Goal: Use online tool/utility: Utilize a website feature to perform a specific function

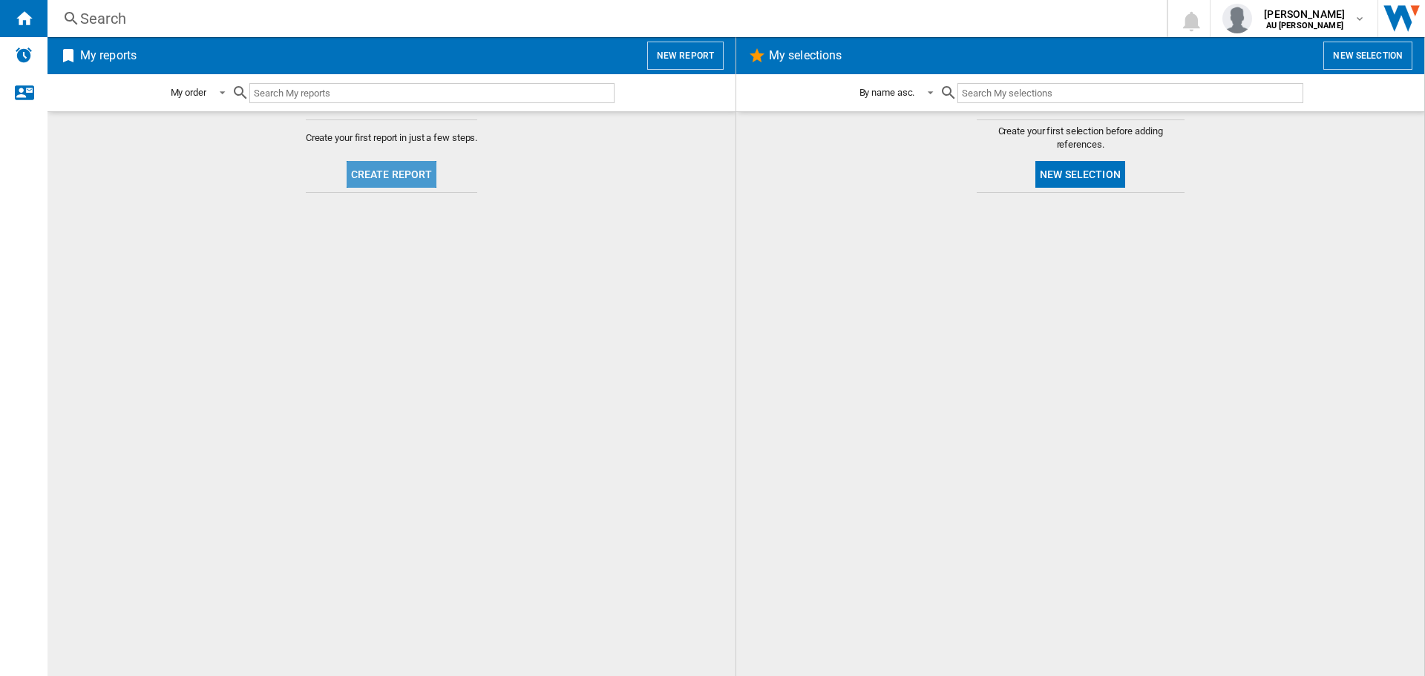
click at [419, 170] on button "Create report" at bounding box center [391, 174] width 91 height 27
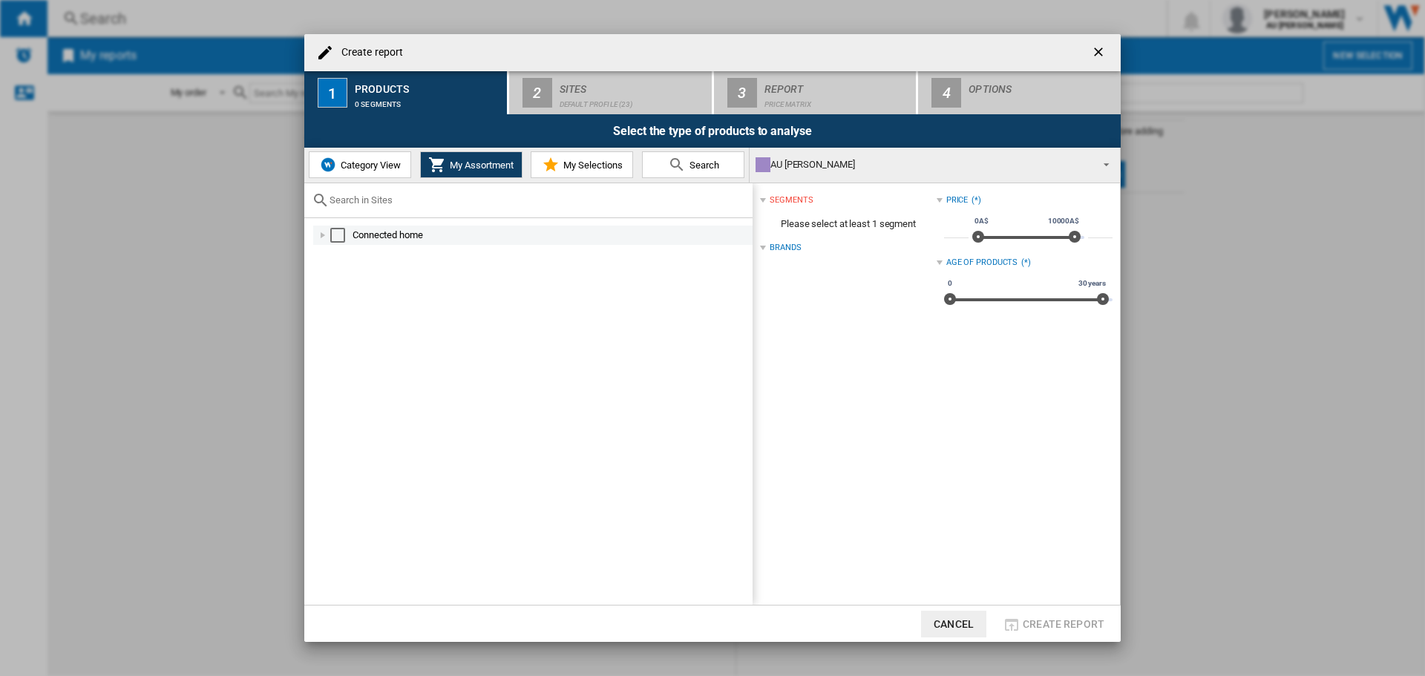
click at [581, 226] on div "Connected home" at bounding box center [532, 235] width 439 height 19
click at [335, 231] on div "Select" at bounding box center [337, 235] width 15 height 15
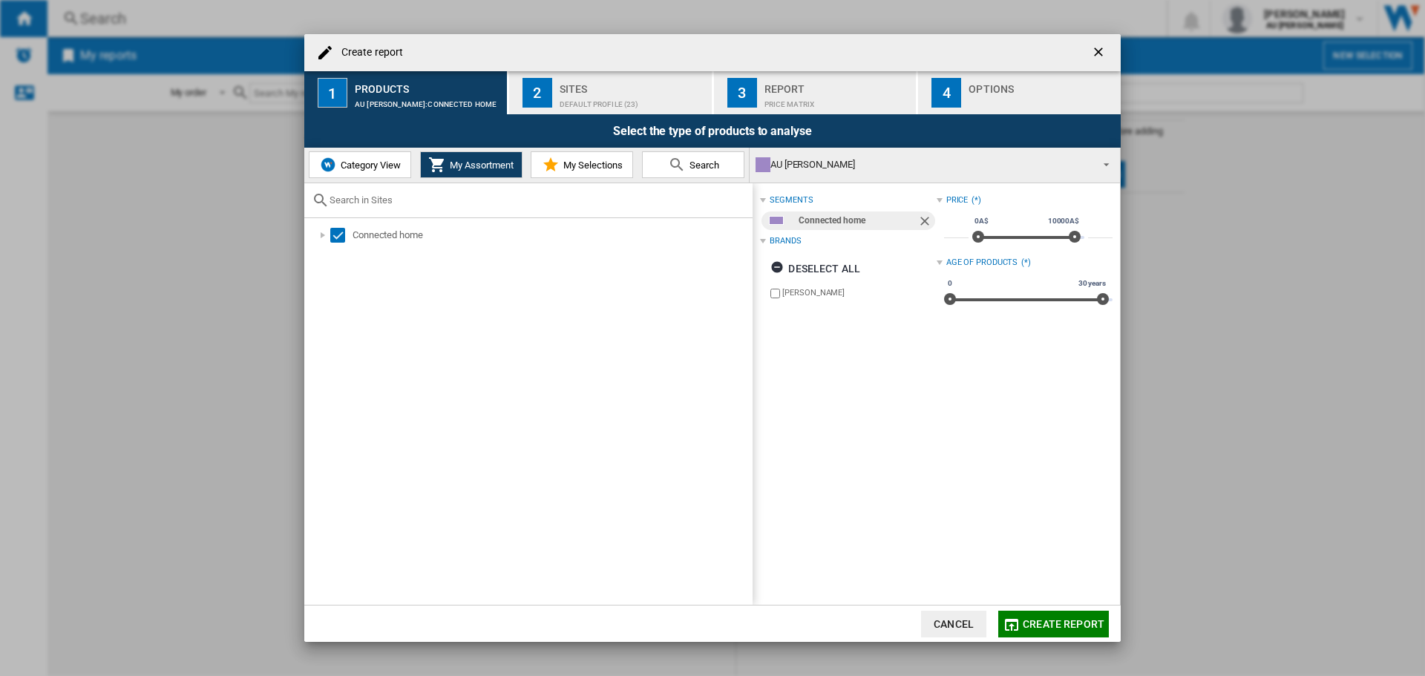
click at [398, 168] on span "Category View" at bounding box center [369, 165] width 64 height 11
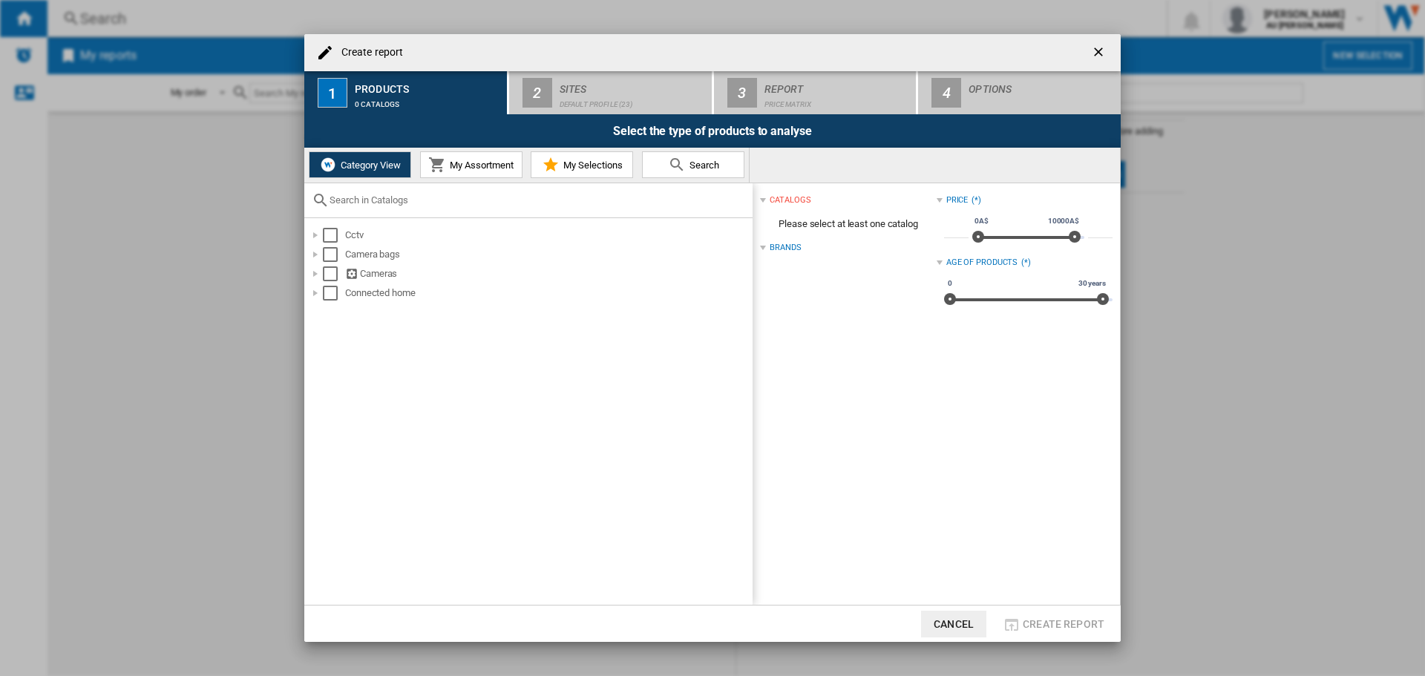
click at [432, 173] on md-icon at bounding box center [437, 165] width 18 height 18
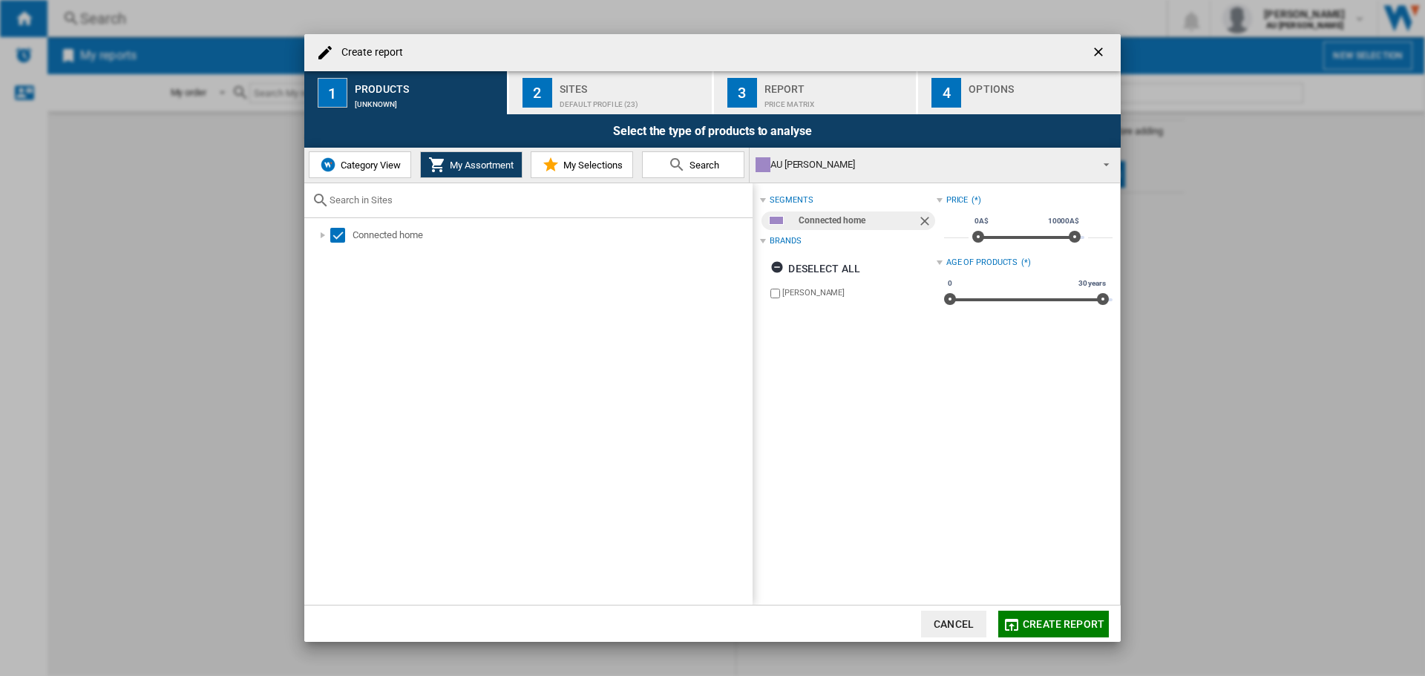
click at [579, 168] on span "My Selections" at bounding box center [590, 165] width 63 height 11
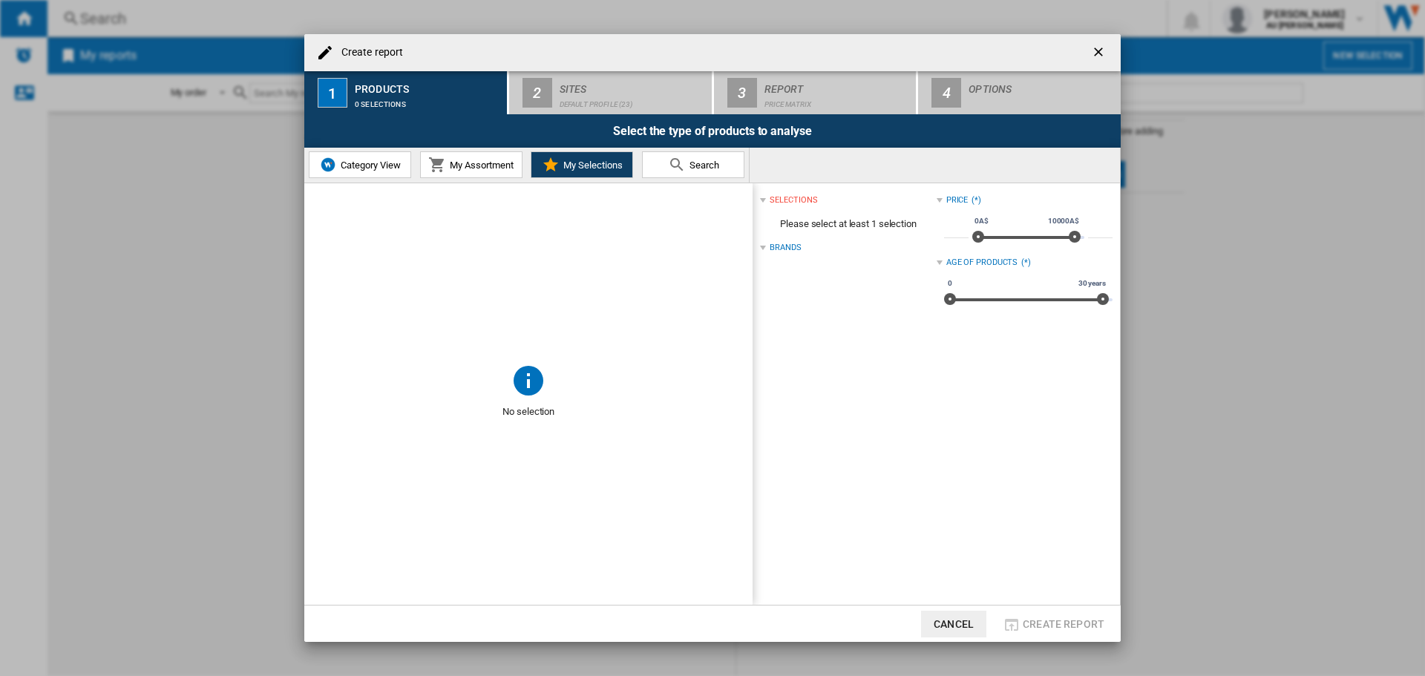
click at [699, 169] on span "Search" at bounding box center [702, 165] width 33 height 11
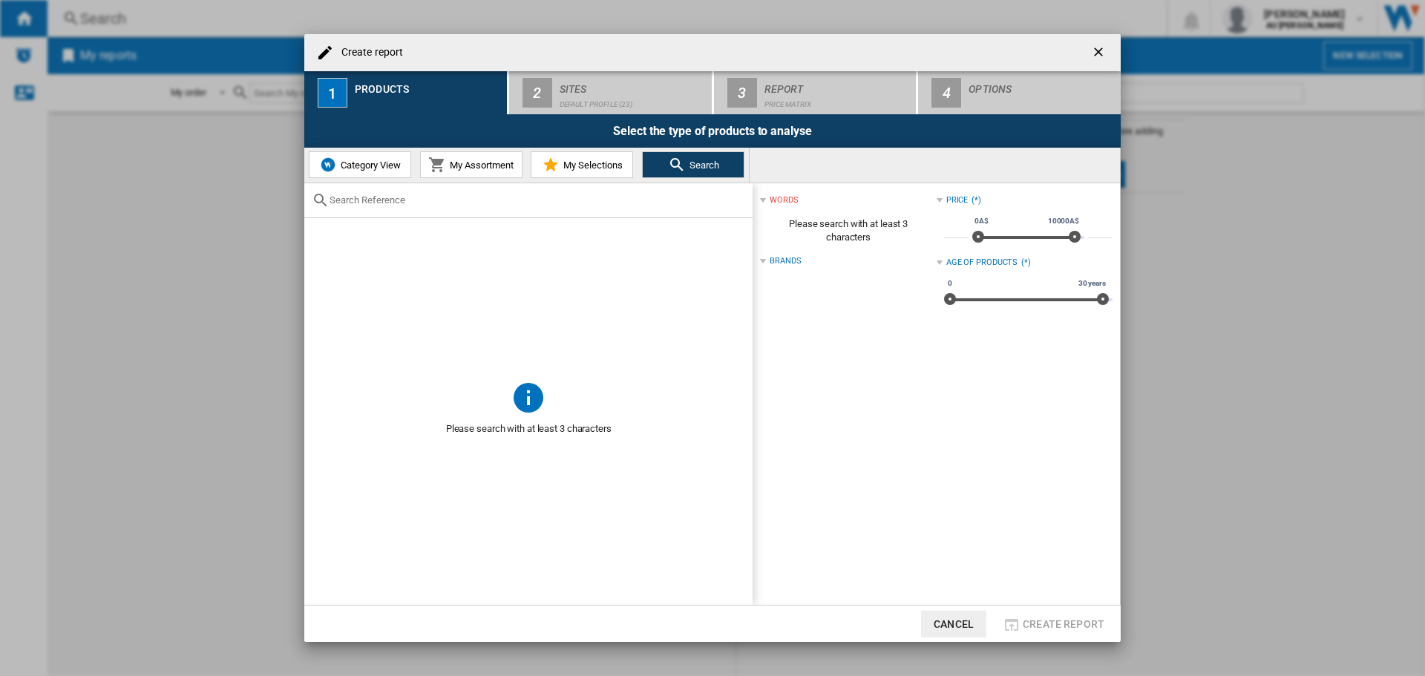
click at [448, 169] on span "My Assortment" at bounding box center [480, 165] width 68 height 11
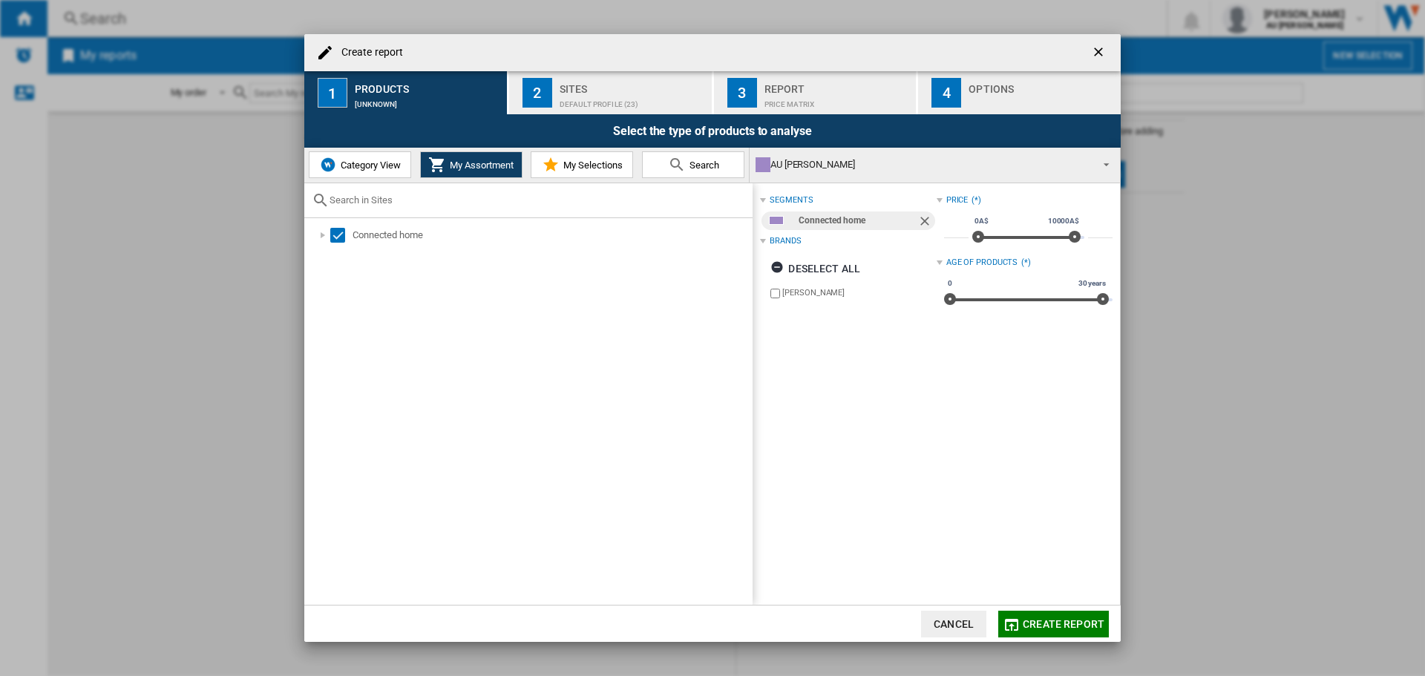
click at [542, 95] on div "2" at bounding box center [537, 93] width 30 height 30
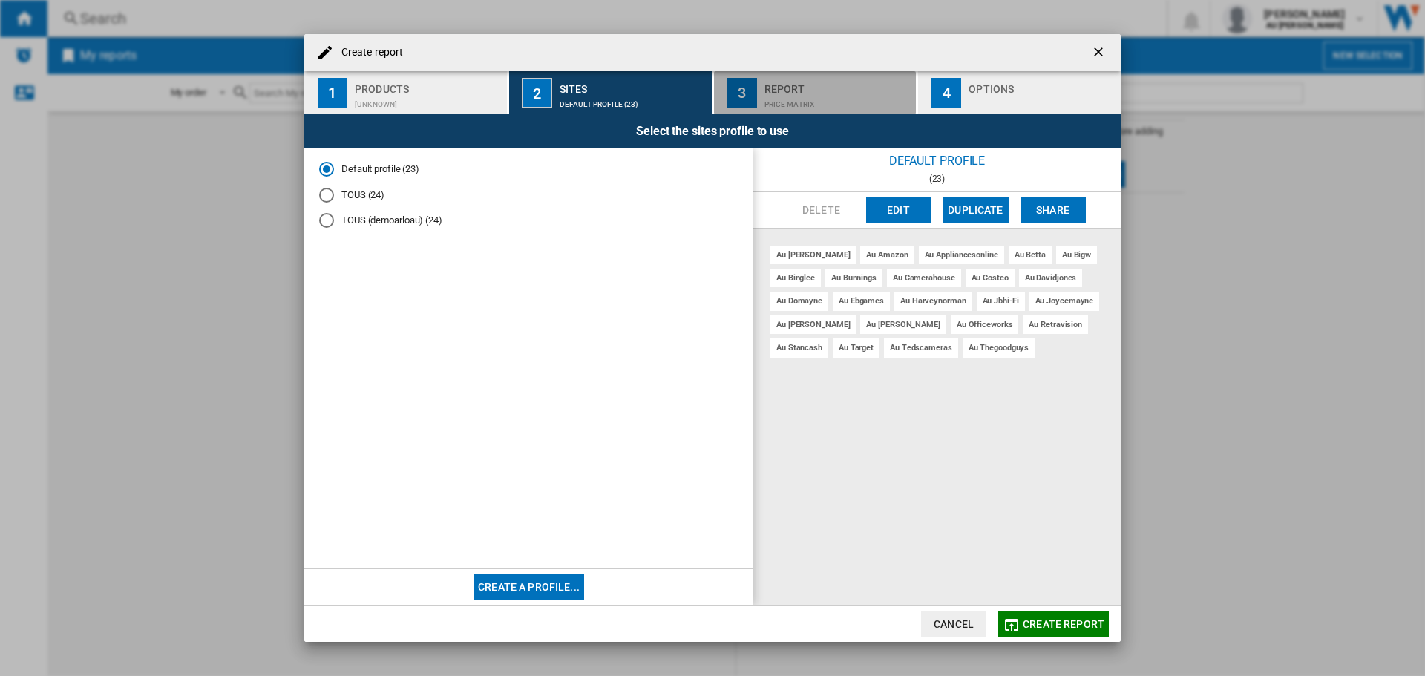
click at [802, 87] on div "Report" at bounding box center [837, 85] width 146 height 16
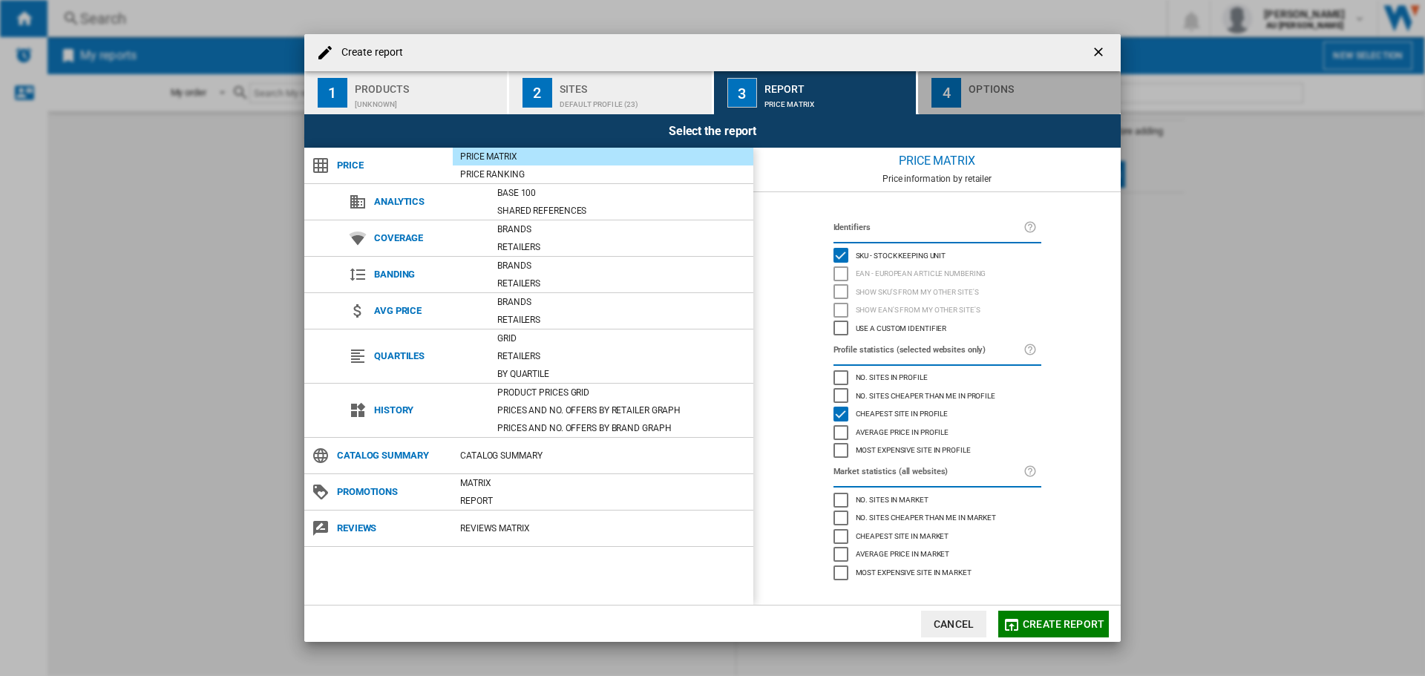
click at [965, 92] on button "4 Options" at bounding box center [1019, 92] width 203 height 43
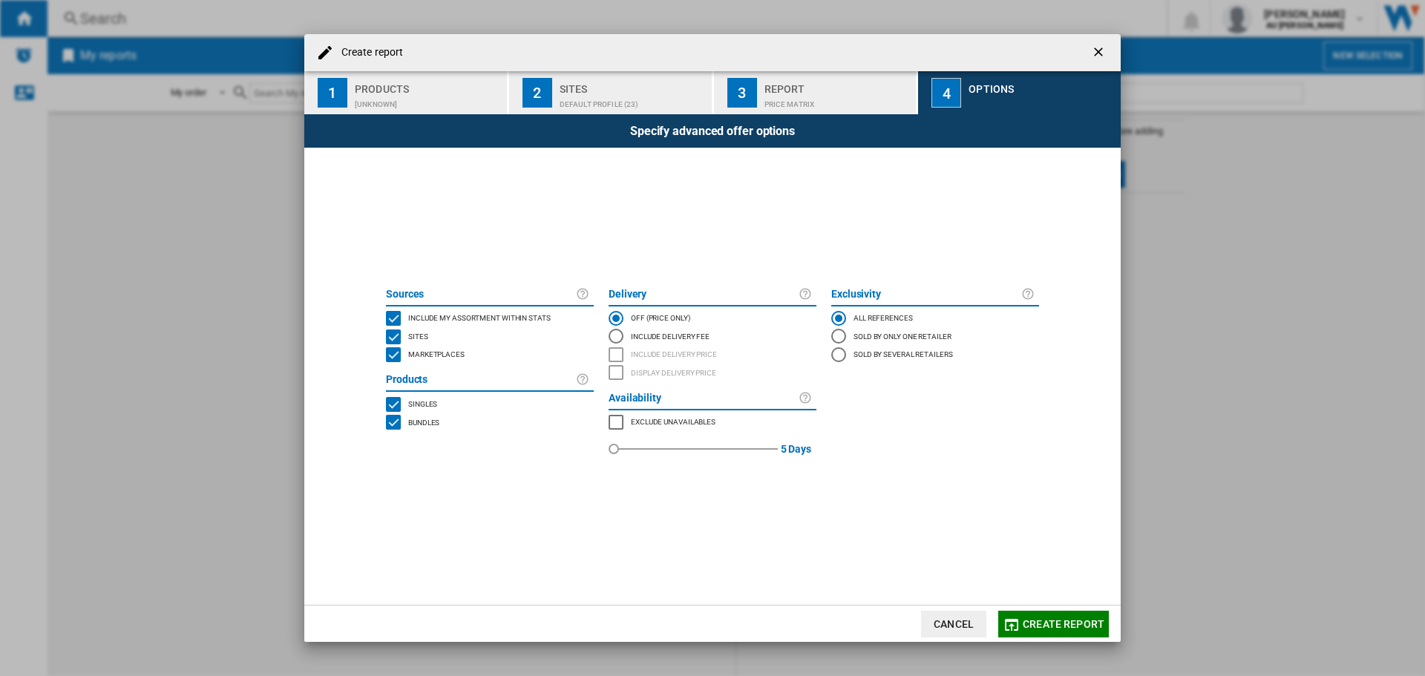
click at [677, 337] on md-radio-button "Include Delivery Fee" at bounding box center [712, 336] width 208 height 18
click at [691, 355] on span "Include delivery price" at bounding box center [674, 353] width 86 height 10
click at [1063, 619] on span "Create report" at bounding box center [1063, 624] width 82 height 12
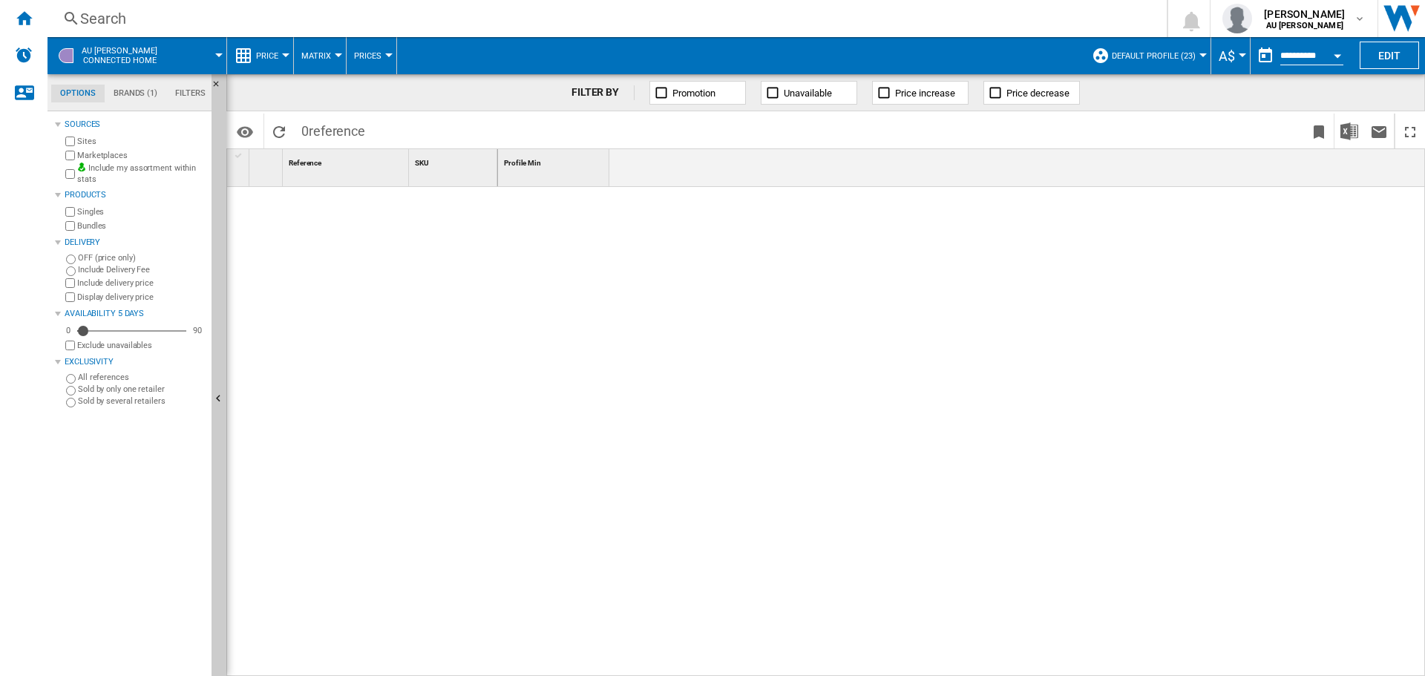
click at [115, 51] on span "AU [PERSON_NAME] Connected home" at bounding box center [120, 55] width 76 height 19
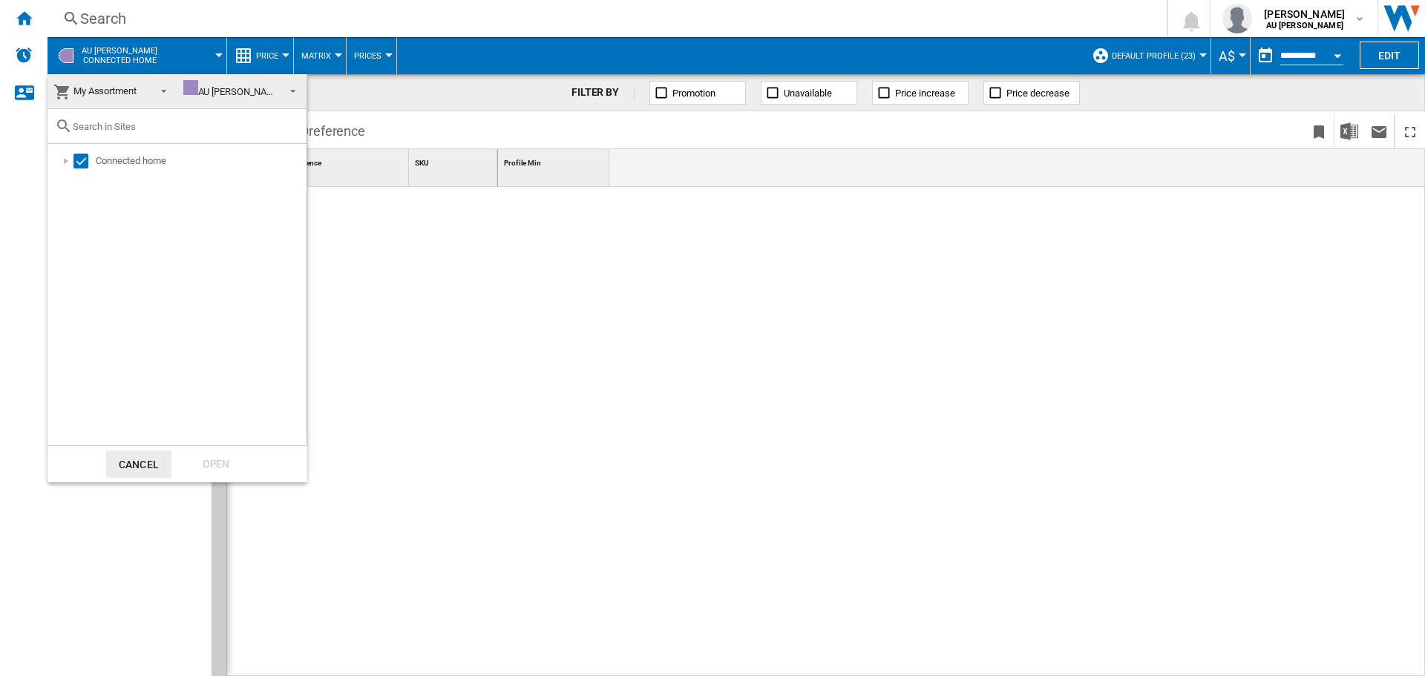
click at [197, 93] on div at bounding box center [190, 87] width 15 height 15
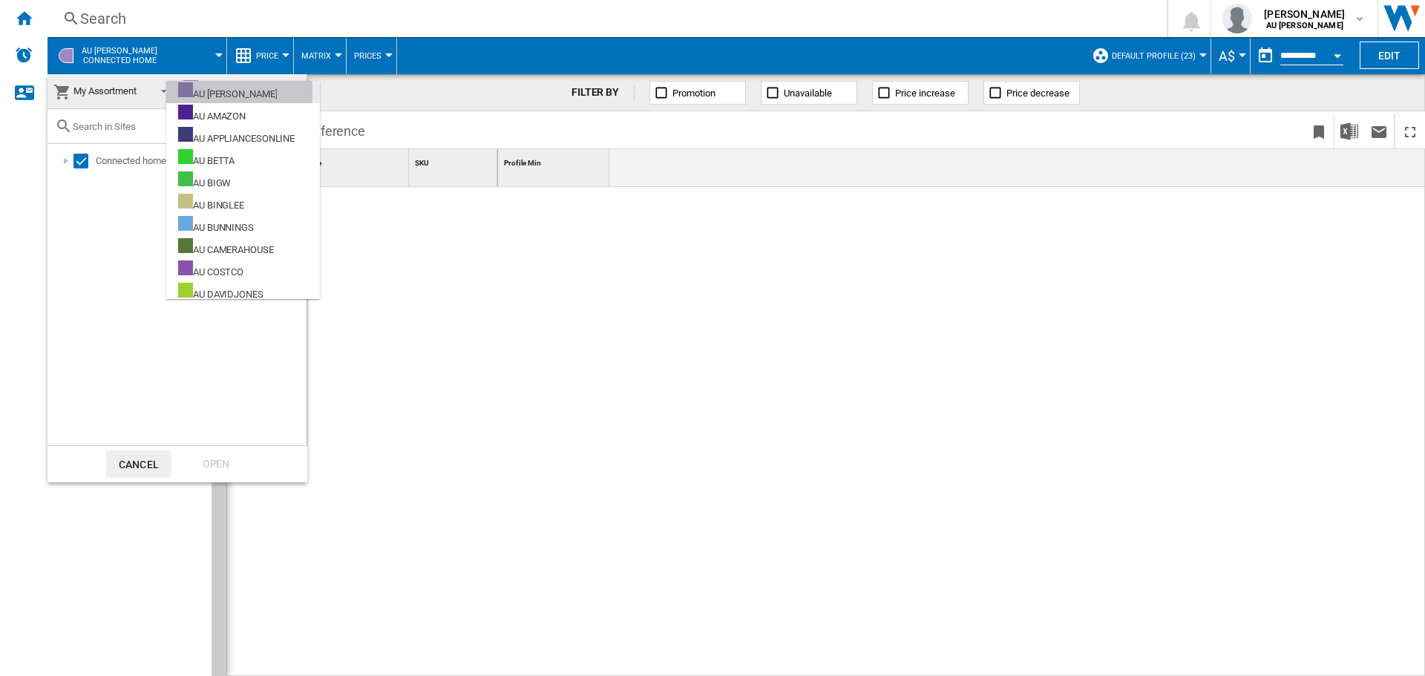
click at [197, 93] on div "AU [PERSON_NAME]" at bounding box center [227, 91] width 99 height 19
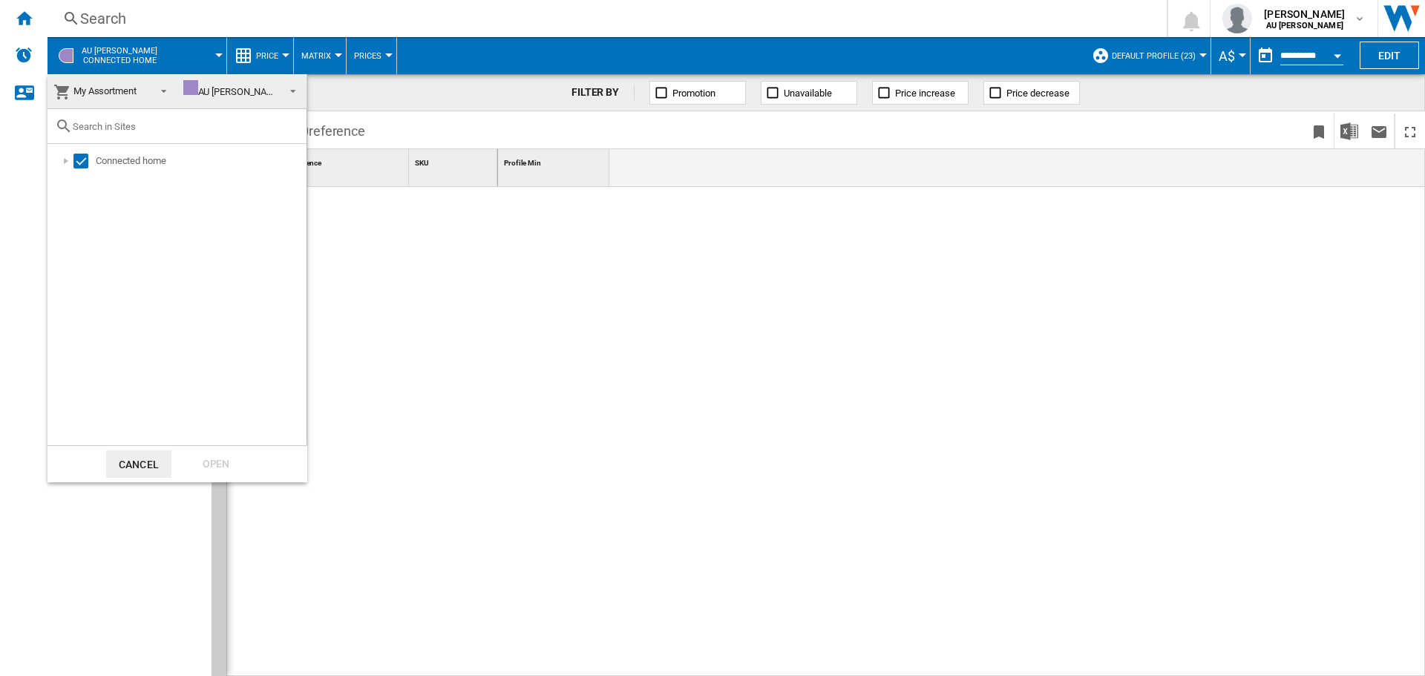
click at [137, 89] on span "My Assortment" at bounding box center [104, 90] width 63 height 11
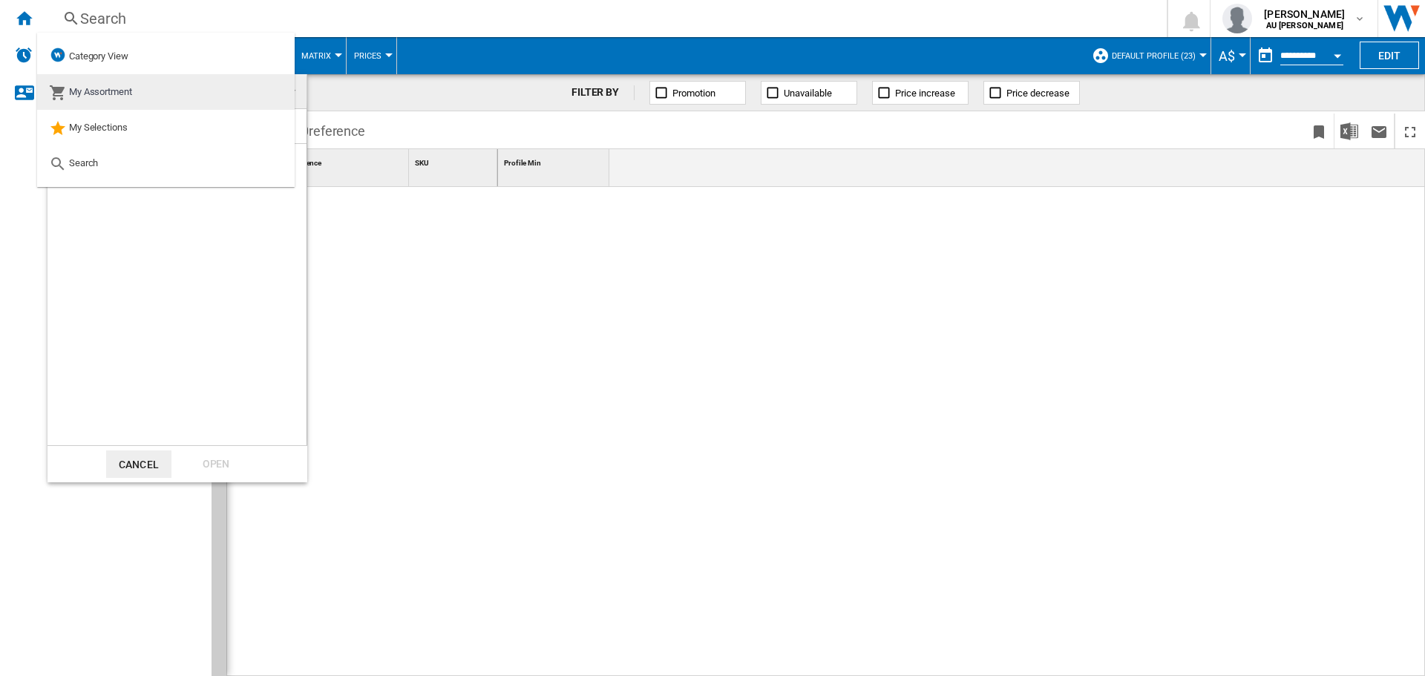
click at [125, 96] on span "My Assortment" at bounding box center [100, 91] width 63 height 11
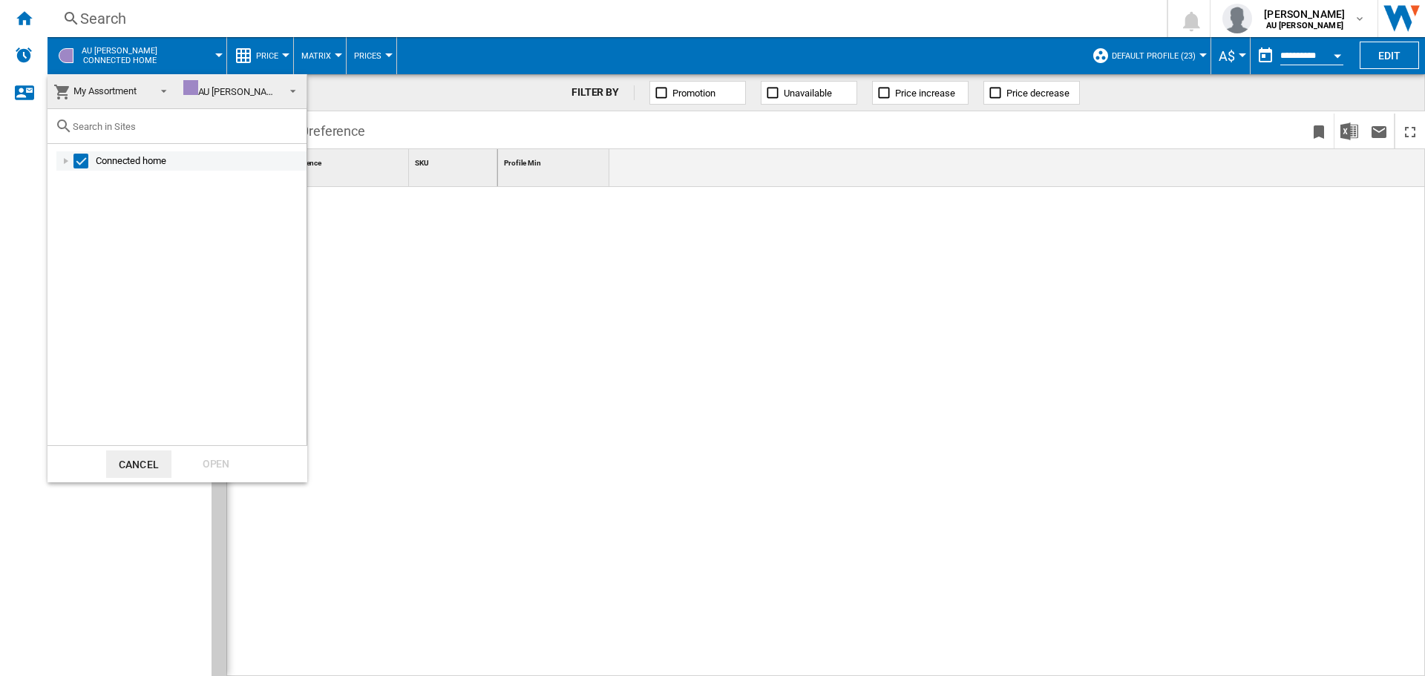
click at [66, 161] on div at bounding box center [66, 161] width 15 height 15
click at [79, 96] on span "My Assortment" at bounding box center [104, 90] width 63 height 11
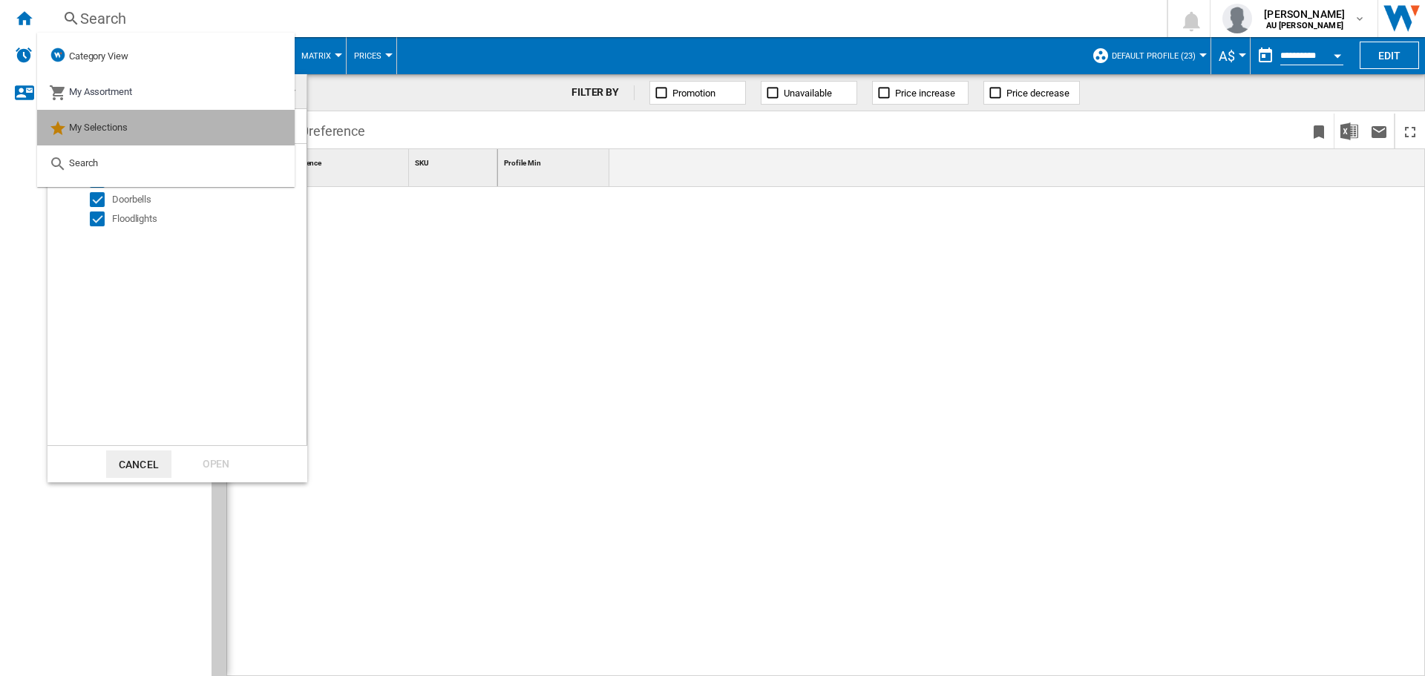
click at [85, 125] on span "My Selections" at bounding box center [98, 127] width 59 height 11
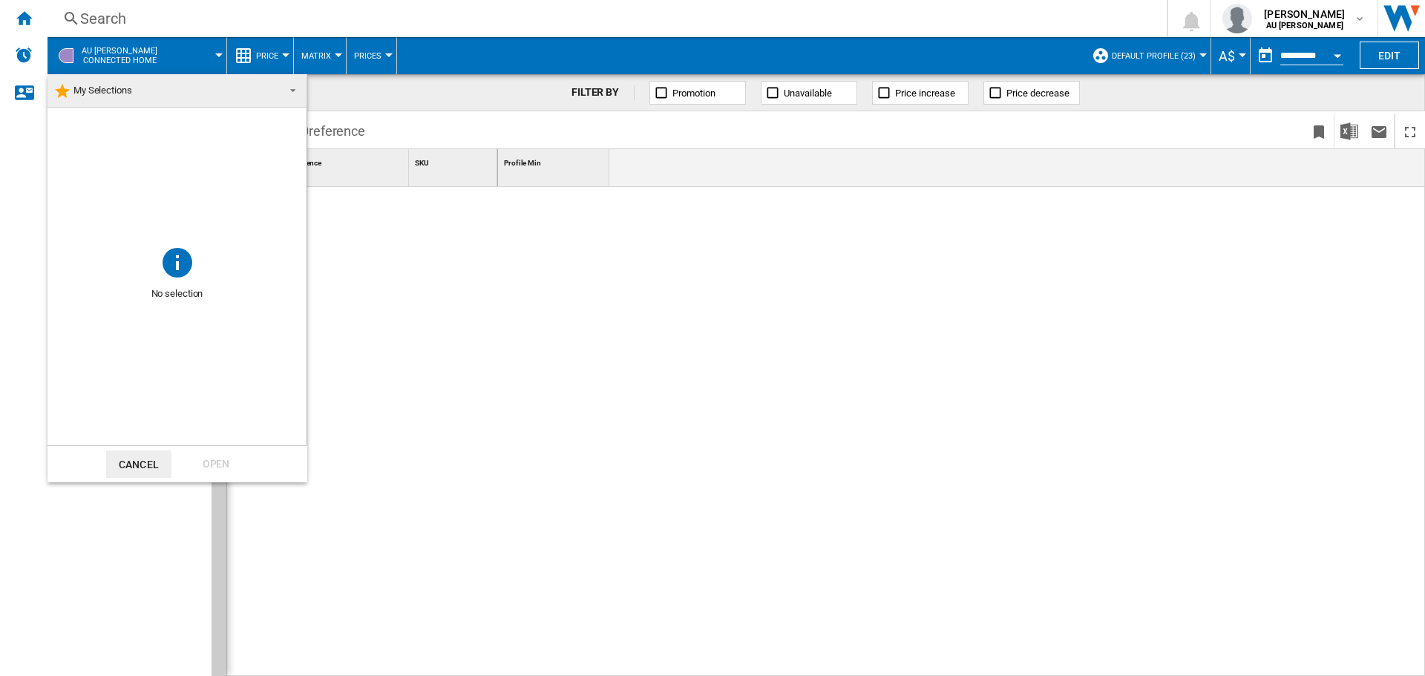
click at [138, 459] on button "Cancel" at bounding box center [138, 463] width 65 height 27
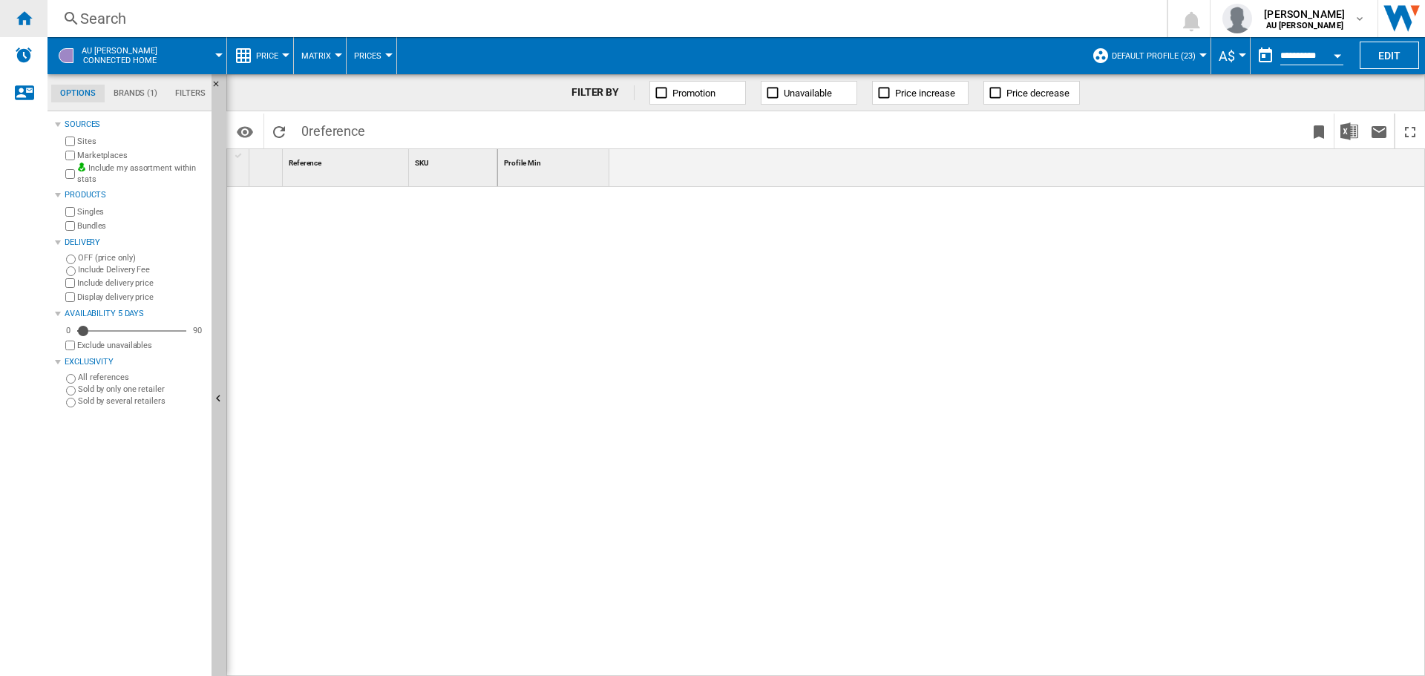
click at [36, 16] on div "Home" at bounding box center [23, 18] width 47 height 37
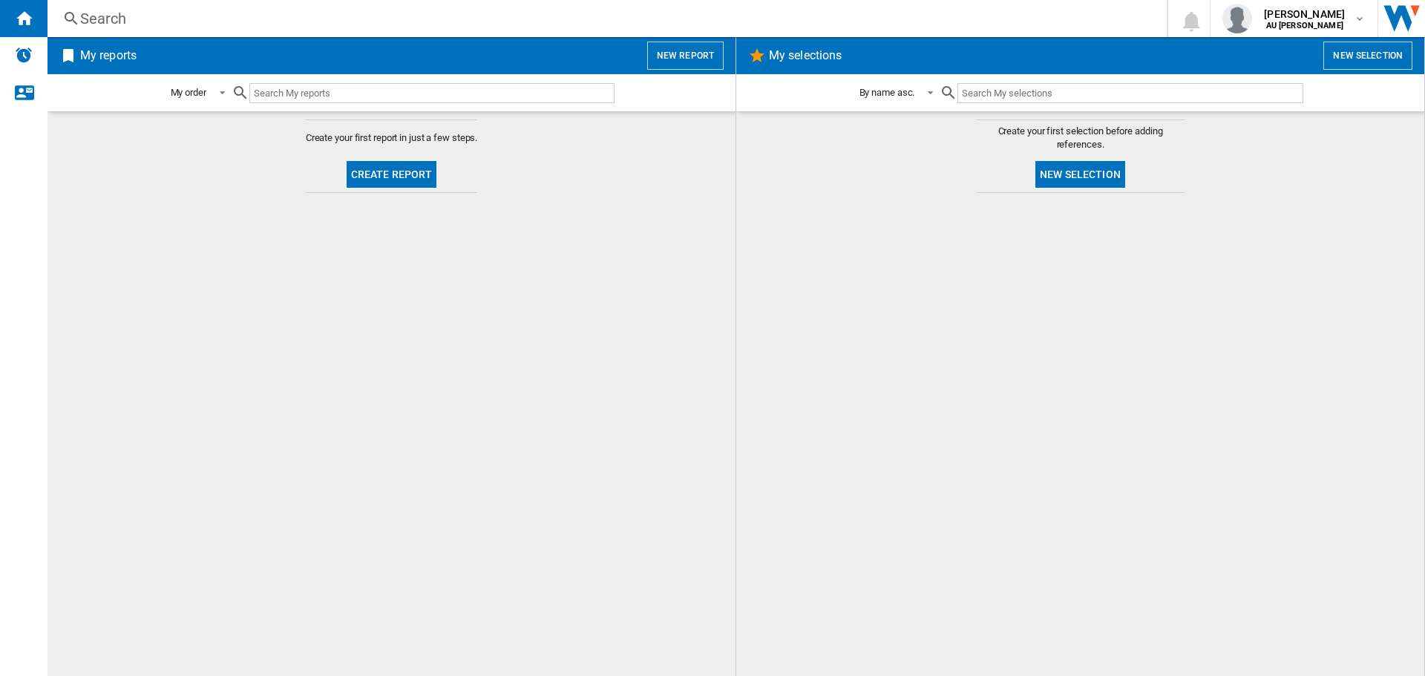
click at [659, 53] on button "New report" at bounding box center [685, 56] width 76 height 28
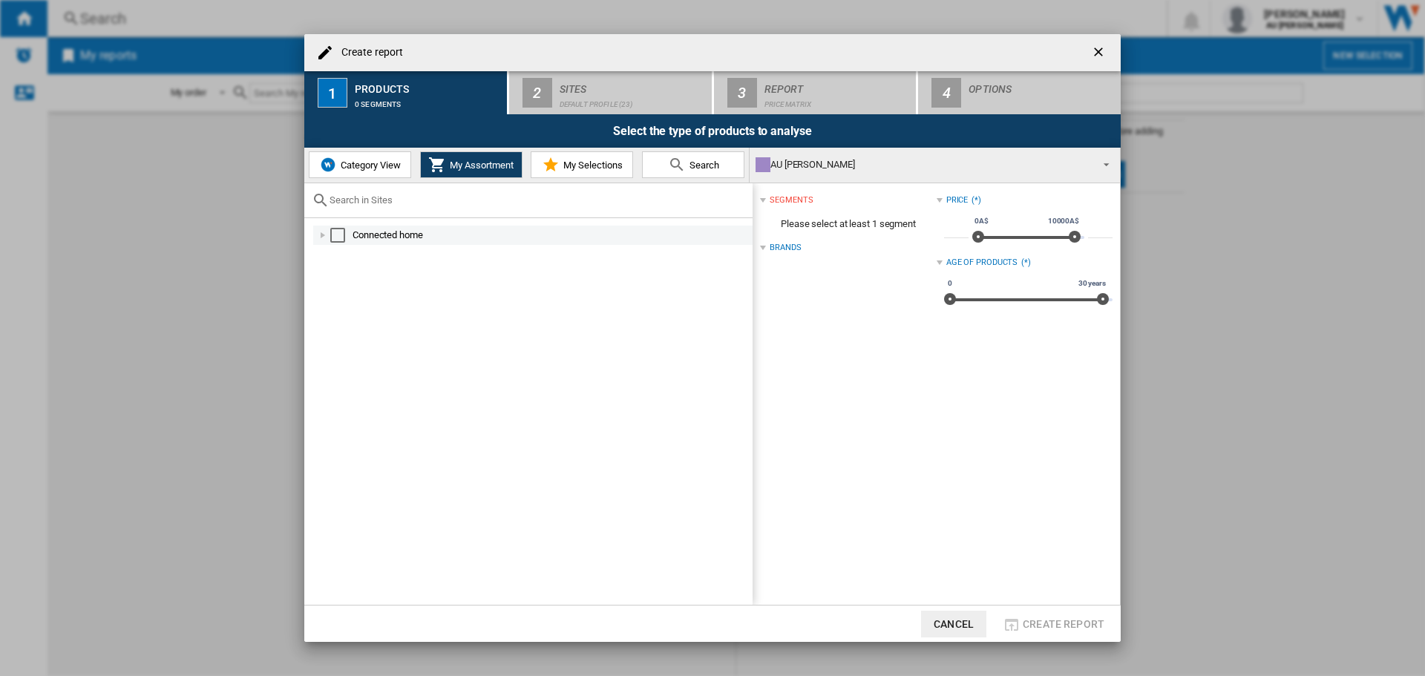
click at [364, 240] on div "Connected home" at bounding box center [551, 235] width 398 height 15
click at [334, 228] on div "Select" at bounding box center [337, 235] width 15 height 15
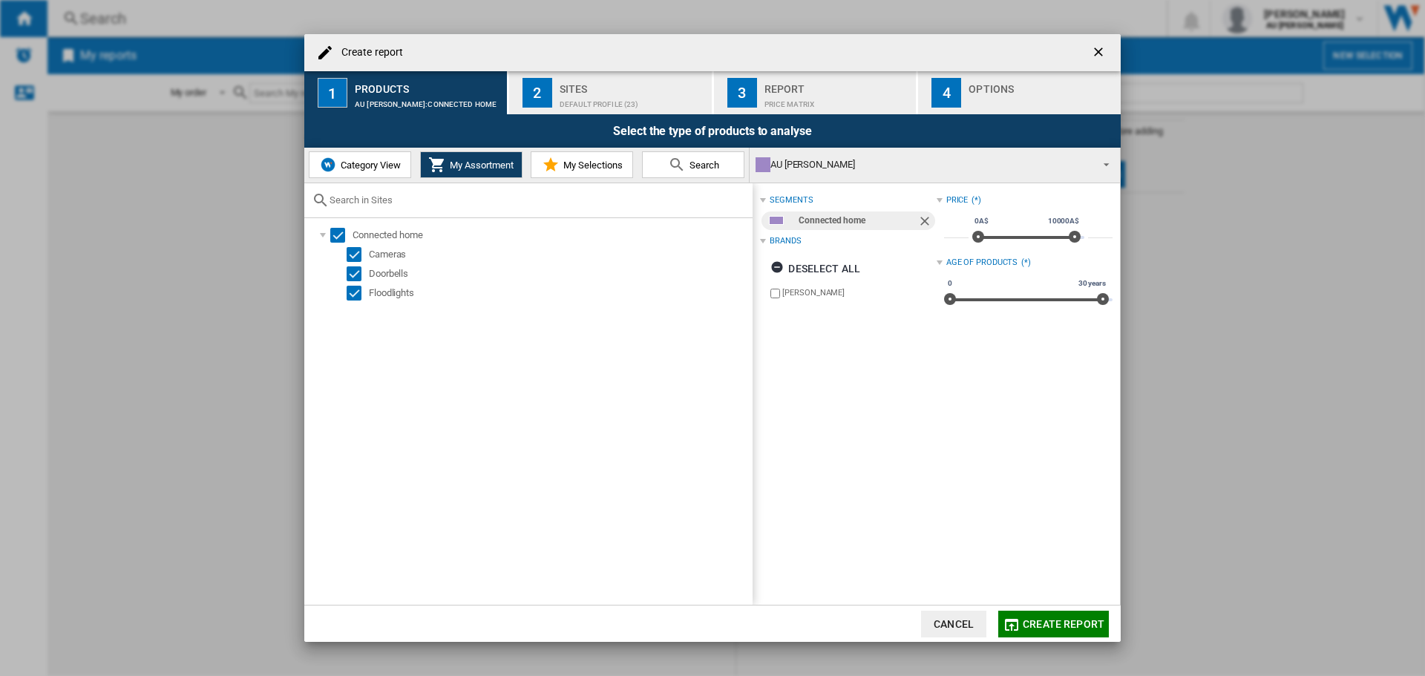
click at [556, 169] on md-icon at bounding box center [551, 165] width 18 height 18
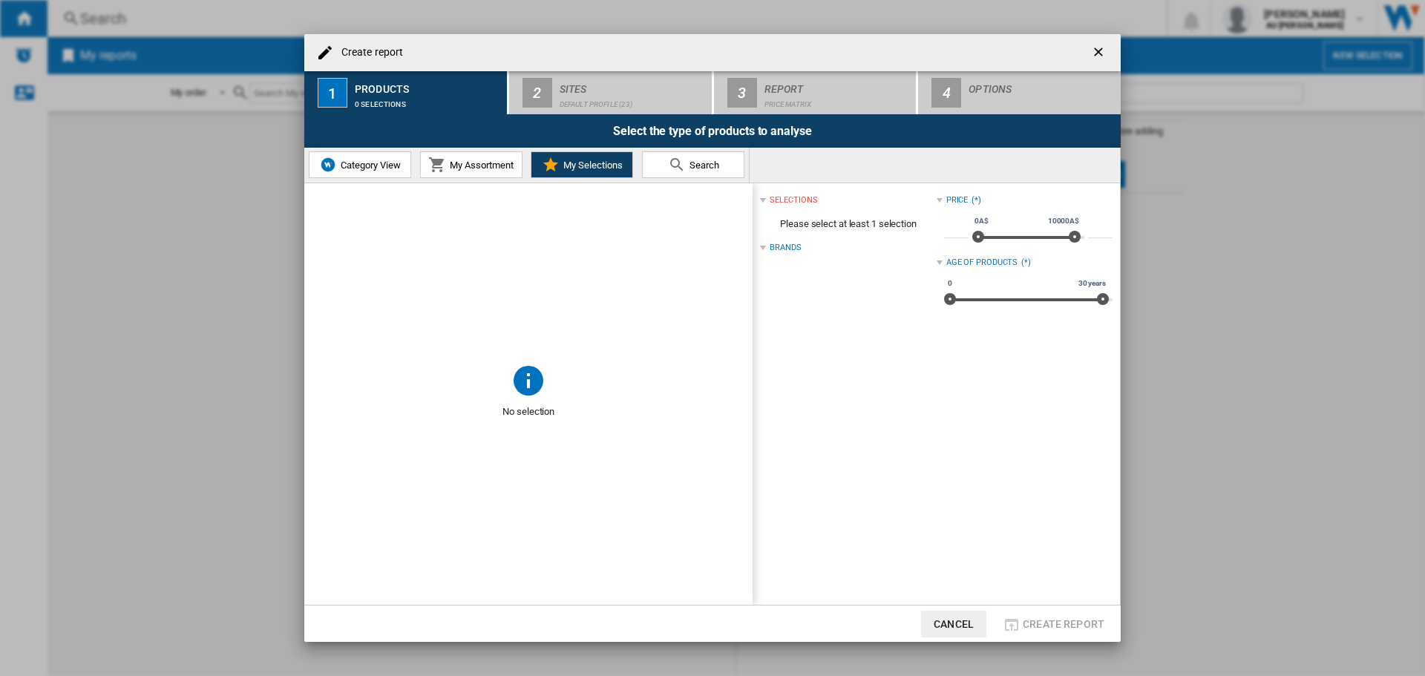
click at [686, 166] on span "Search" at bounding box center [702, 165] width 33 height 11
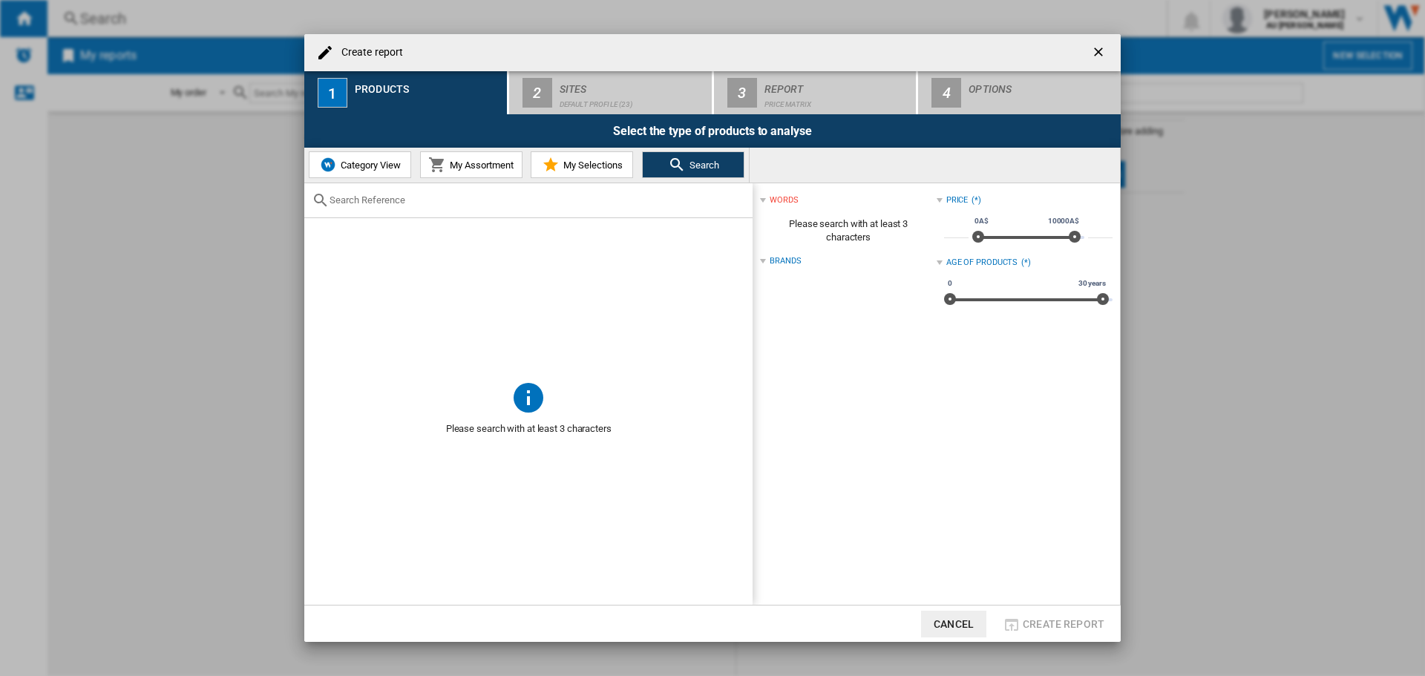
click at [397, 168] on span "Category View" at bounding box center [369, 165] width 64 height 11
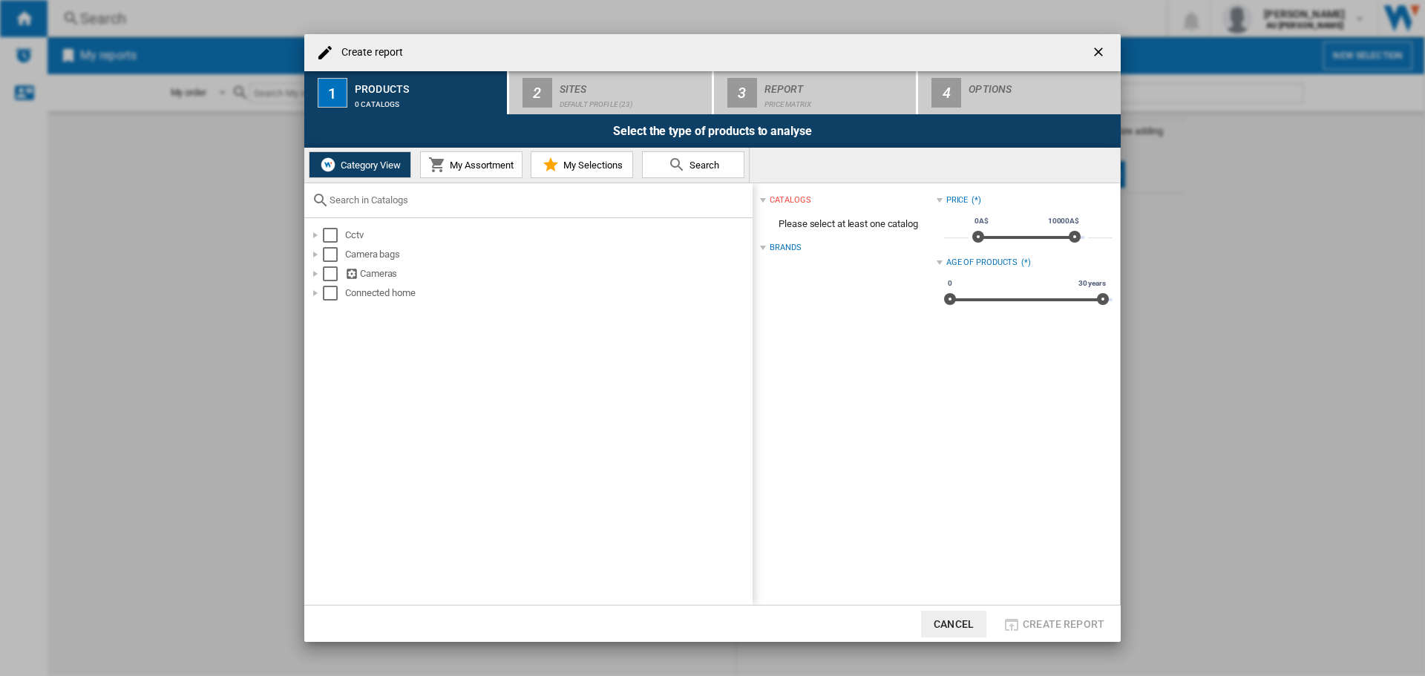
click at [450, 168] on span "My Assortment" at bounding box center [480, 165] width 68 height 11
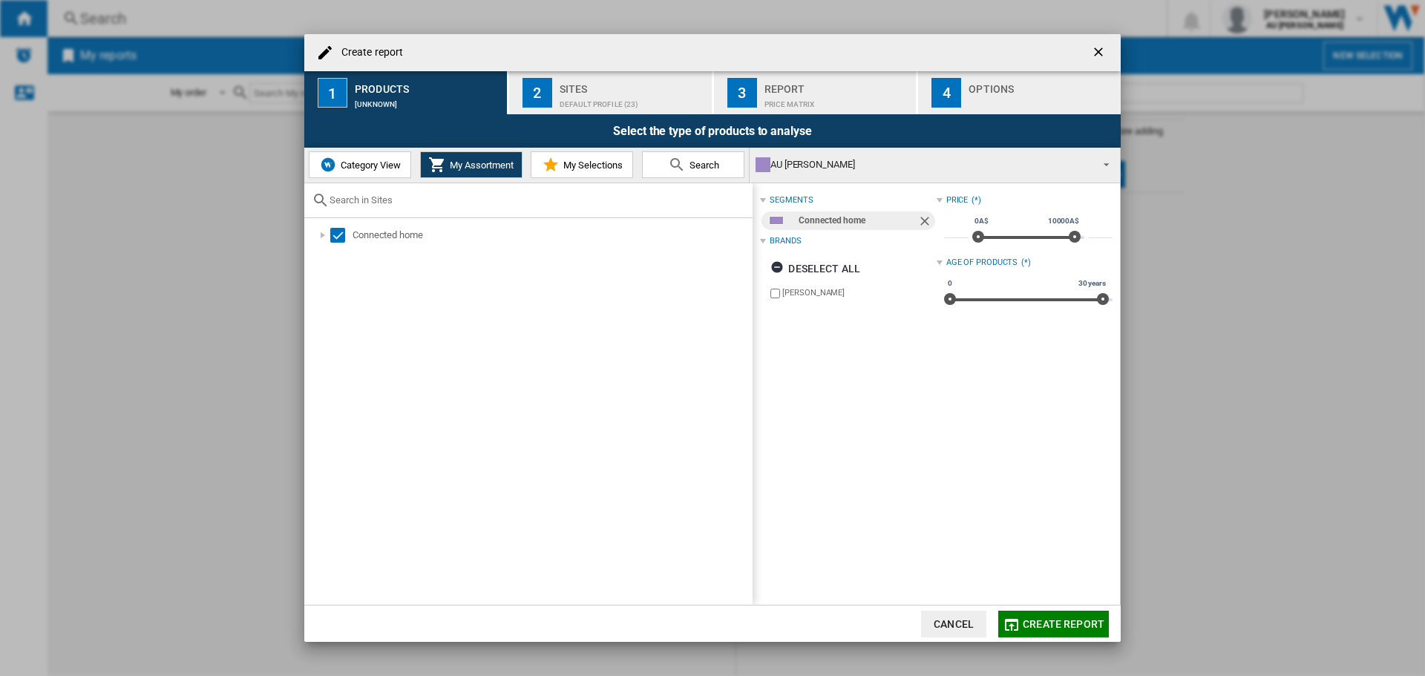
click at [585, 104] on div "Default profile (23)" at bounding box center [632, 101] width 146 height 16
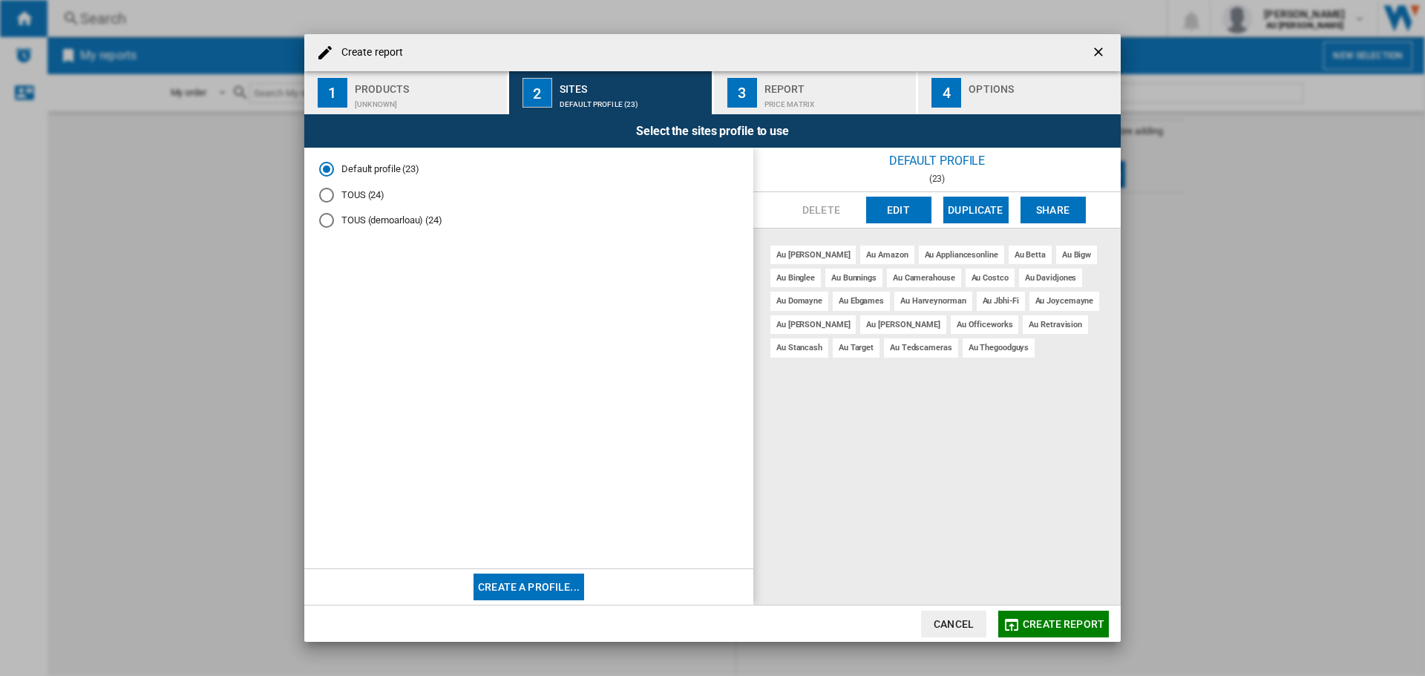
click at [349, 194] on md-radio-button "TOUS (24)" at bounding box center [528, 195] width 419 height 14
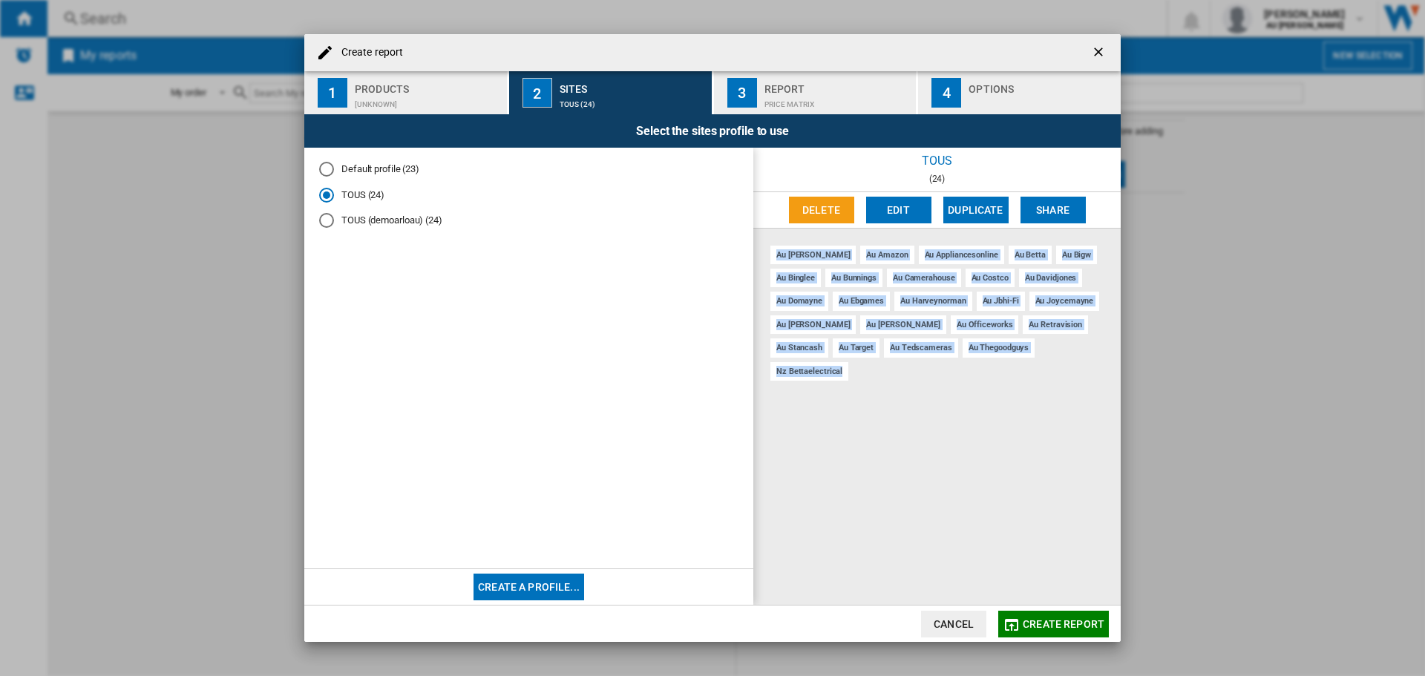
drag, startPoint x: 1061, startPoint y: 390, endPoint x: 754, endPoint y: 246, distance: 339.2
click at [754, 246] on div "au [PERSON_NAME] au amazon au appliancesonline au betta au bigw au [GEOGRAPHIC_…" at bounding box center [936, 417] width 367 height 377
click at [884, 393] on div "au [PERSON_NAME] au amazon au appliancesonline au betta au bigw au [GEOGRAPHIC_…" at bounding box center [936, 417] width 367 height 377
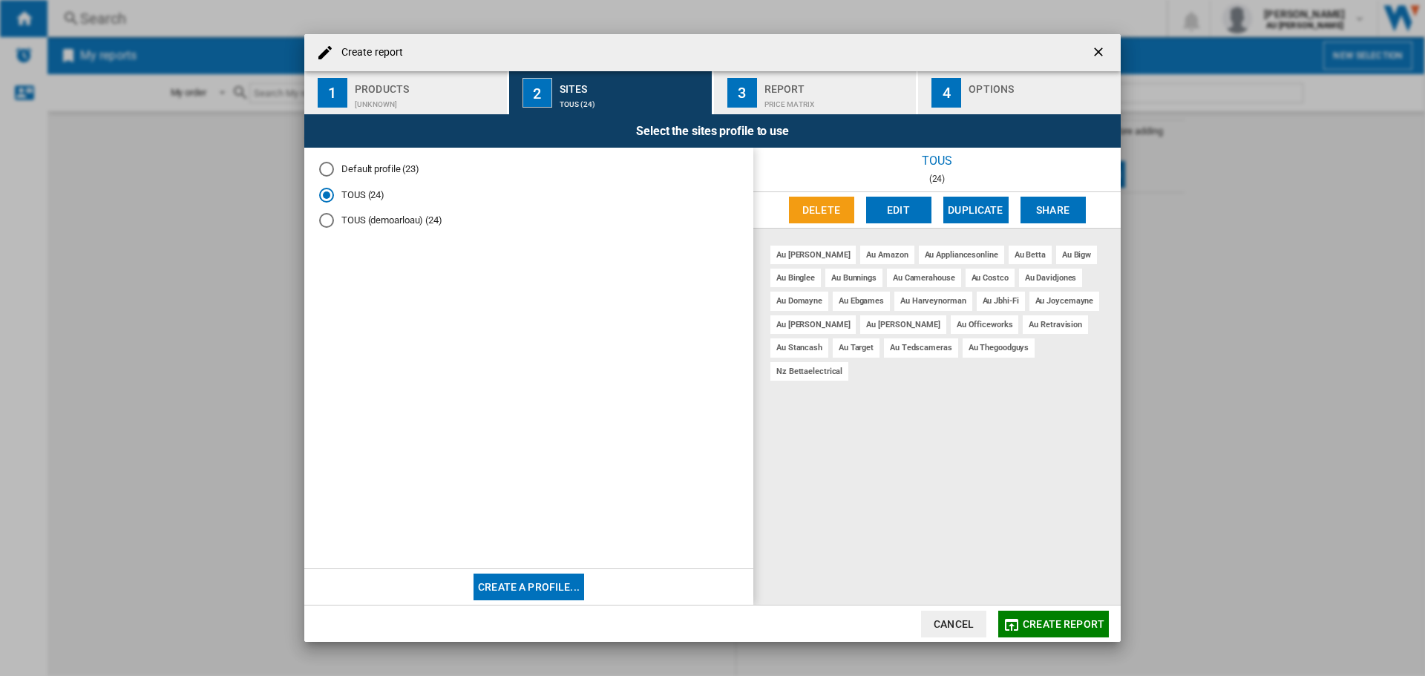
click at [800, 95] on div "Price Matrix" at bounding box center [837, 101] width 146 height 16
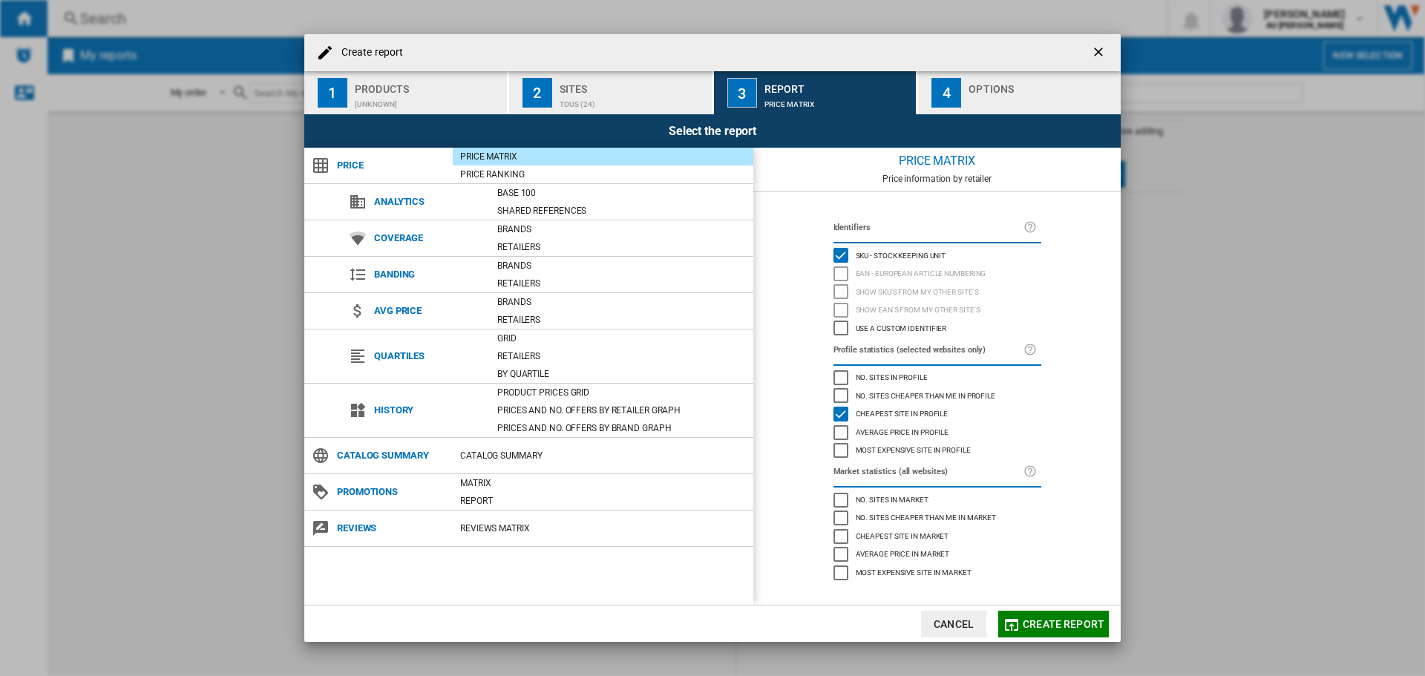
click at [975, 102] on div "button" at bounding box center [1041, 101] width 146 height 16
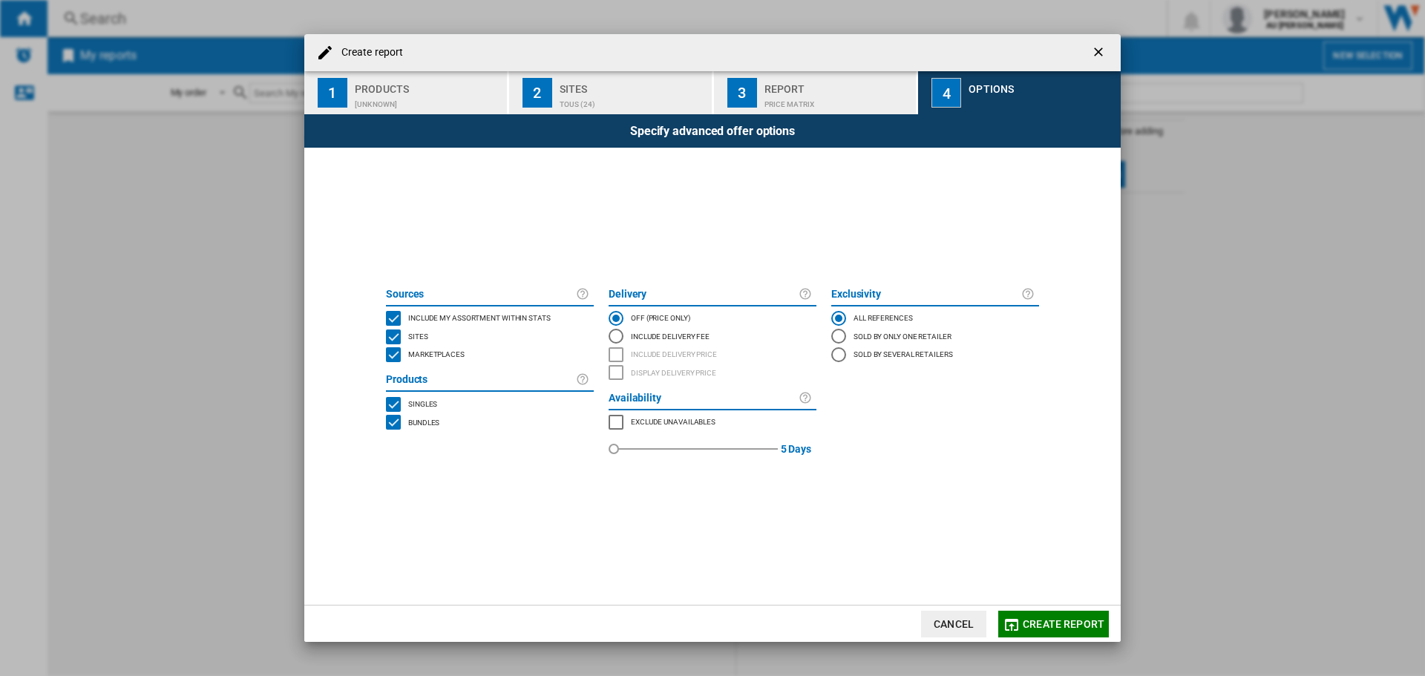
click at [670, 336] on md-radio-button "Include Delivery Fee" at bounding box center [712, 336] width 208 height 18
click at [654, 353] on span "Include delivery price" at bounding box center [674, 353] width 86 height 10
click at [1016, 627] on md-icon "button" at bounding box center [1011, 625] width 18 height 18
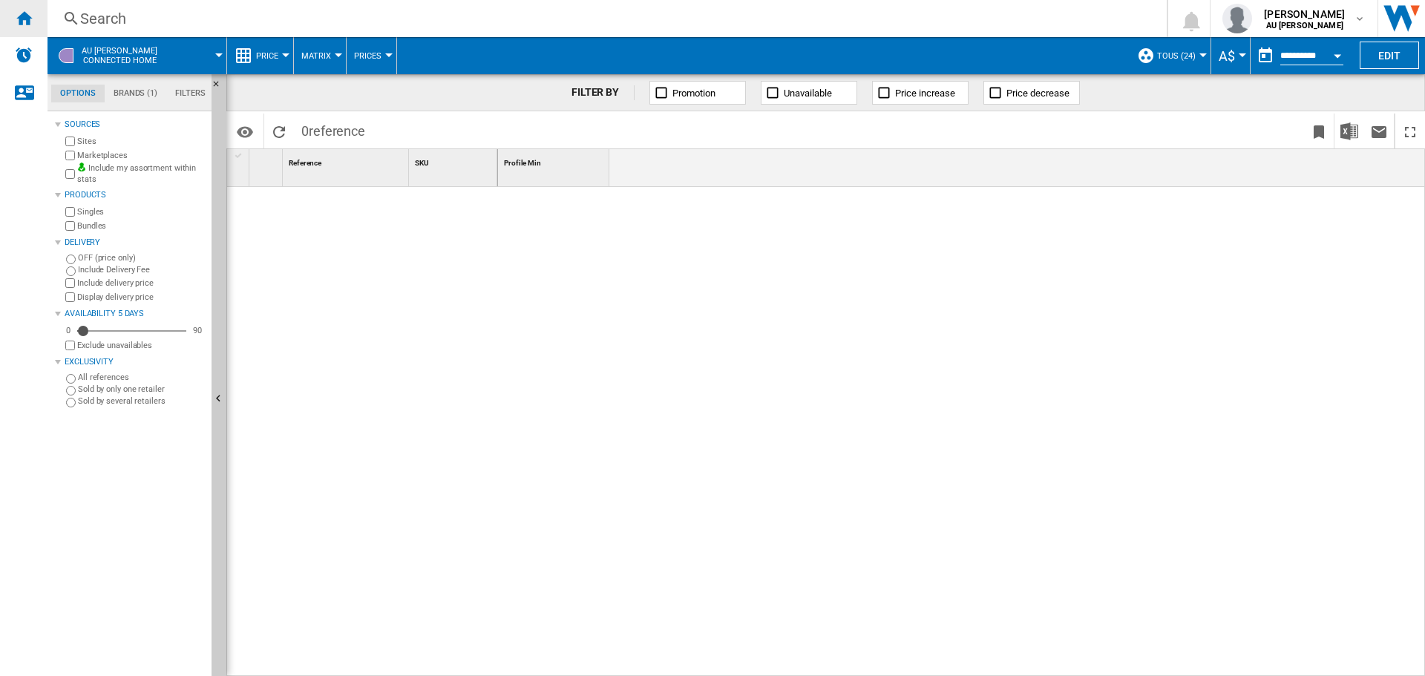
click at [27, 17] on ng-md-icon "Home" at bounding box center [24, 18] width 18 height 18
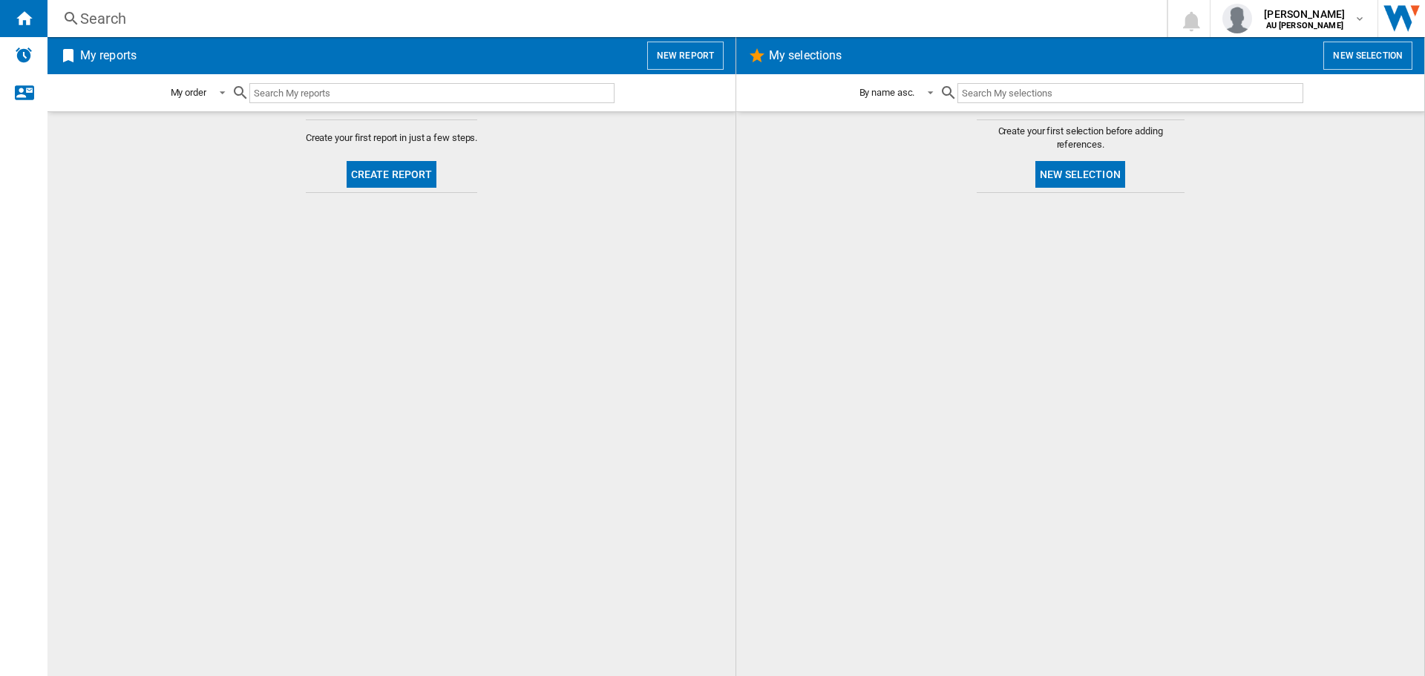
click at [310, 90] on input "text" at bounding box center [431, 93] width 365 height 20
click at [212, 96] on span at bounding box center [218, 91] width 18 height 13
click at [212, 96] on md-option "My order" at bounding box center [208, 94] width 101 height 36
click at [24, 45] on div "Alerts" at bounding box center [23, 55] width 47 height 37
click at [398, 182] on button "Create report" at bounding box center [391, 174] width 91 height 27
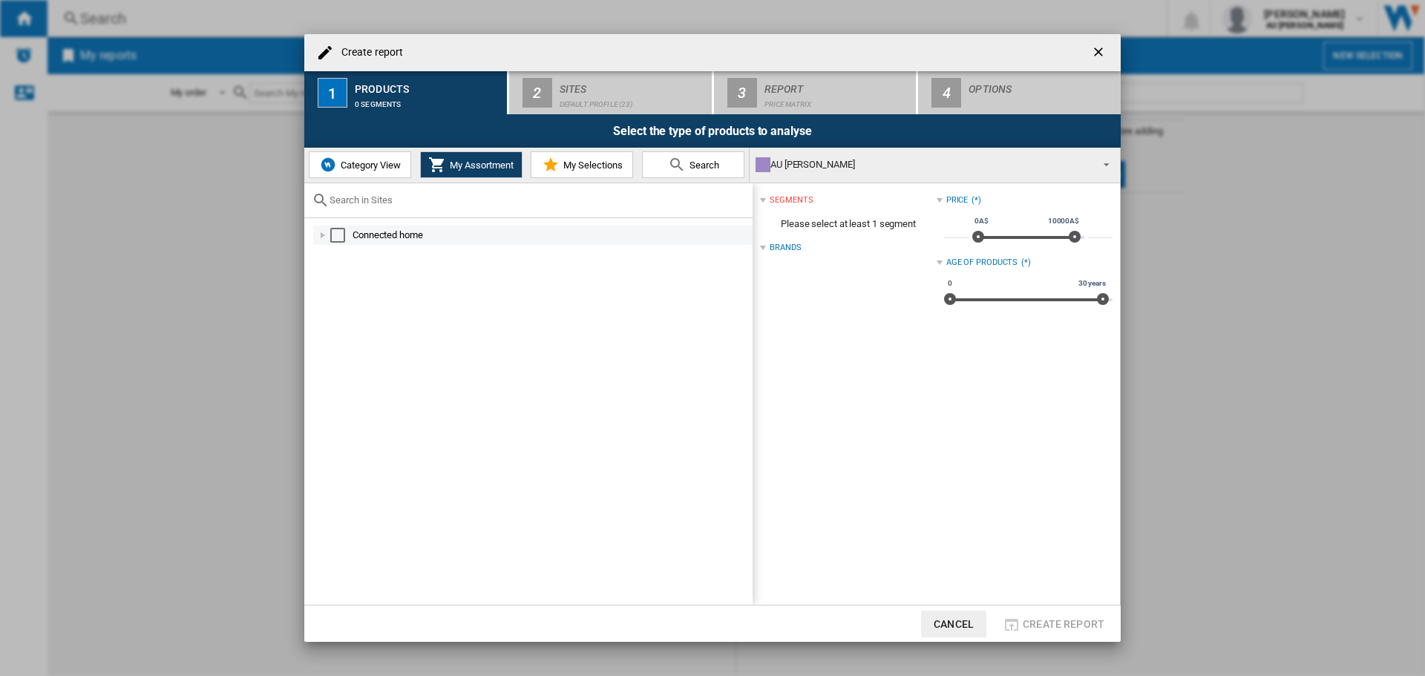
click at [336, 239] on div "Select" at bounding box center [337, 235] width 15 height 15
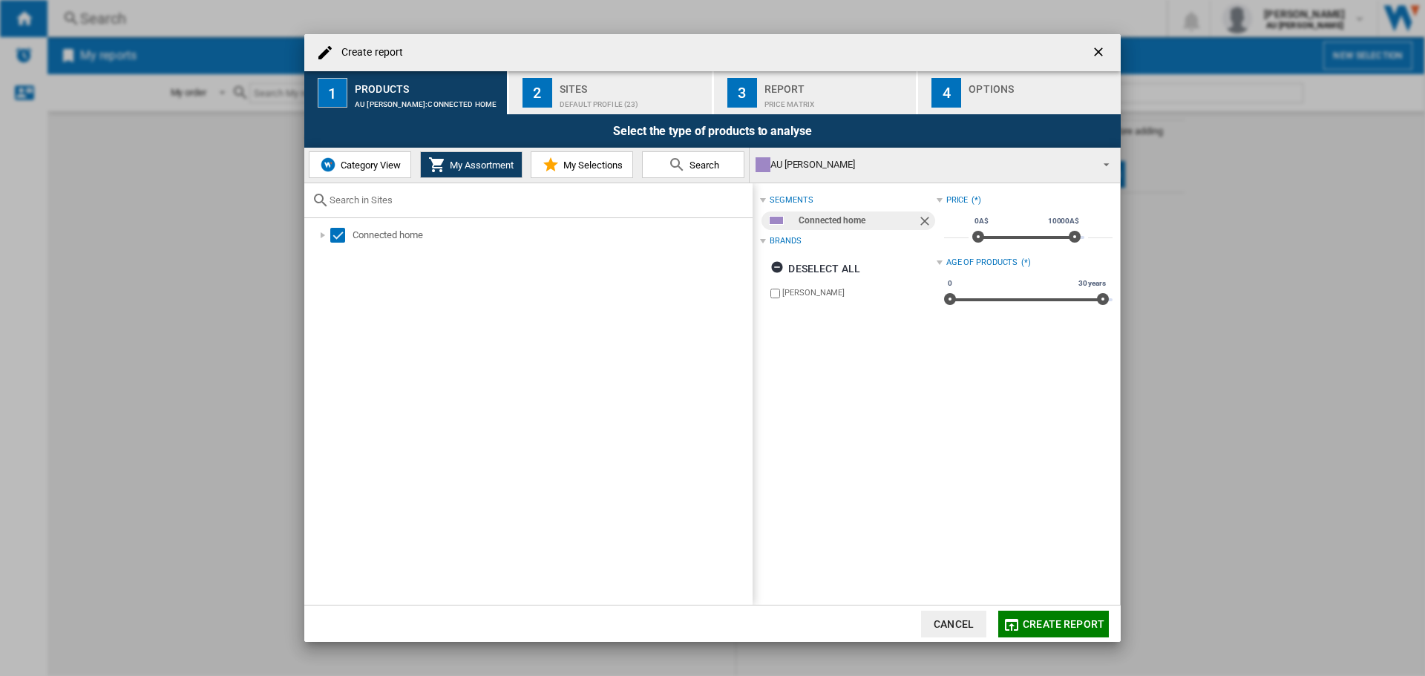
click at [396, 167] on span "Category View" at bounding box center [369, 165] width 64 height 11
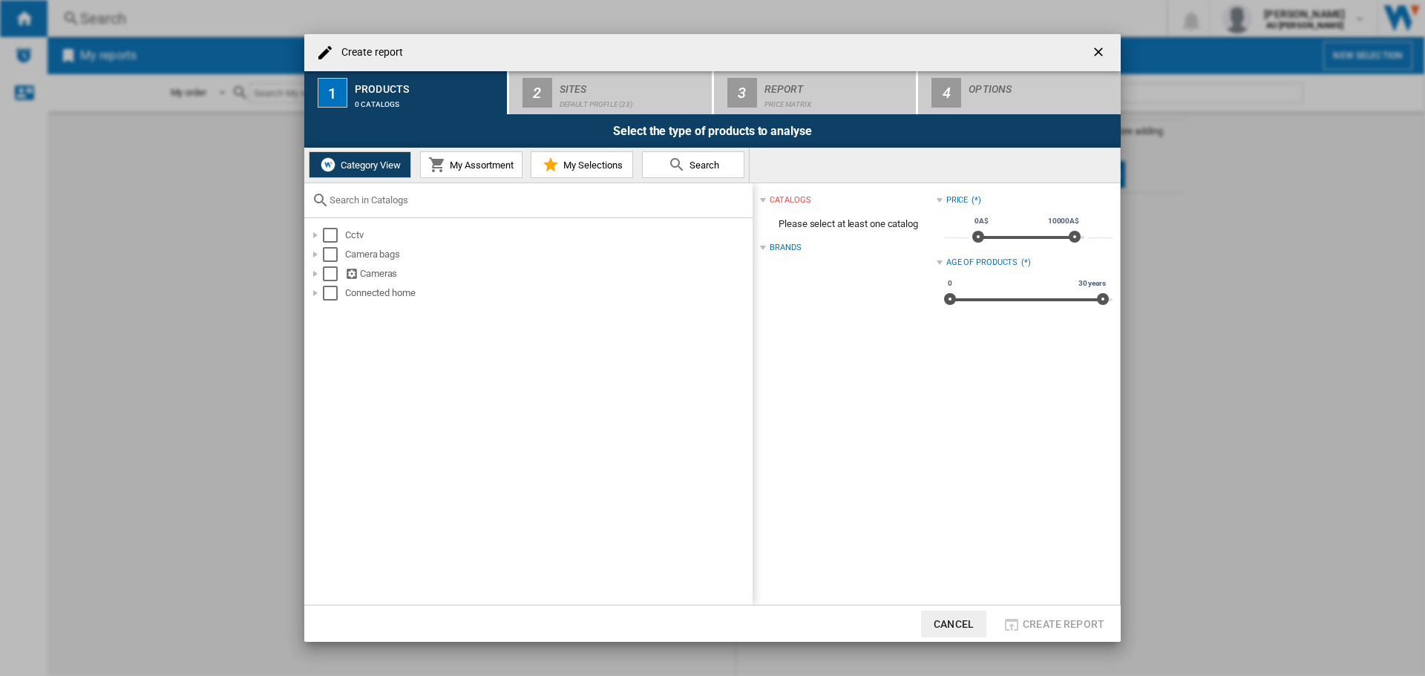
click at [447, 164] on span "My Assortment" at bounding box center [480, 165] width 68 height 11
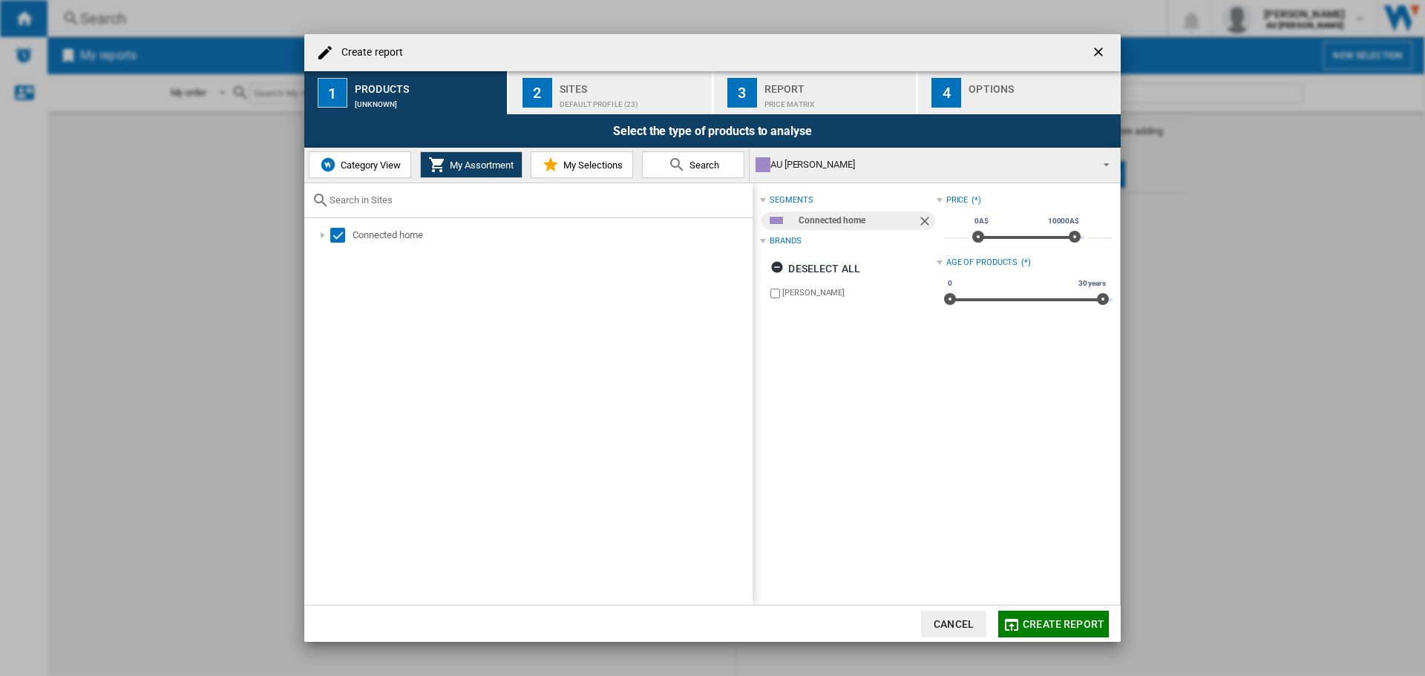
click at [936, 162] on div "AU [PERSON_NAME]" at bounding box center [922, 164] width 335 height 21
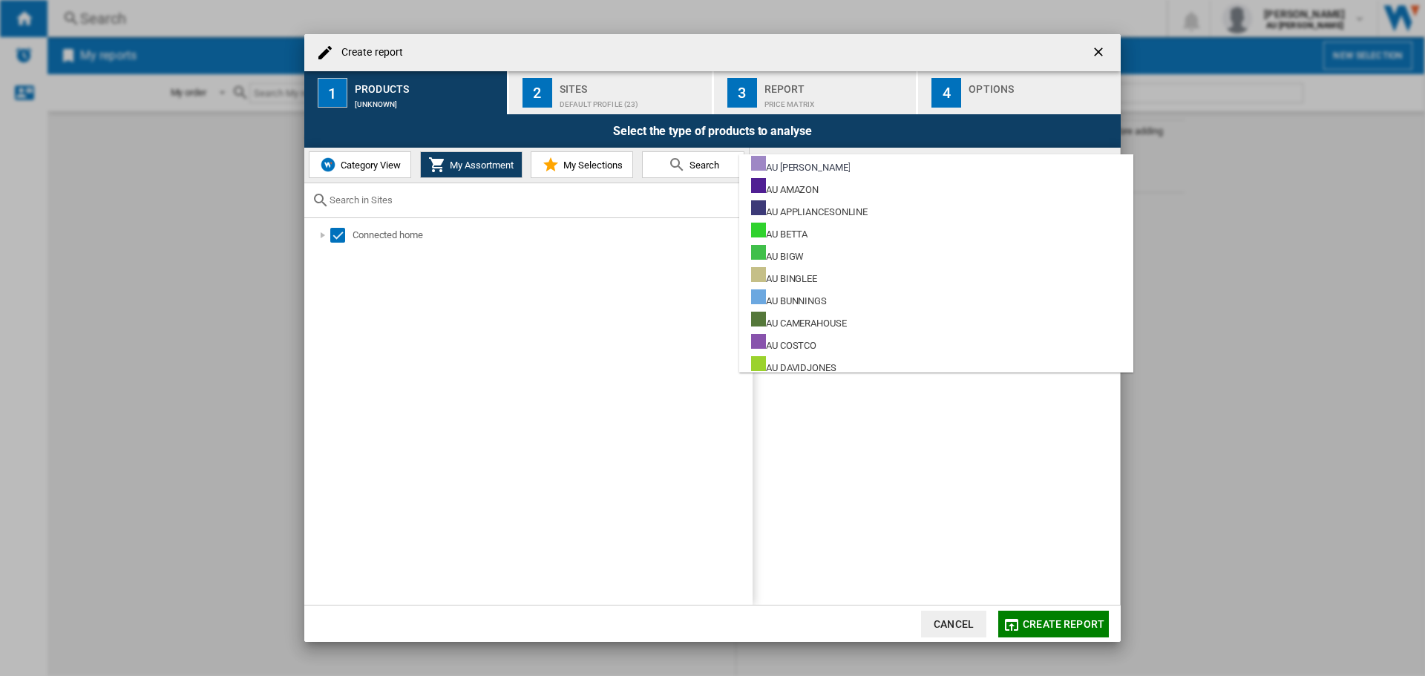
click at [936, 162] on md-option "AU [PERSON_NAME]" at bounding box center [936, 165] width 394 height 22
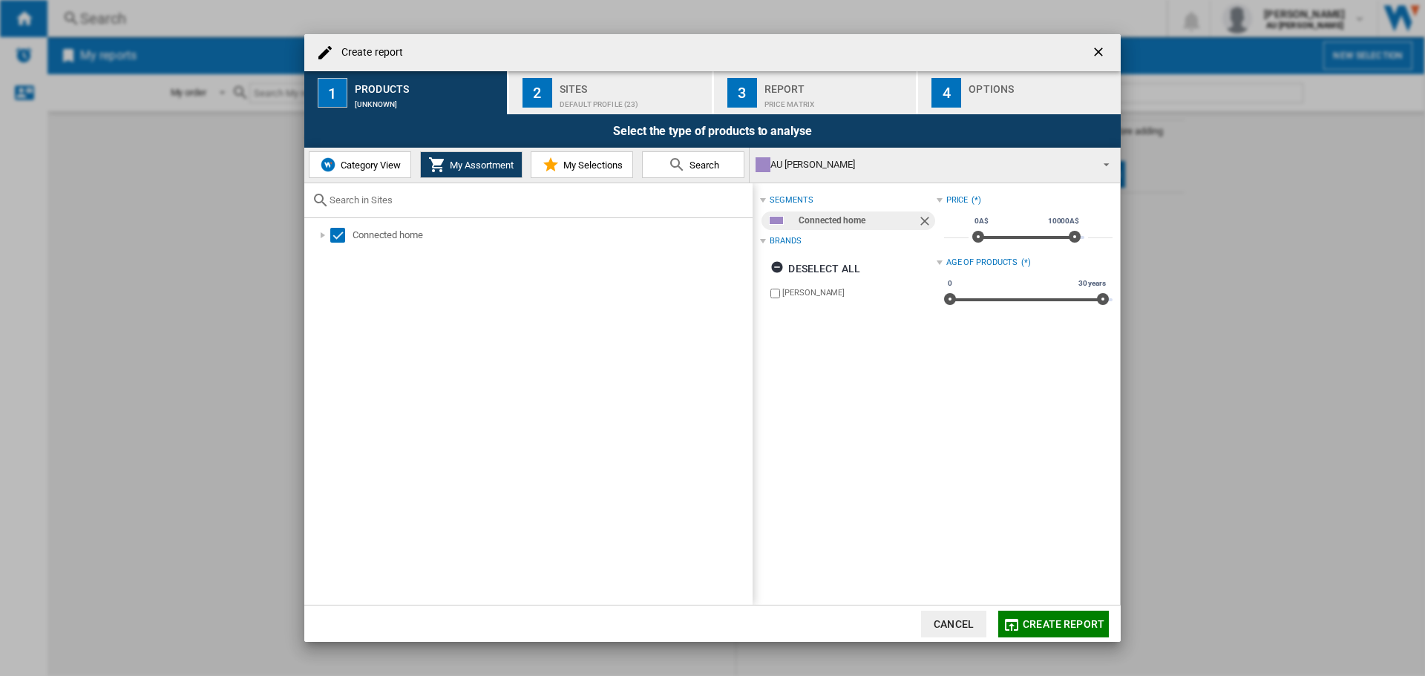
click at [936, 162] on div "AU [PERSON_NAME]" at bounding box center [922, 164] width 335 height 21
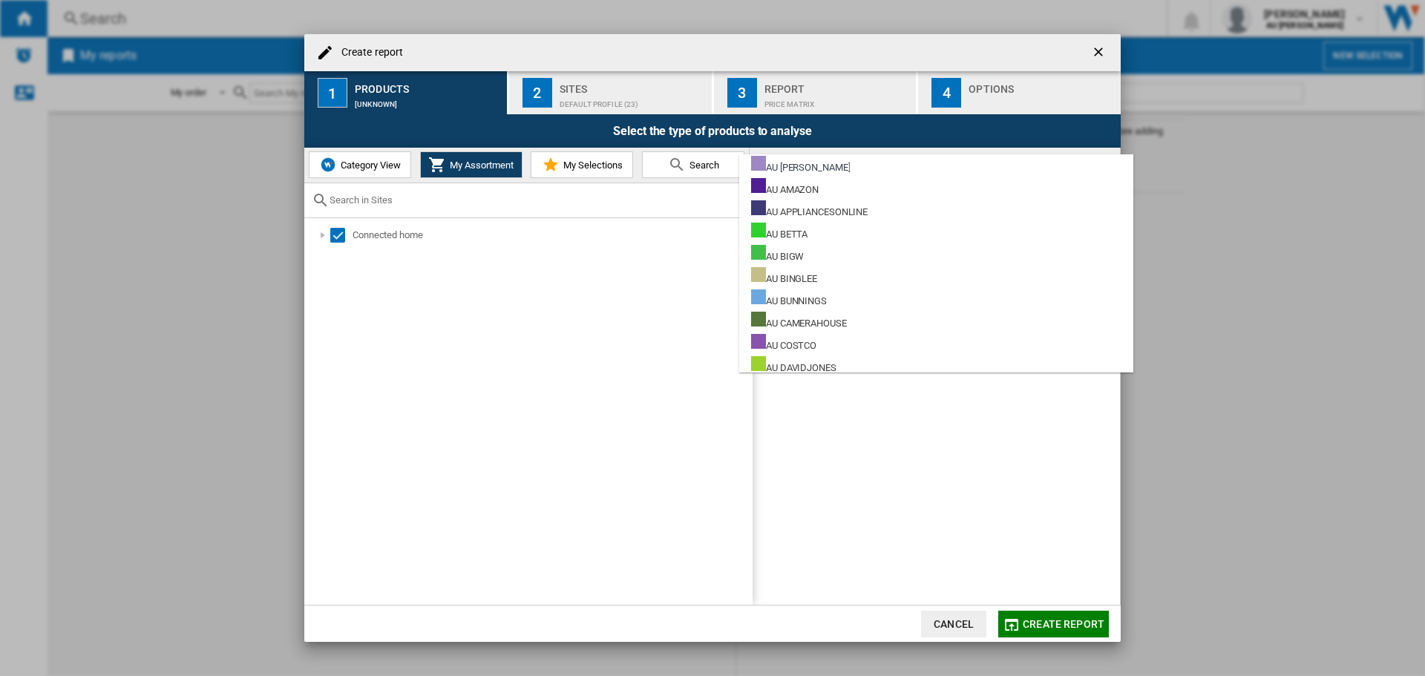
click at [447, 282] on md-backdrop at bounding box center [712, 338] width 1425 height 676
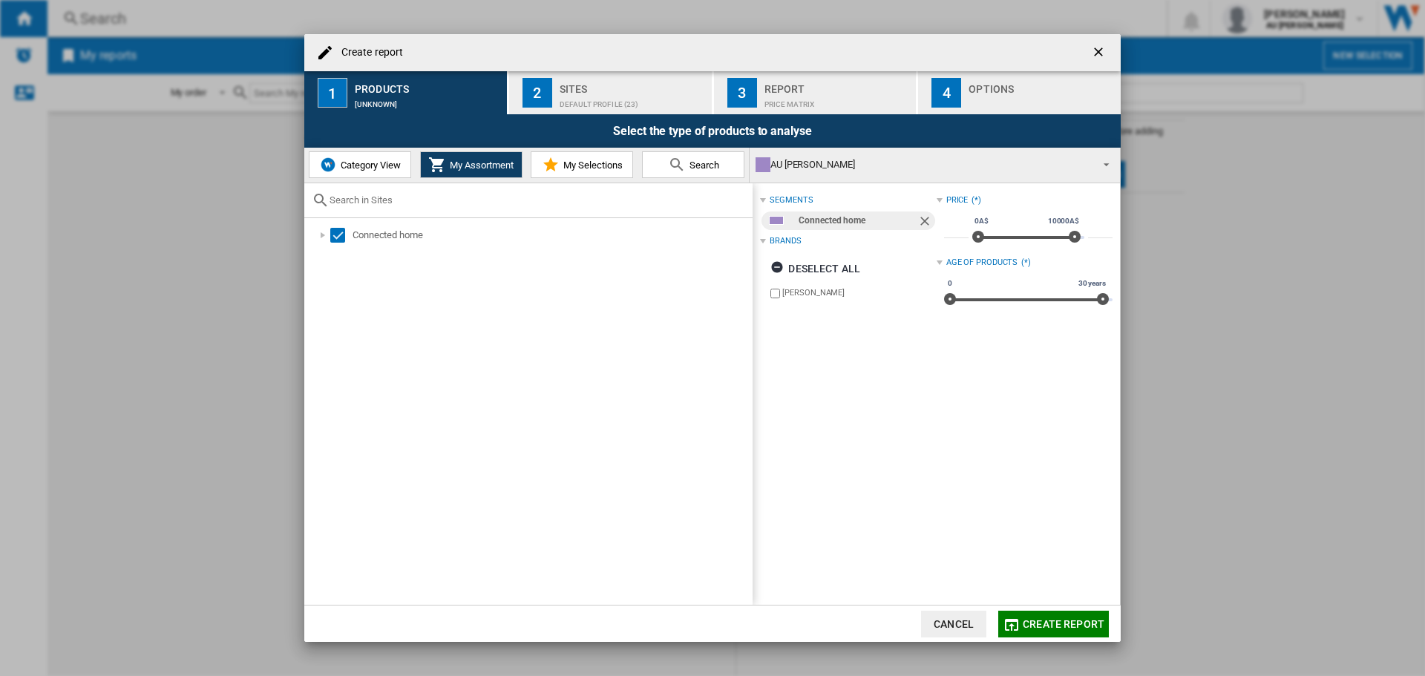
click at [568, 78] on div "Sites" at bounding box center [632, 85] width 146 height 16
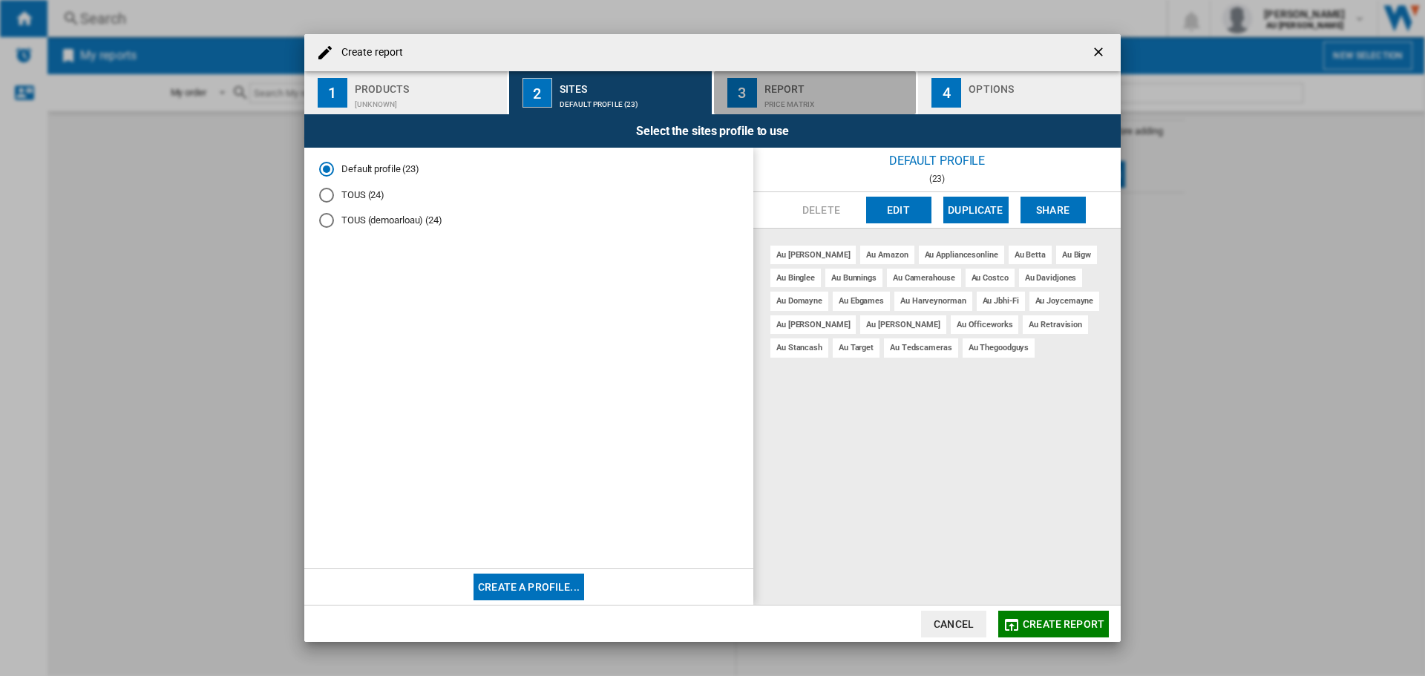
click at [824, 94] on div "Price Matrix" at bounding box center [837, 101] width 146 height 16
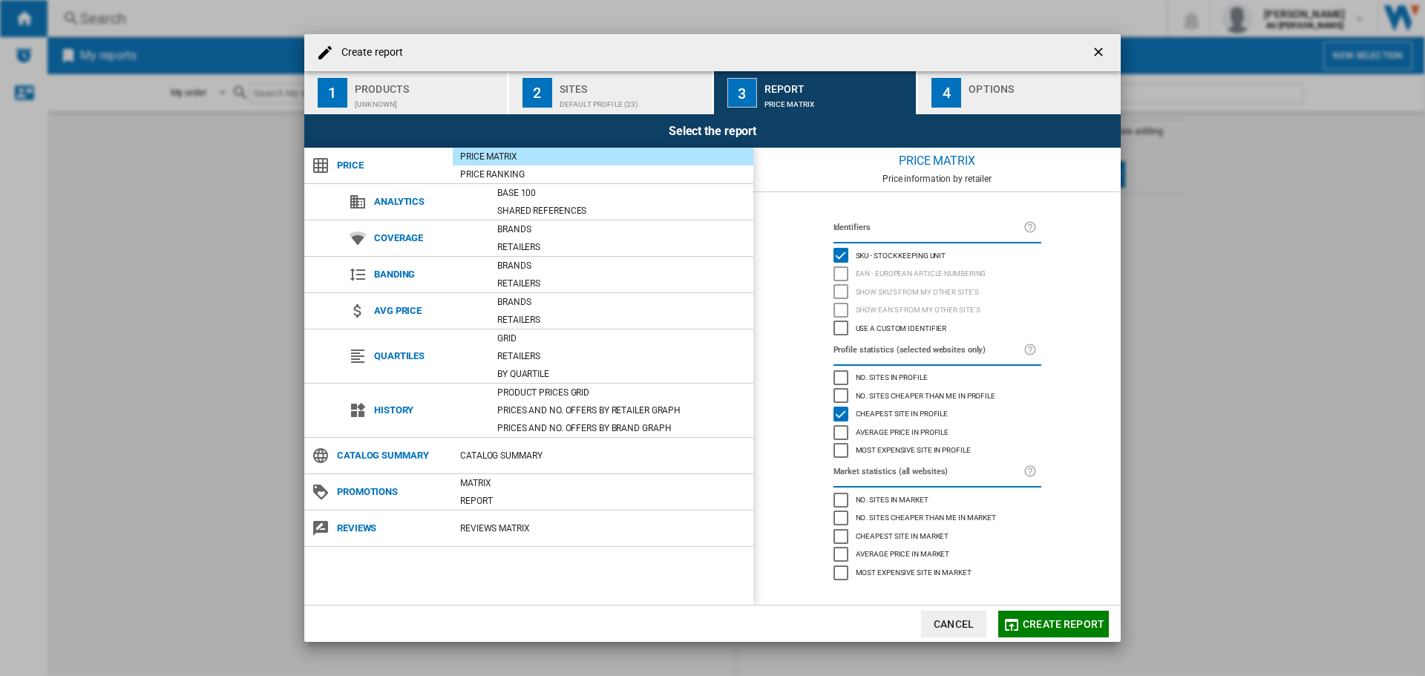
click at [973, 104] on div "button" at bounding box center [1041, 101] width 146 height 16
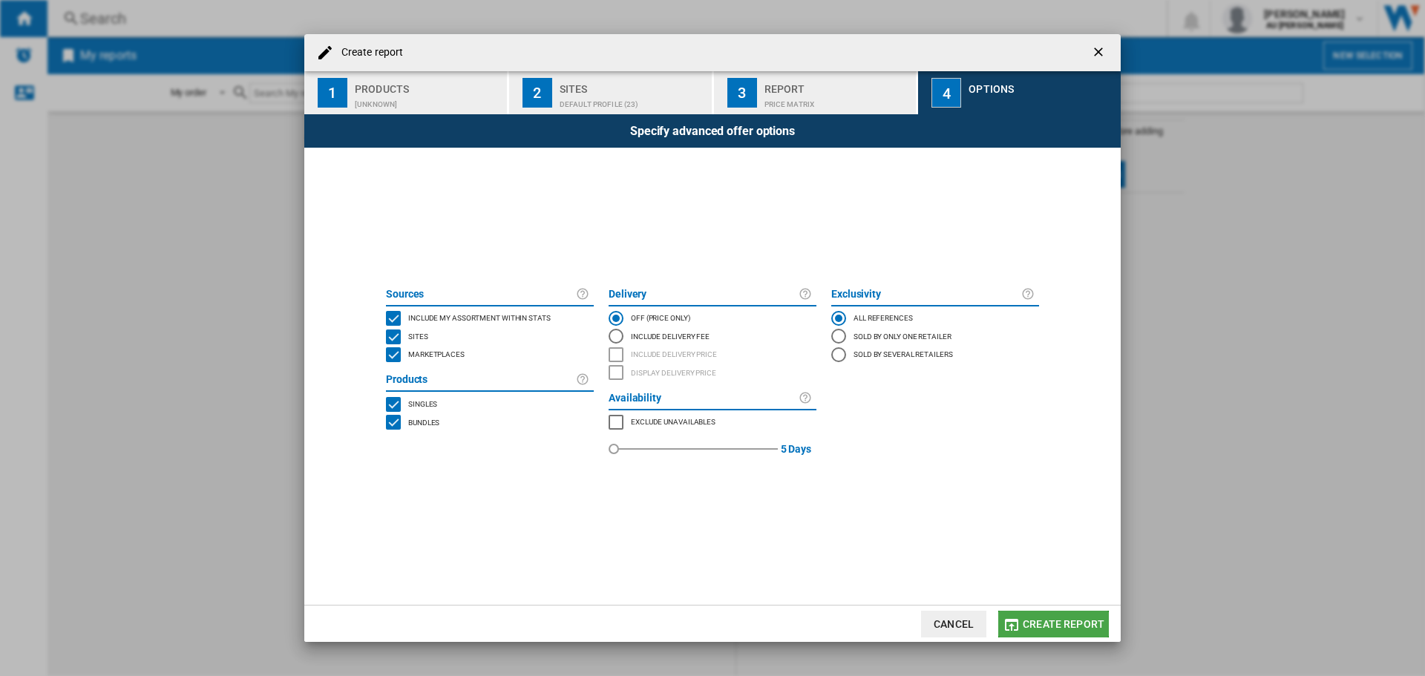
click at [1039, 632] on button "Create report" at bounding box center [1053, 624] width 111 height 27
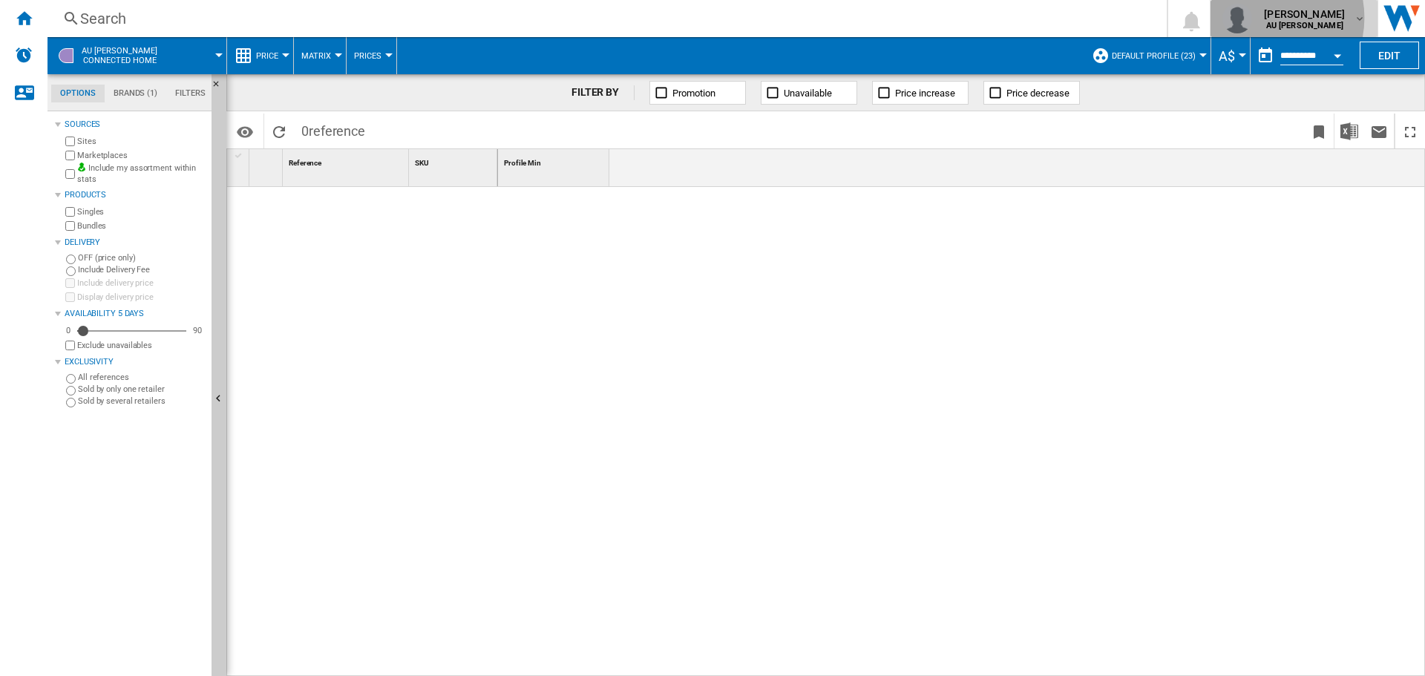
click at [1272, 18] on div "[PERSON_NAME] AU [GEOGRAPHIC_DATA]" at bounding box center [1306, 19] width 96 height 24
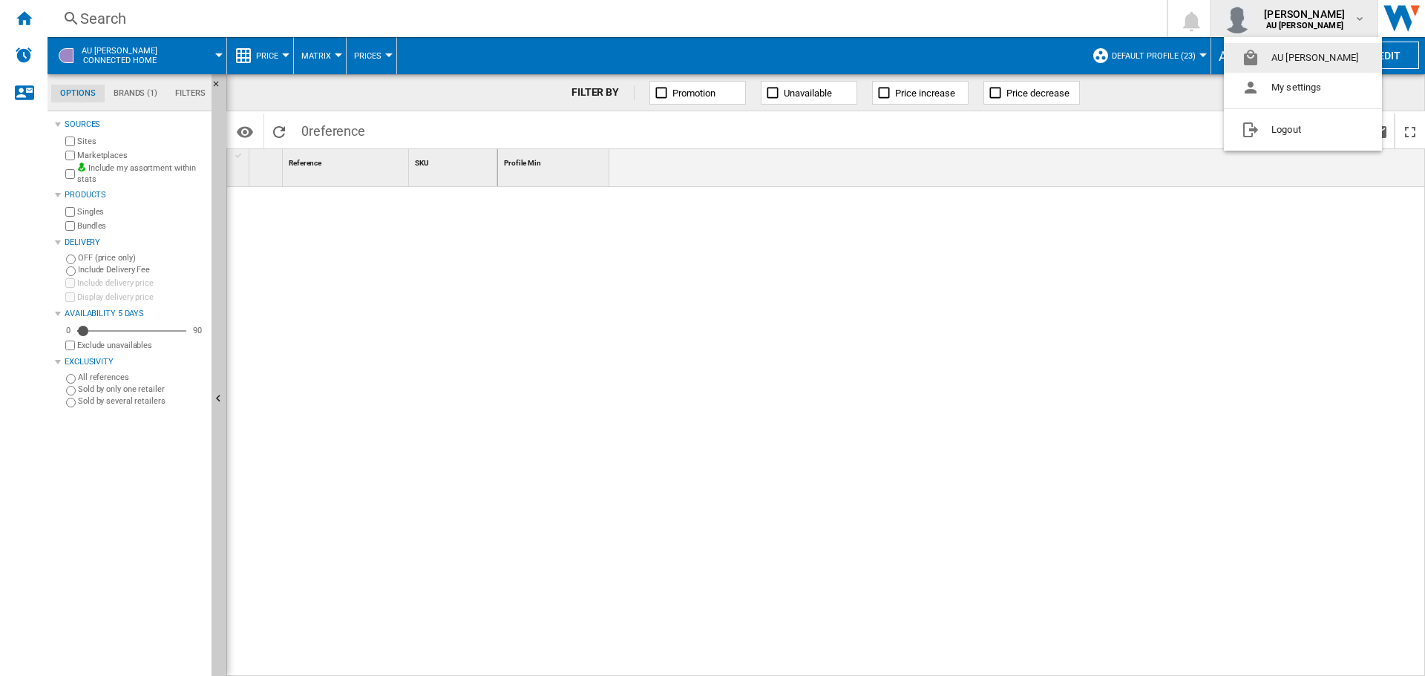
click at [1272, 18] on md-backdrop at bounding box center [712, 338] width 1425 height 676
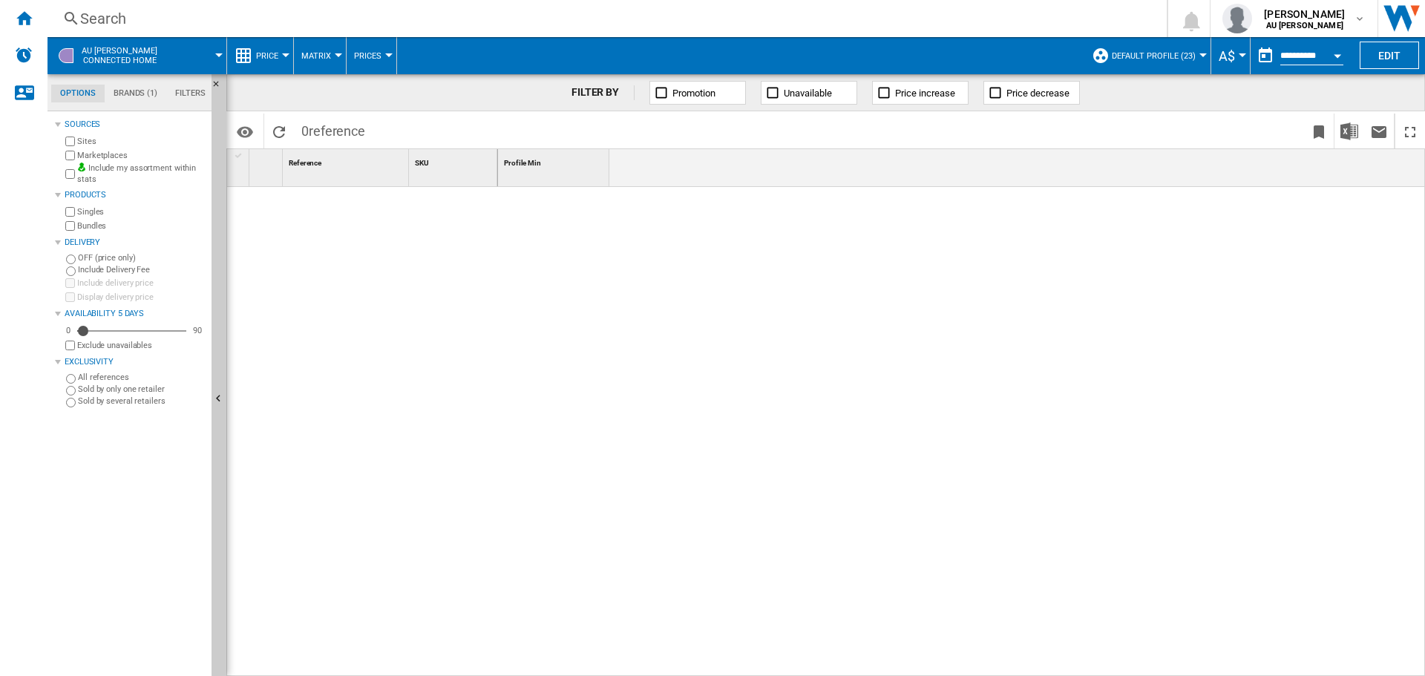
click at [283, 55] on div at bounding box center [285, 55] width 7 height 4
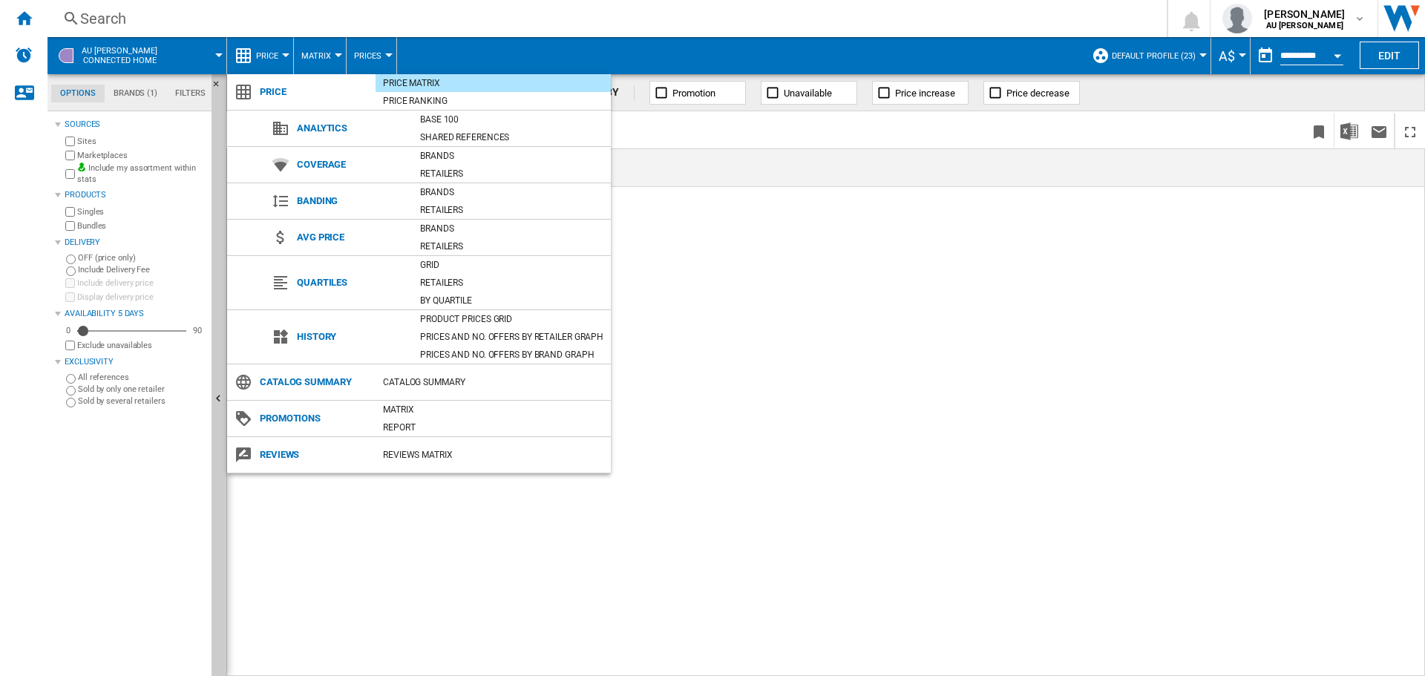
click at [283, 55] on md-backdrop at bounding box center [712, 338] width 1425 height 676
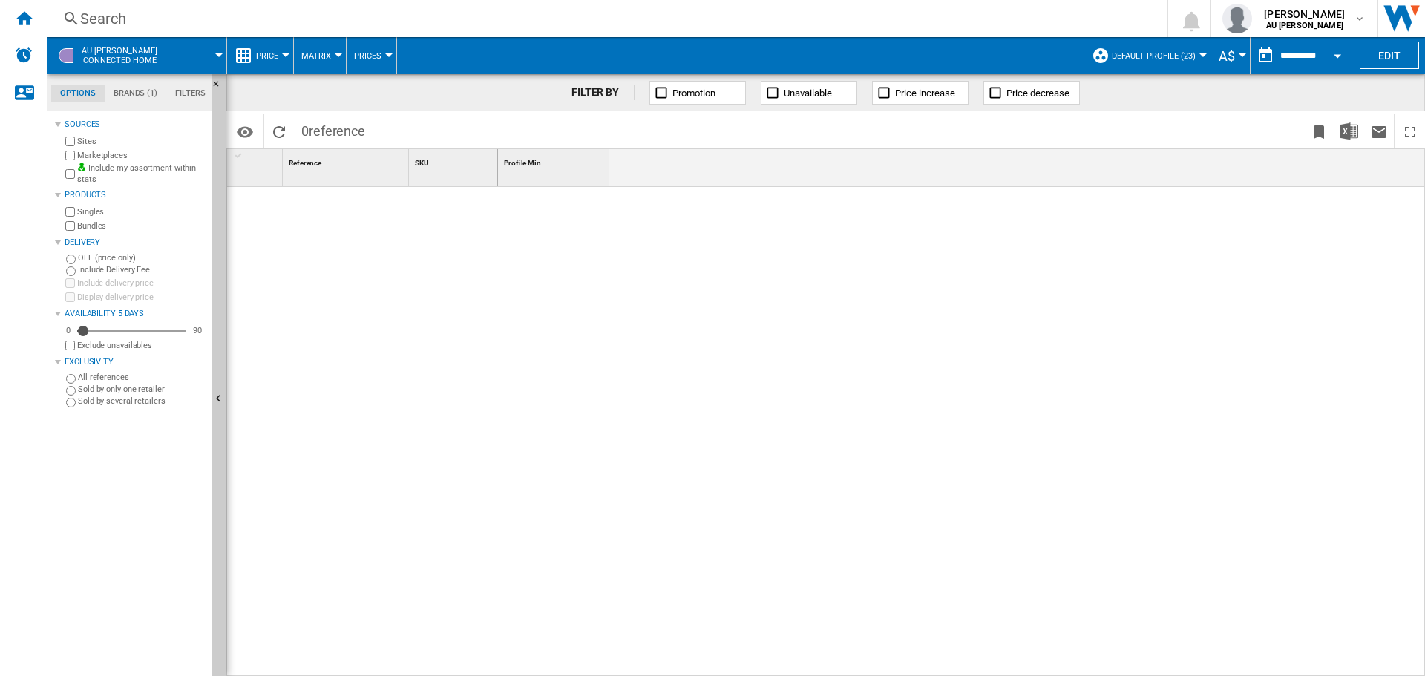
click at [317, 57] on span "Matrix" at bounding box center [316, 56] width 30 height 10
click at [317, 57] on md-backdrop at bounding box center [712, 338] width 1425 height 676
click at [368, 56] on span "Prices" at bounding box center [367, 56] width 27 height 10
click at [368, 56] on md-backdrop at bounding box center [712, 338] width 1425 height 676
click at [189, 62] on span at bounding box center [198, 55] width 41 height 37
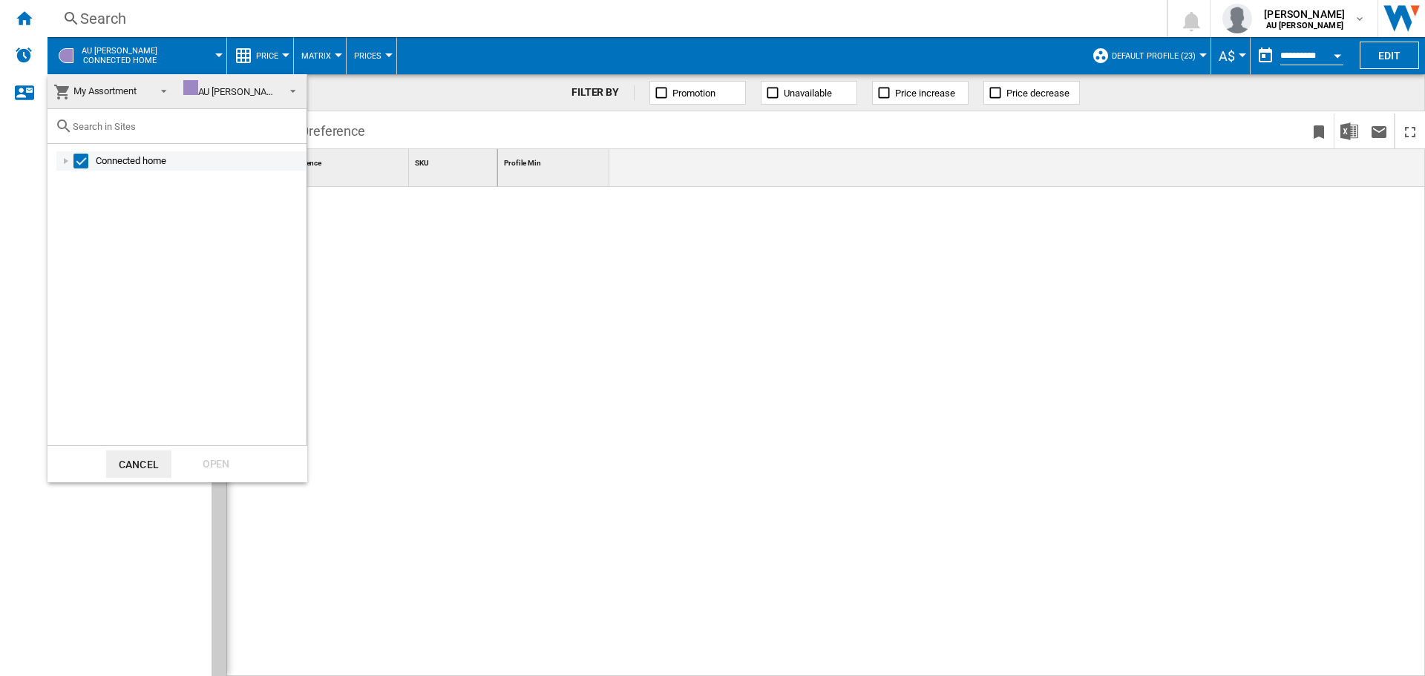
click at [65, 163] on div at bounding box center [66, 161] width 15 height 15
click at [250, 94] on span "AU [PERSON_NAME]" at bounding box center [230, 91] width 95 height 22
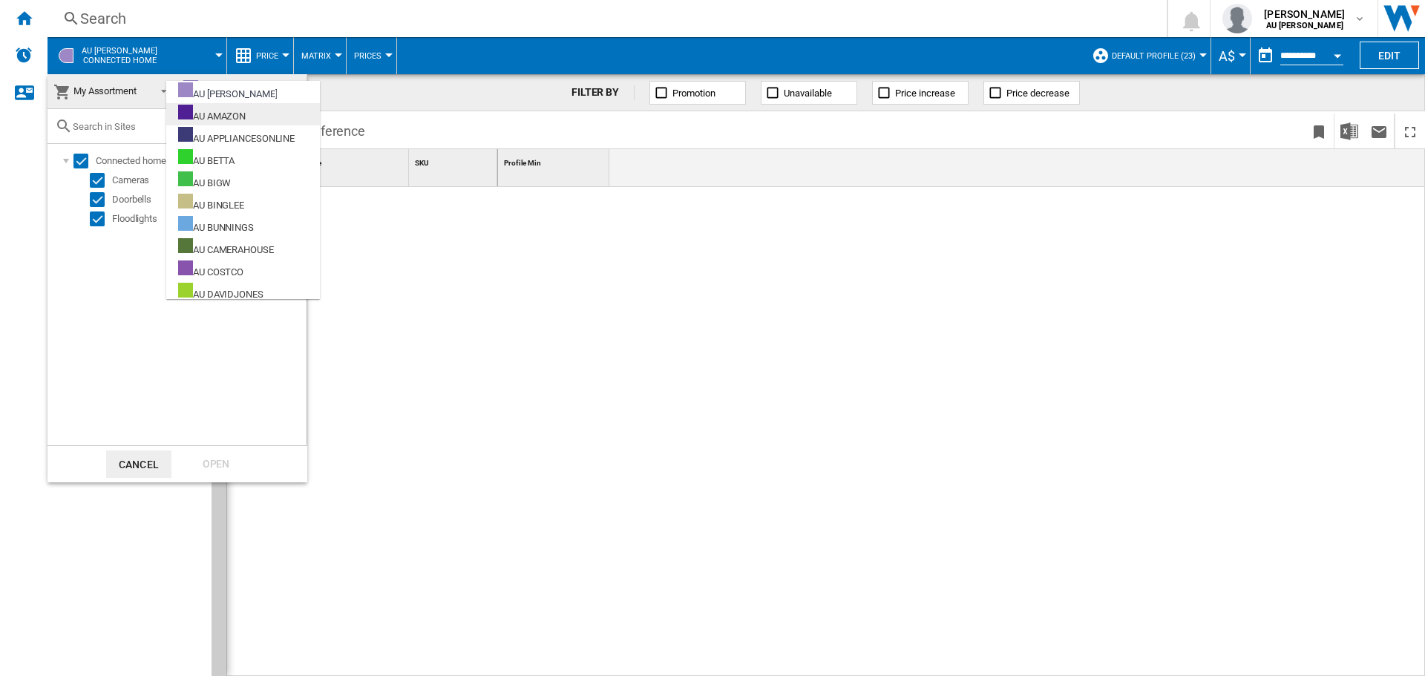
click at [237, 124] on md-option "AU AMAZON" at bounding box center [243, 114] width 154 height 22
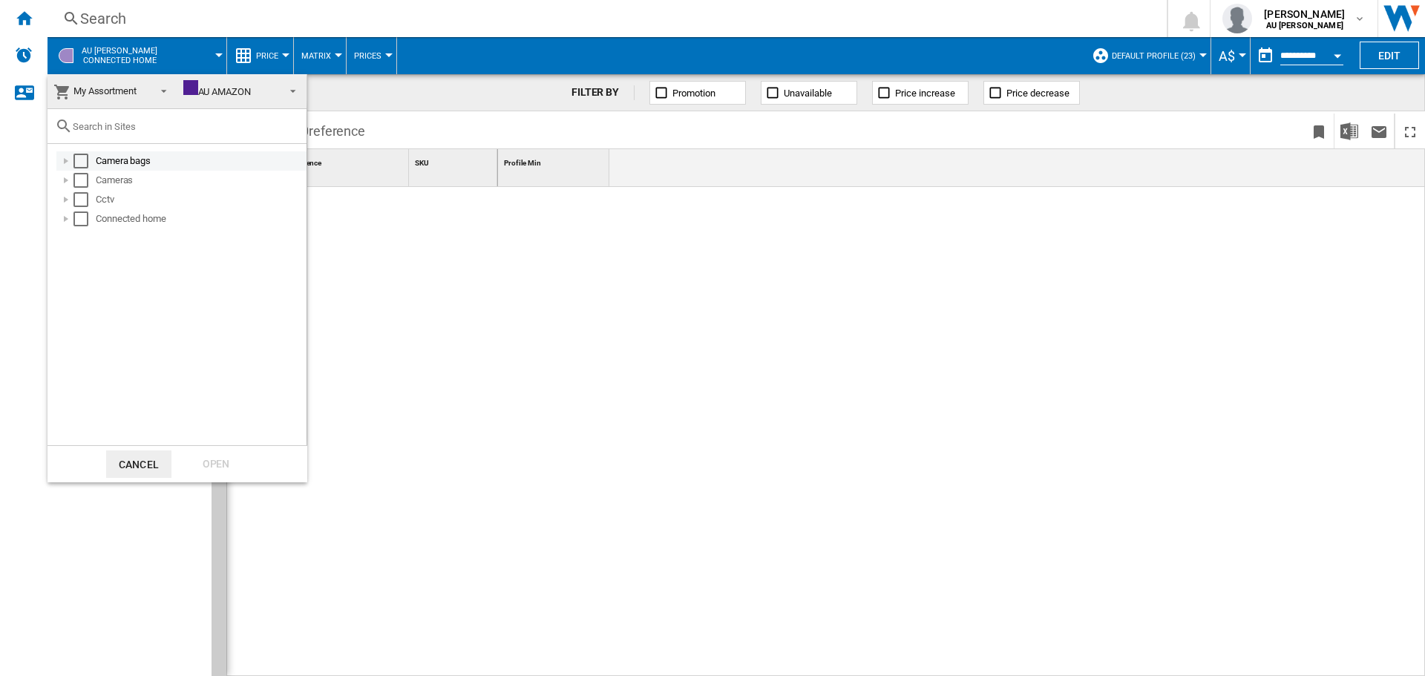
click at [121, 165] on div "Camera bags" at bounding box center [200, 161] width 208 height 15
click at [135, 154] on div "Camera bags" at bounding box center [200, 161] width 208 height 15
click at [116, 179] on div "Cameras" at bounding box center [200, 180] width 208 height 15
click at [536, 235] on md-backdrop at bounding box center [712, 338] width 1425 height 676
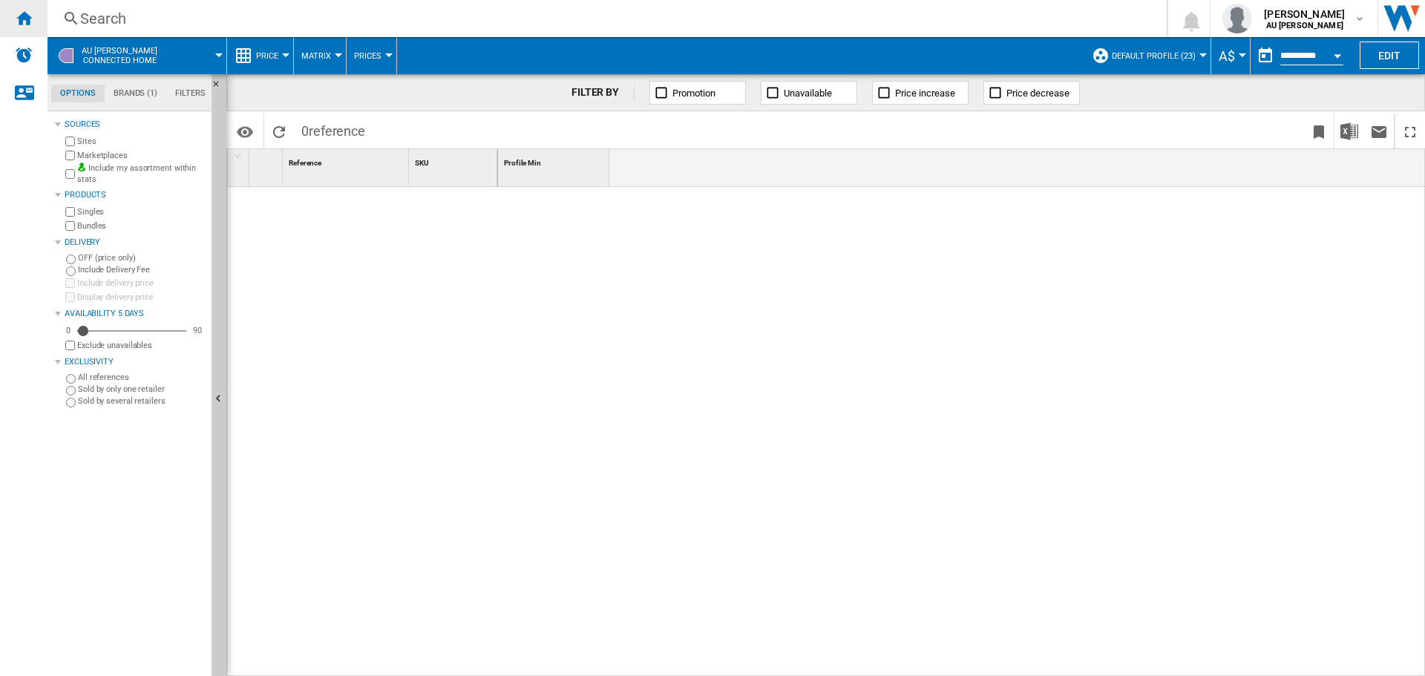
click at [33, 22] on div "Home" at bounding box center [23, 18] width 47 height 37
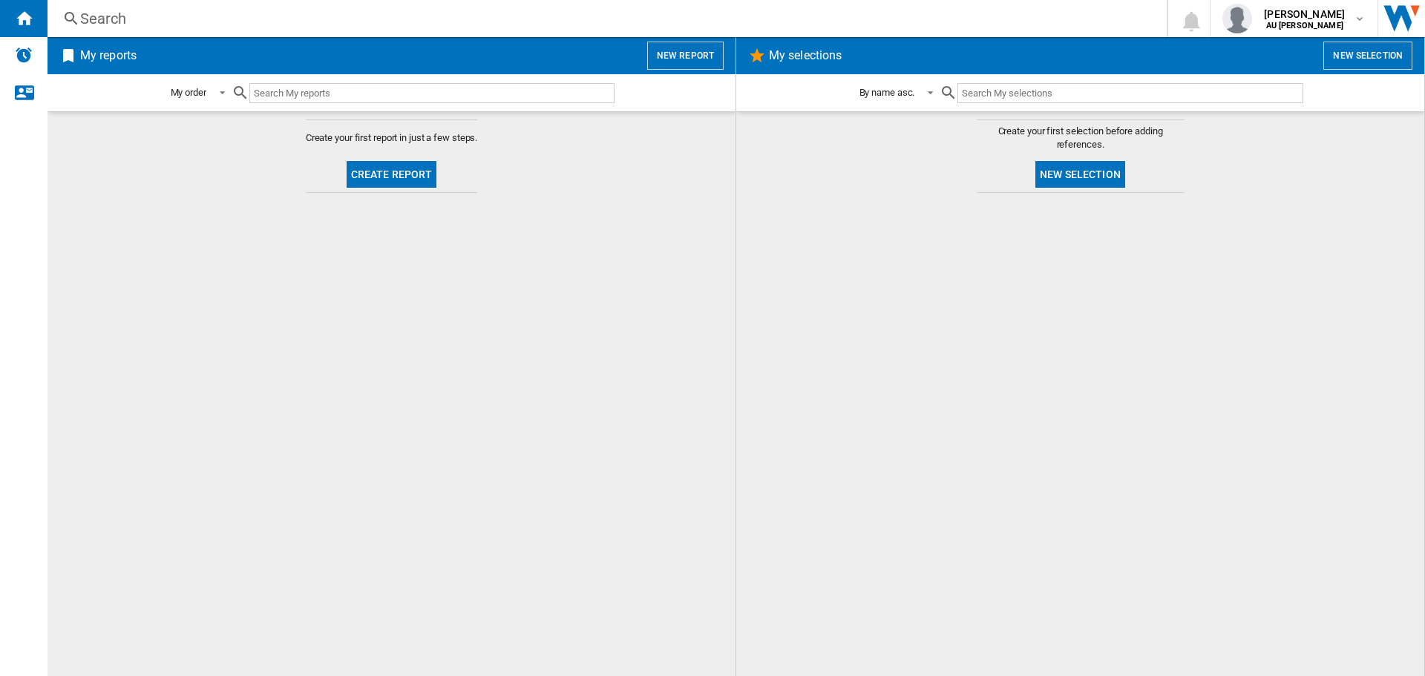
click at [422, 174] on button "Create report" at bounding box center [391, 174] width 91 height 27
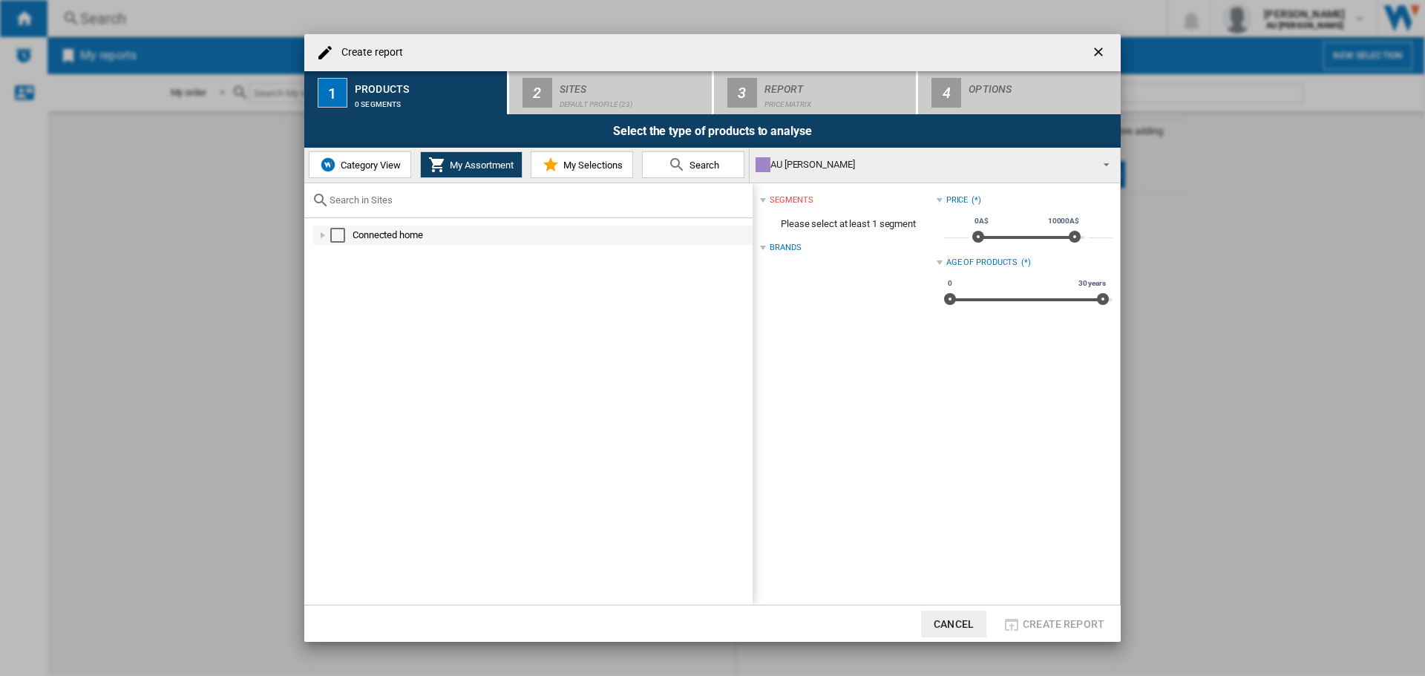
click at [338, 231] on div "Select" at bounding box center [337, 235] width 15 height 15
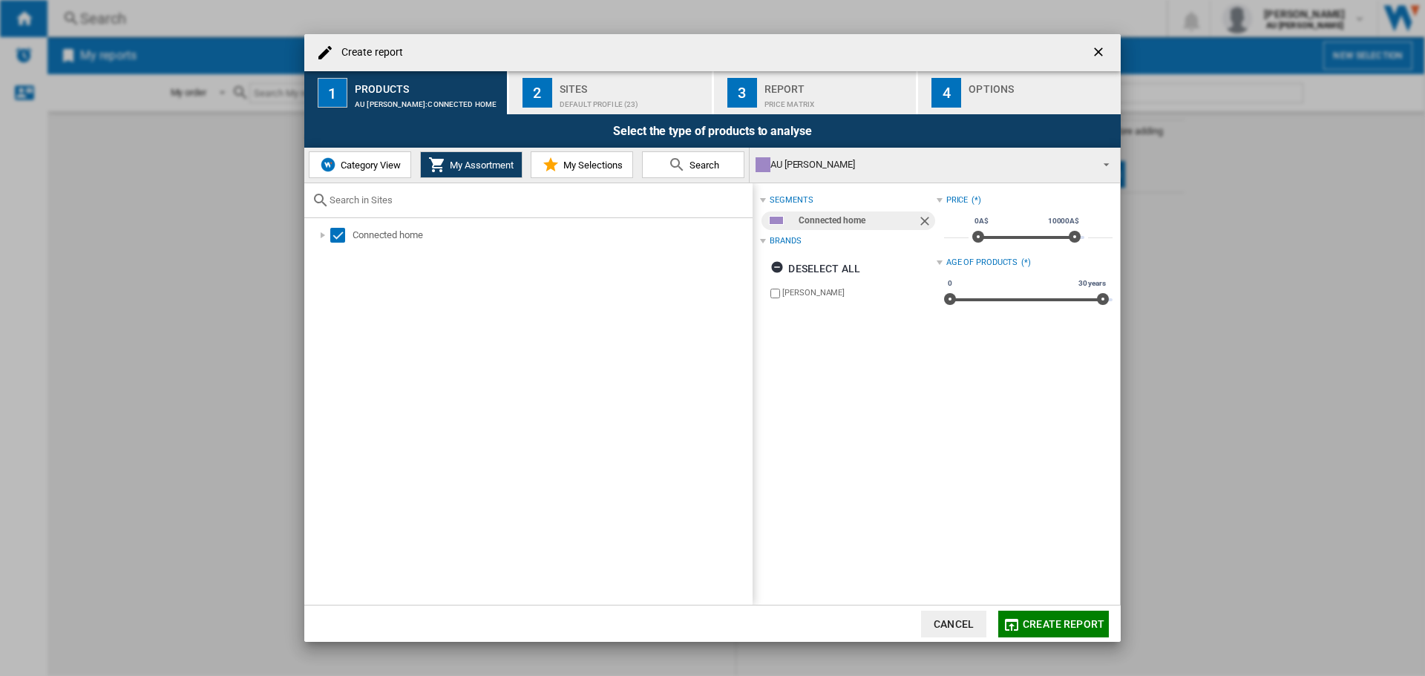
click at [342, 174] on button "Category View" at bounding box center [360, 164] width 102 height 27
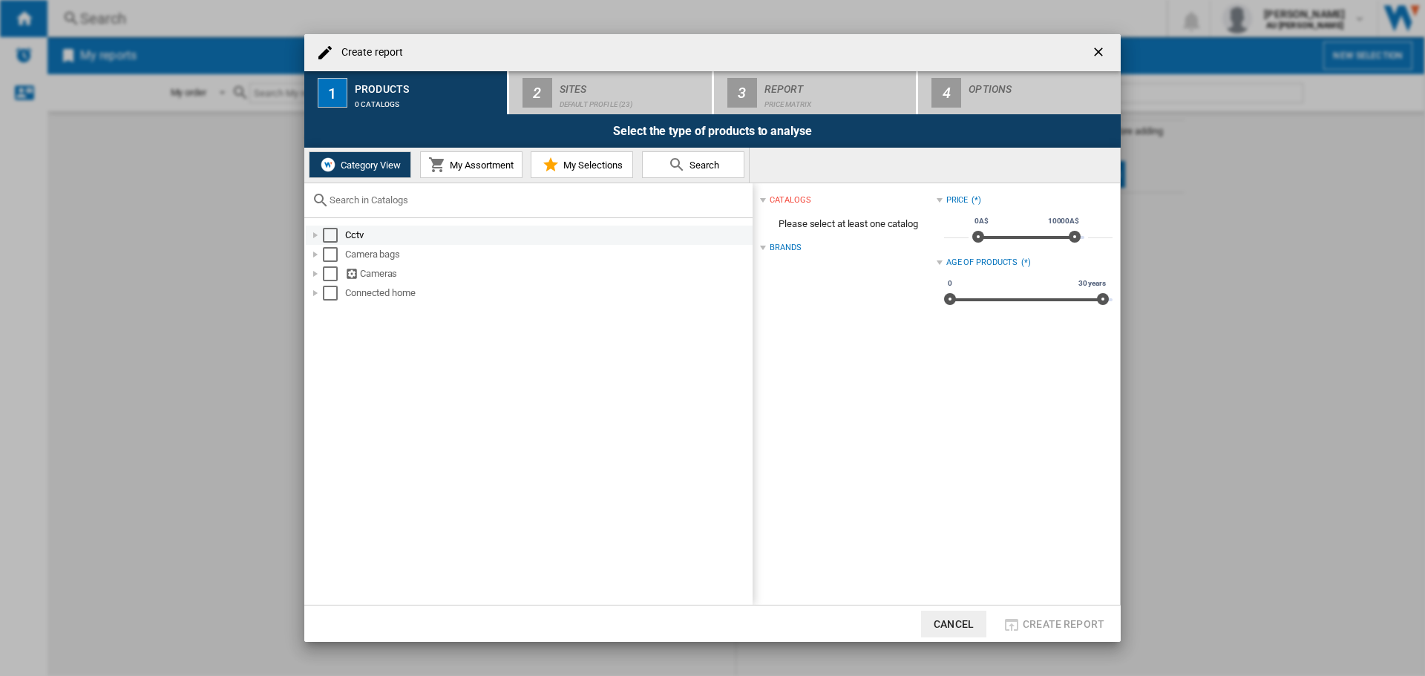
click at [334, 235] on div "Select" at bounding box center [330, 235] width 15 height 15
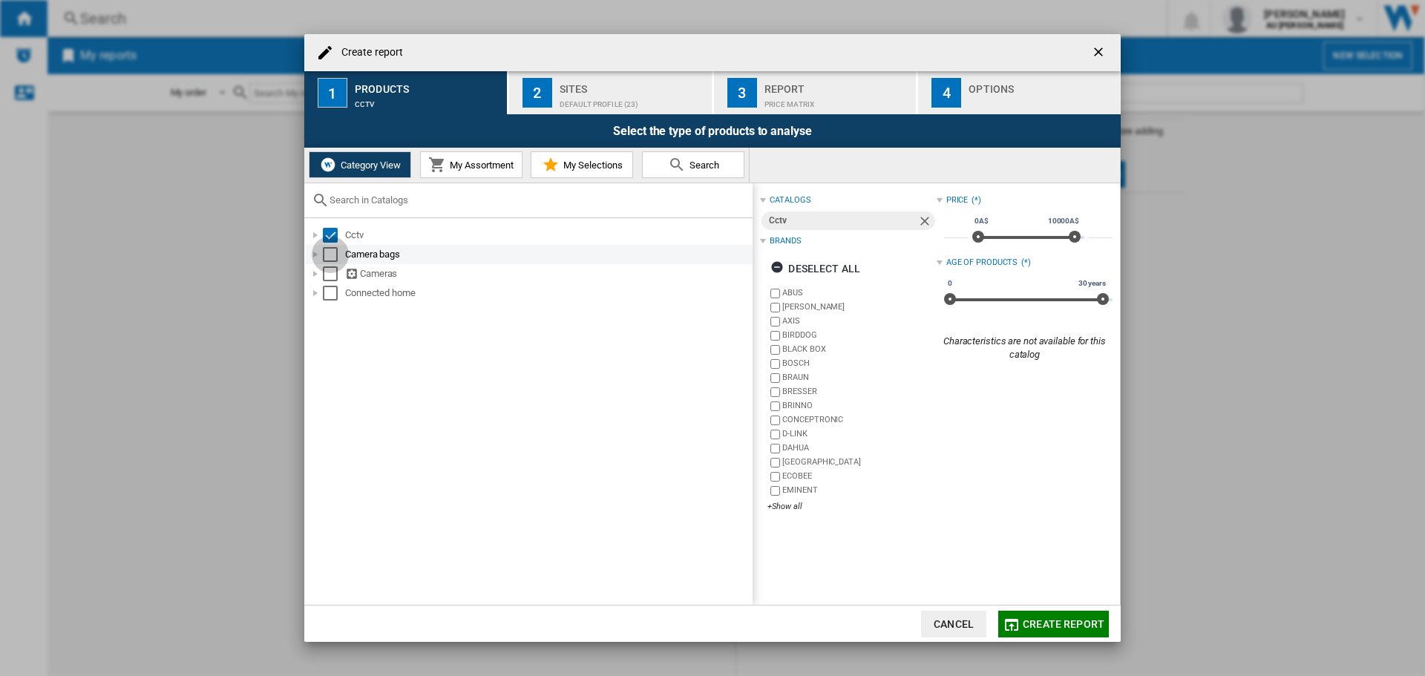
click at [332, 254] on div "Select" at bounding box center [330, 254] width 15 height 15
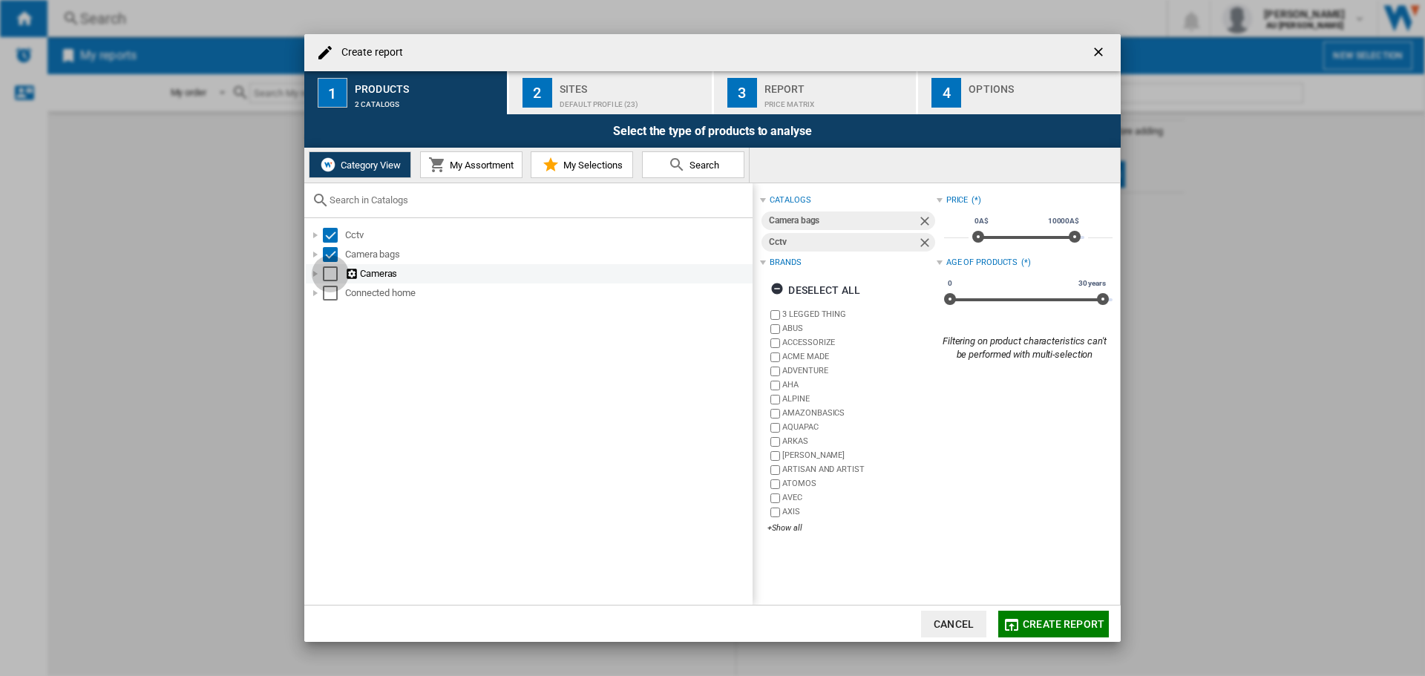
click at [332, 273] on div "Select" at bounding box center [330, 273] width 15 height 15
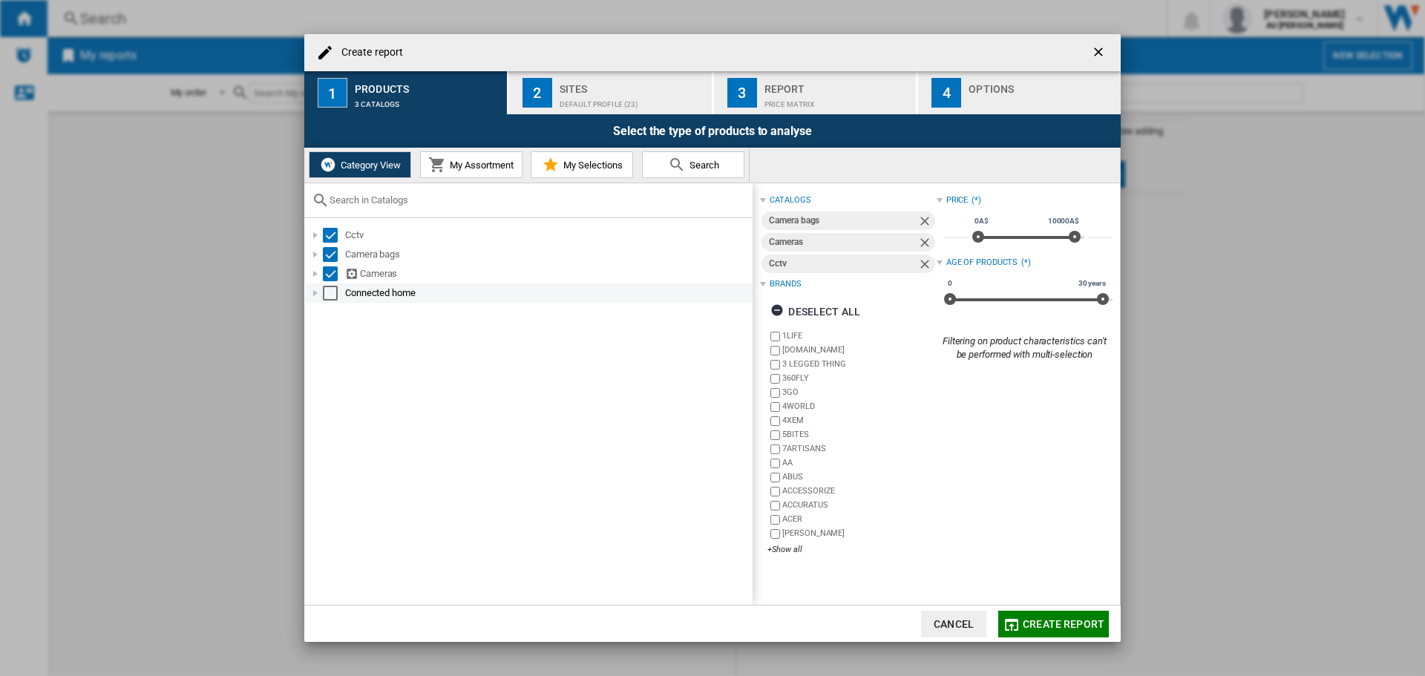
click at [332, 296] on div "Select" at bounding box center [330, 293] width 15 height 15
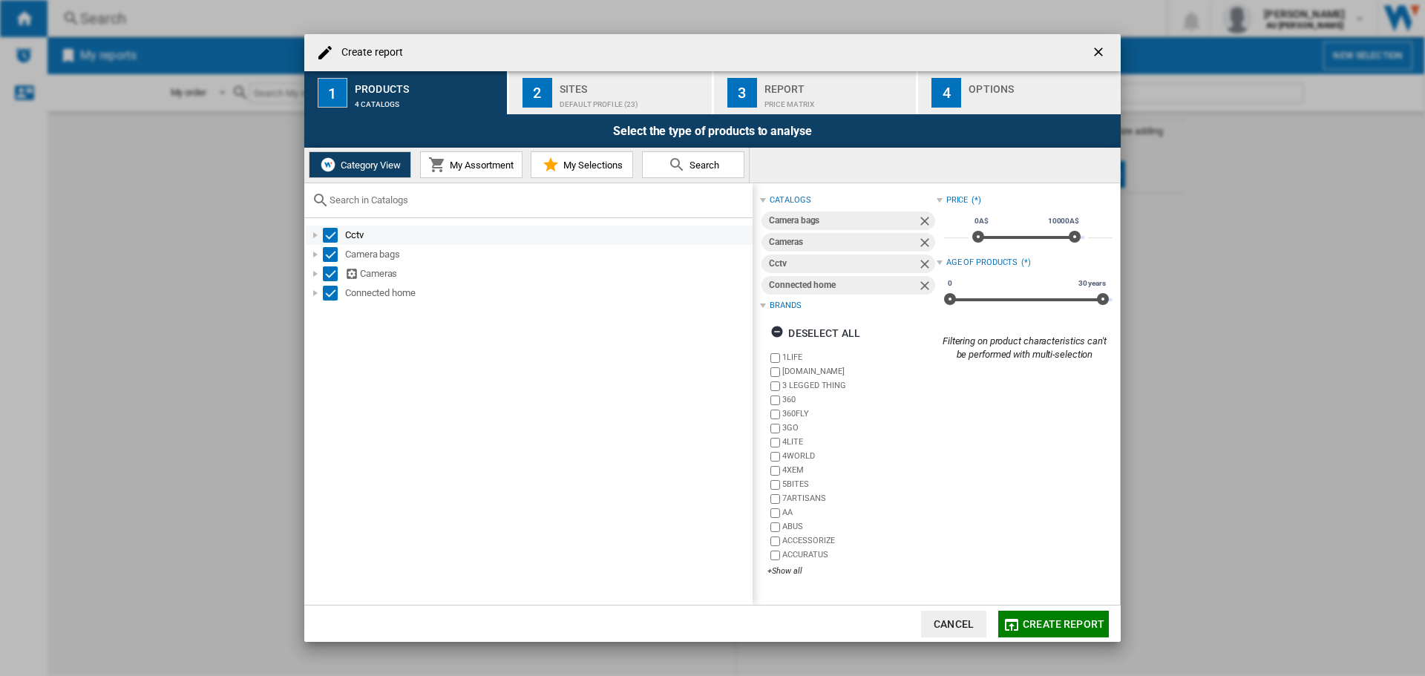
click at [328, 236] on div "Select" at bounding box center [330, 235] width 15 height 15
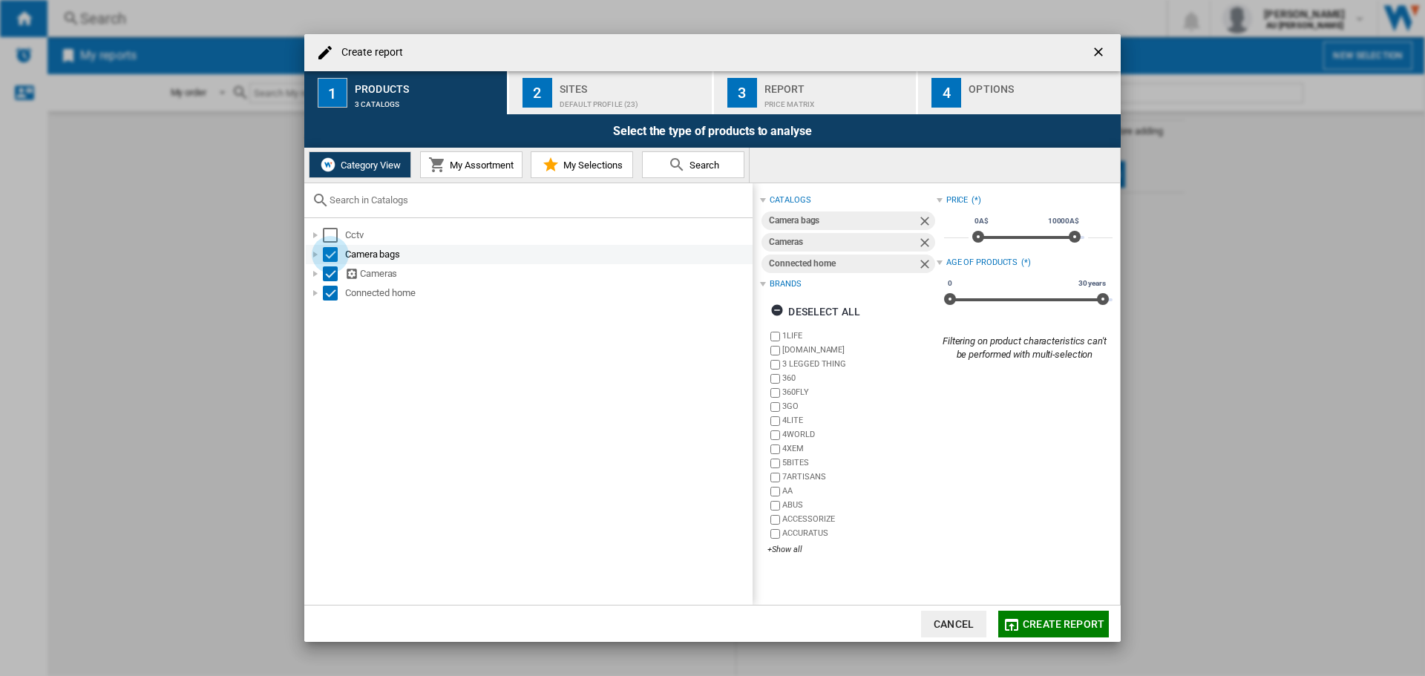
click at [328, 251] on div "Select" at bounding box center [330, 254] width 15 height 15
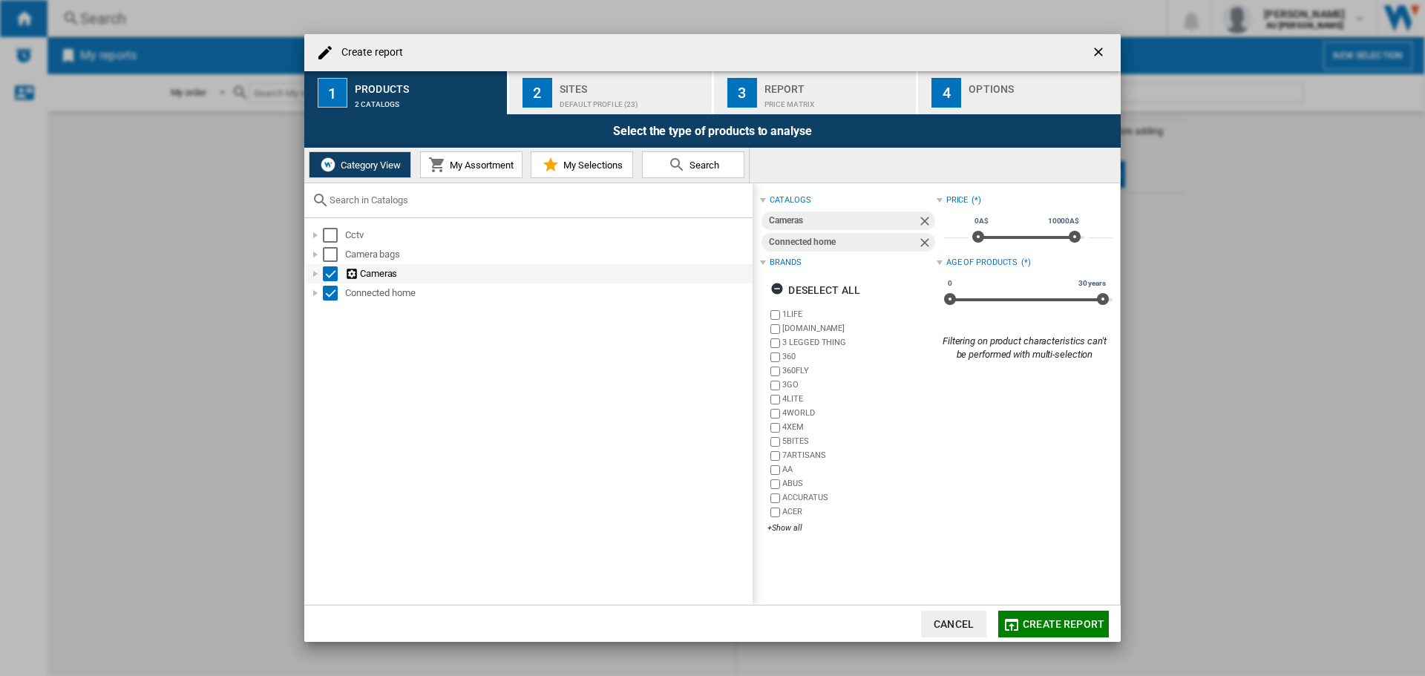
click at [328, 268] on div "Select" at bounding box center [330, 273] width 15 height 15
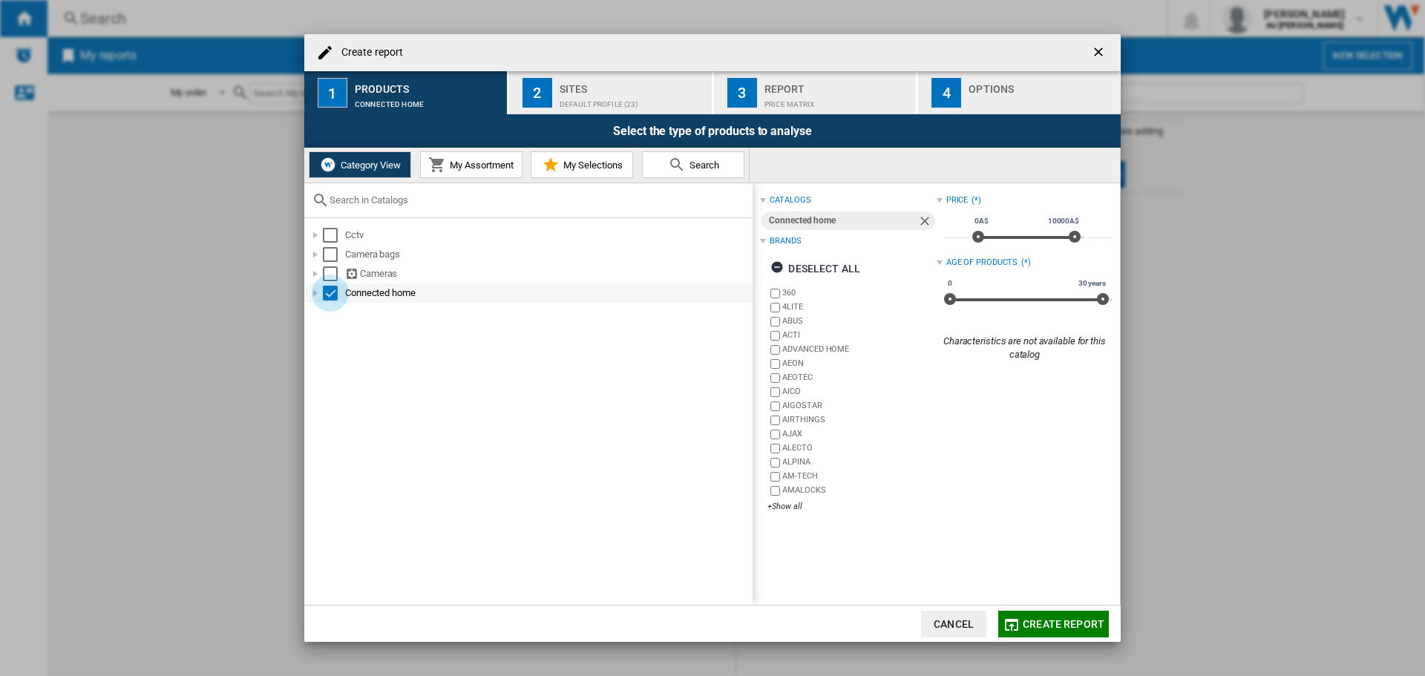
click at [329, 293] on div "Select" at bounding box center [330, 293] width 15 height 15
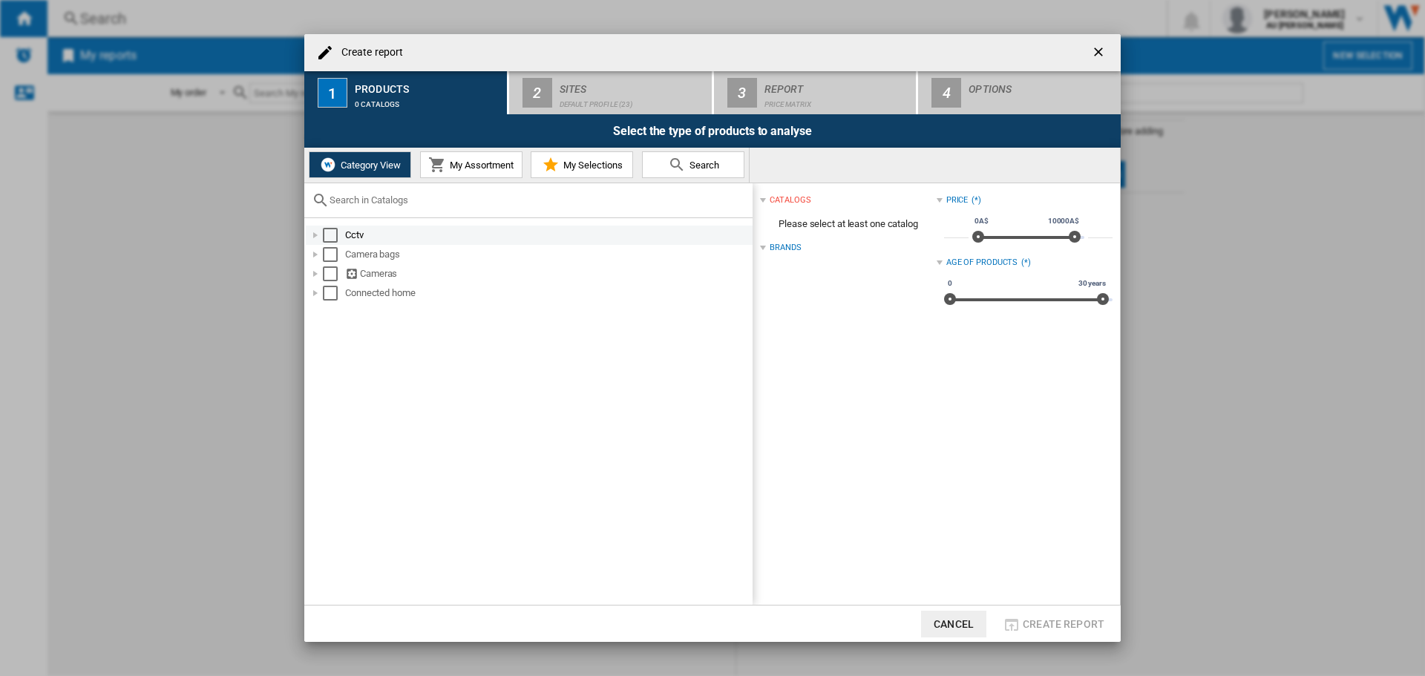
click at [317, 230] on div at bounding box center [315, 235] width 15 height 15
click at [329, 230] on div "Select" at bounding box center [330, 235] width 15 height 15
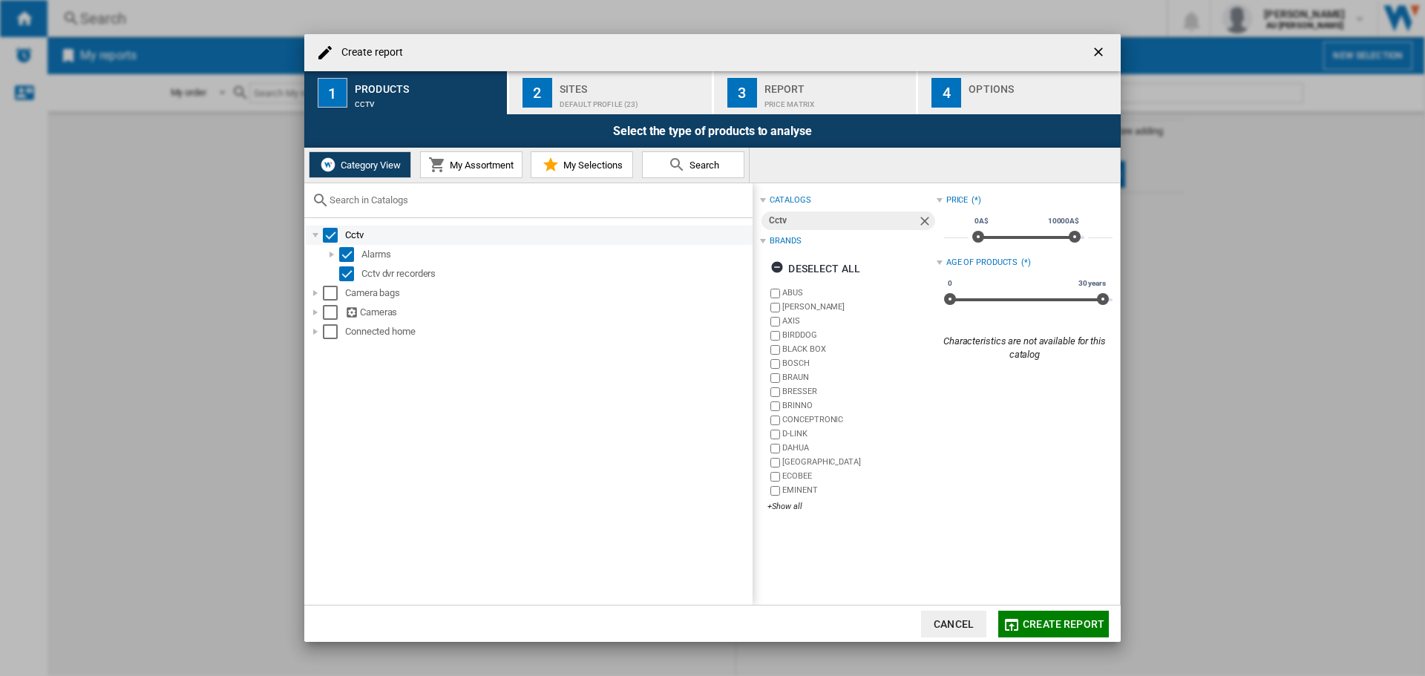
click at [323, 234] on div "Select" at bounding box center [330, 235] width 15 height 15
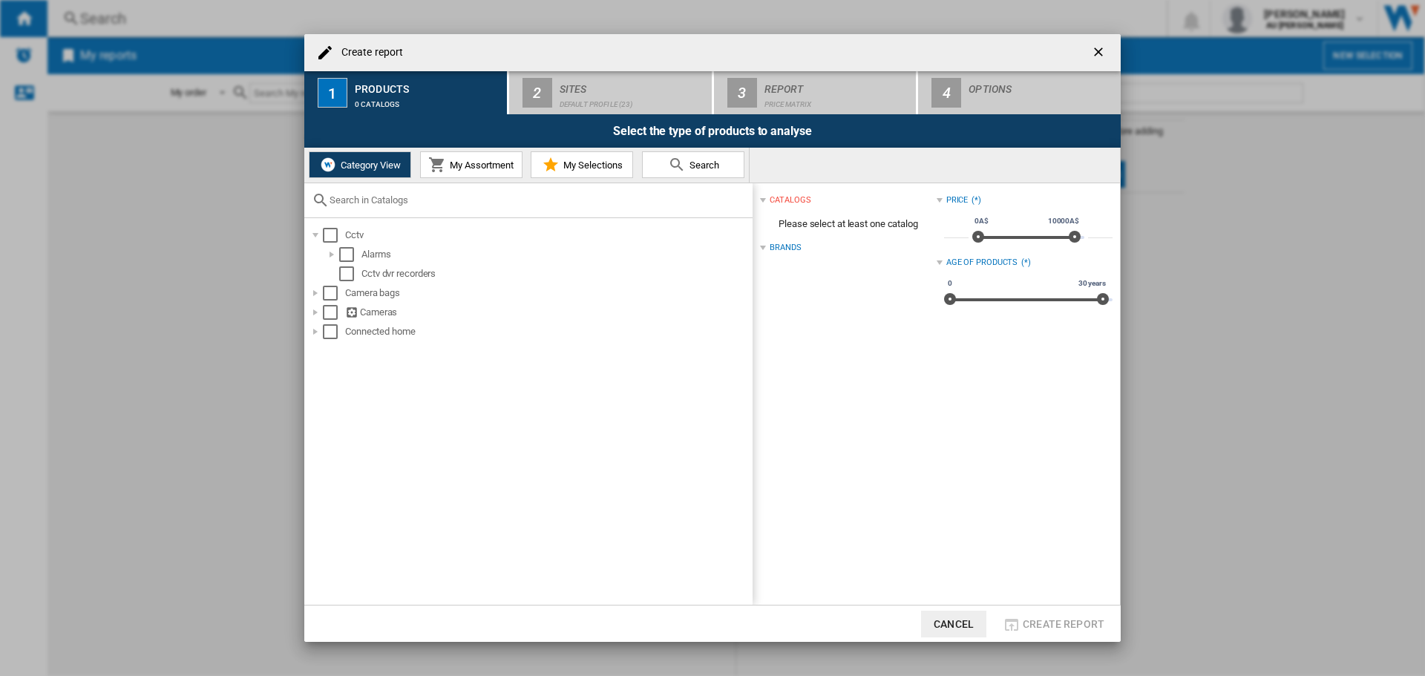
click at [578, 151] on button "My Selections" at bounding box center [581, 164] width 102 height 27
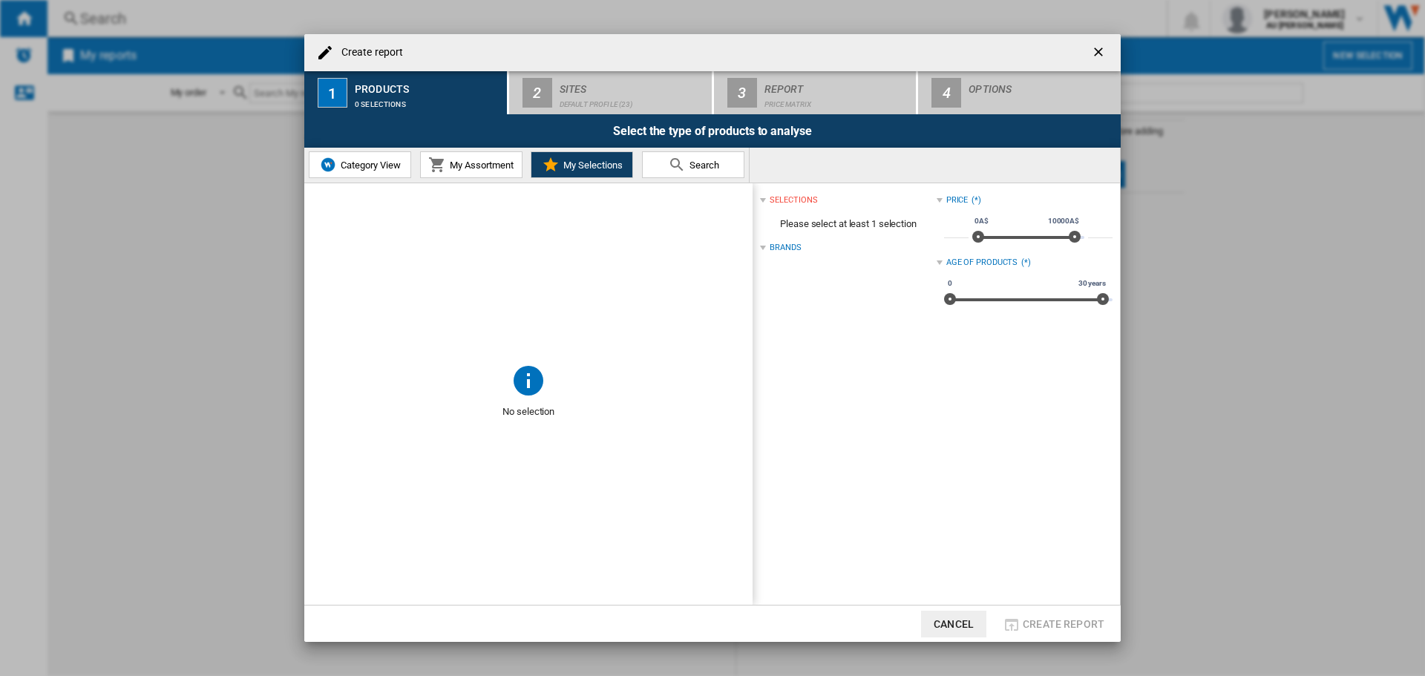
click at [692, 161] on span "Search" at bounding box center [702, 165] width 33 height 11
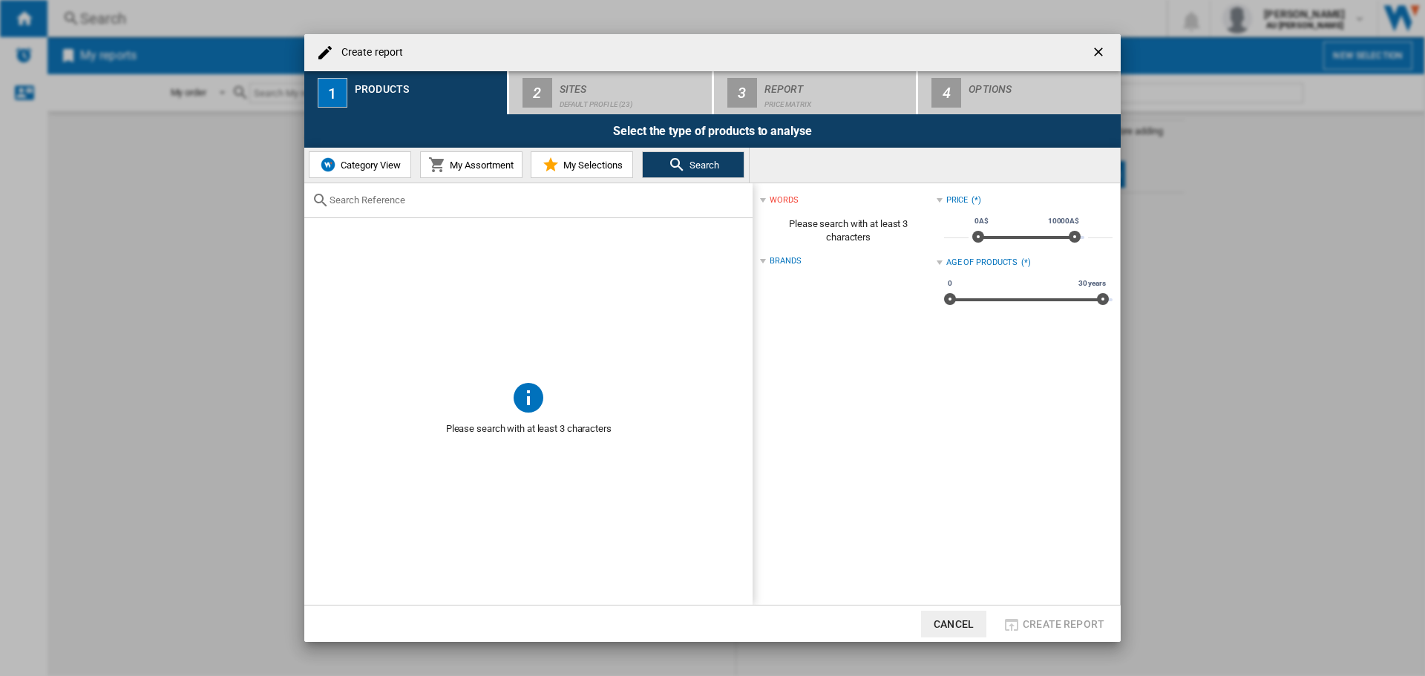
click at [618, 205] on input "text" at bounding box center [536, 199] width 415 height 11
type input "[PERSON_NAME]"
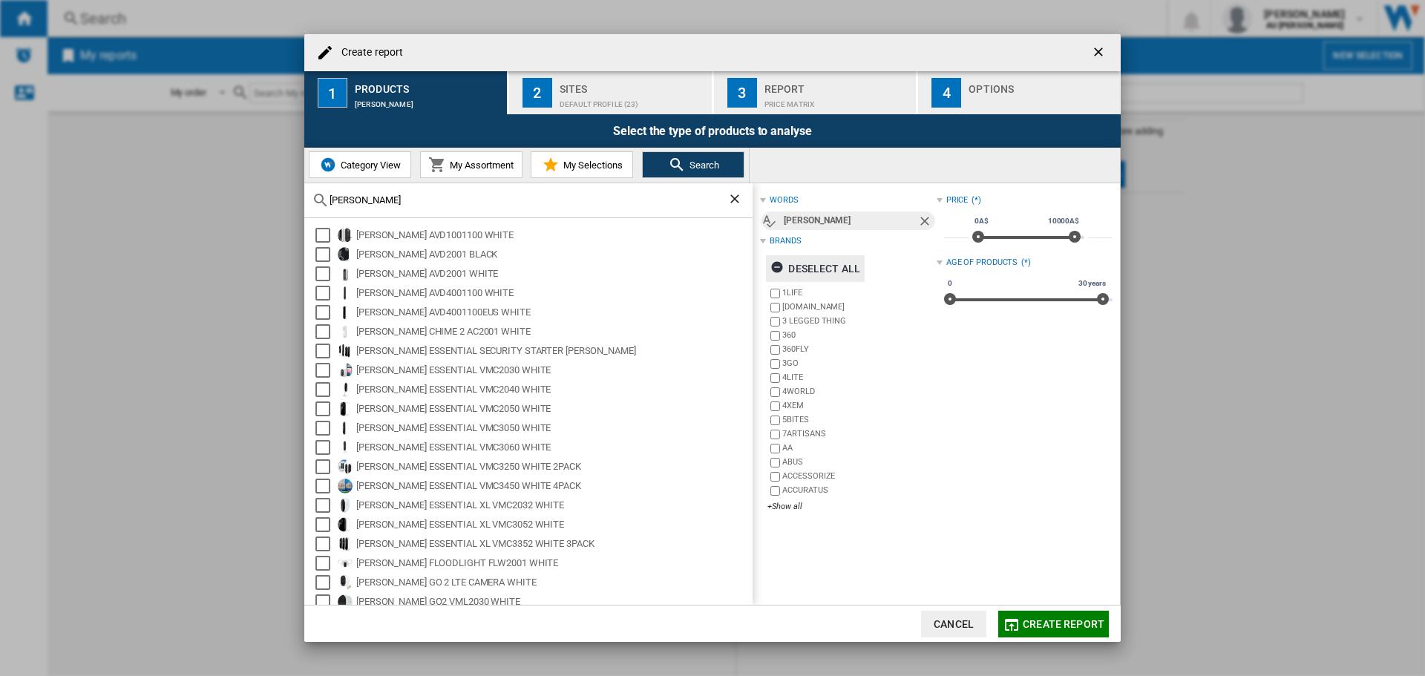
click at [815, 266] on div "Deselect all" at bounding box center [815, 268] width 90 height 27
click at [797, 505] on div "+Show all" at bounding box center [851, 506] width 168 height 11
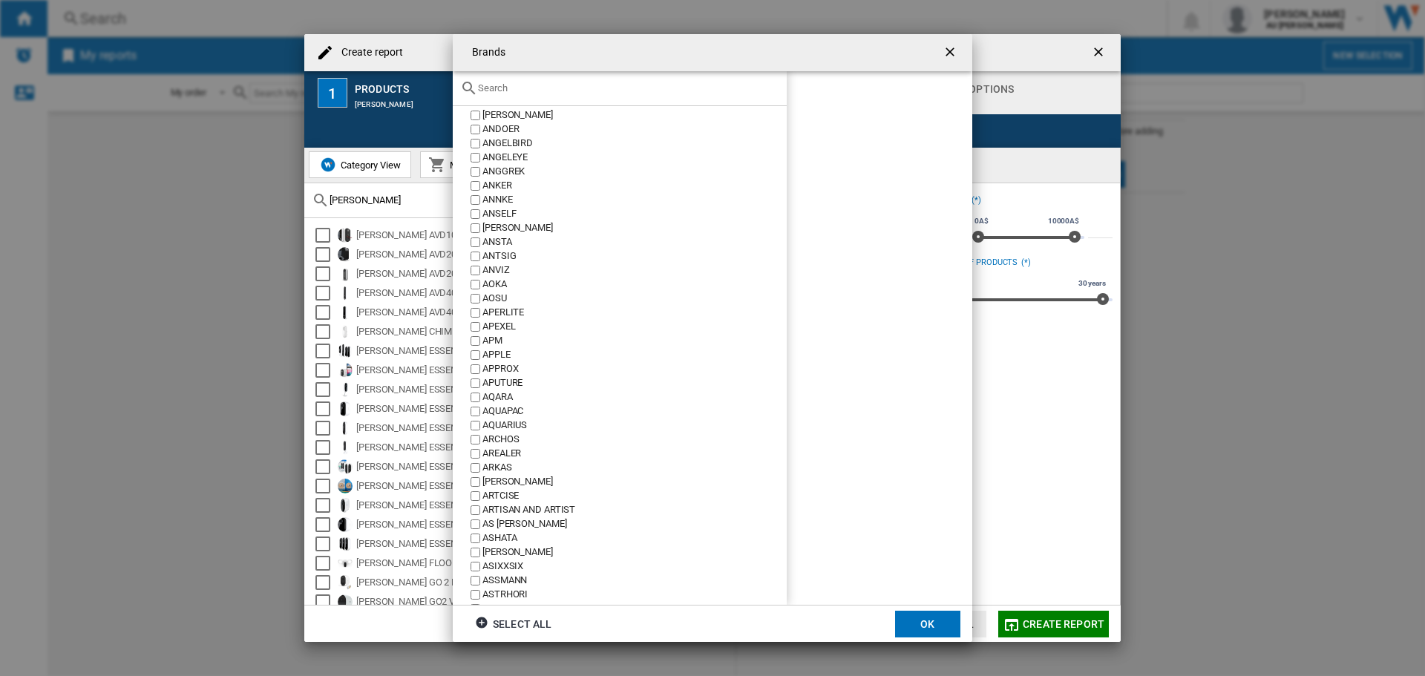
scroll to position [965, 0]
click at [493, 457] on div "[PERSON_NAME]" at bounding box center [634, 460] width 304 height 14
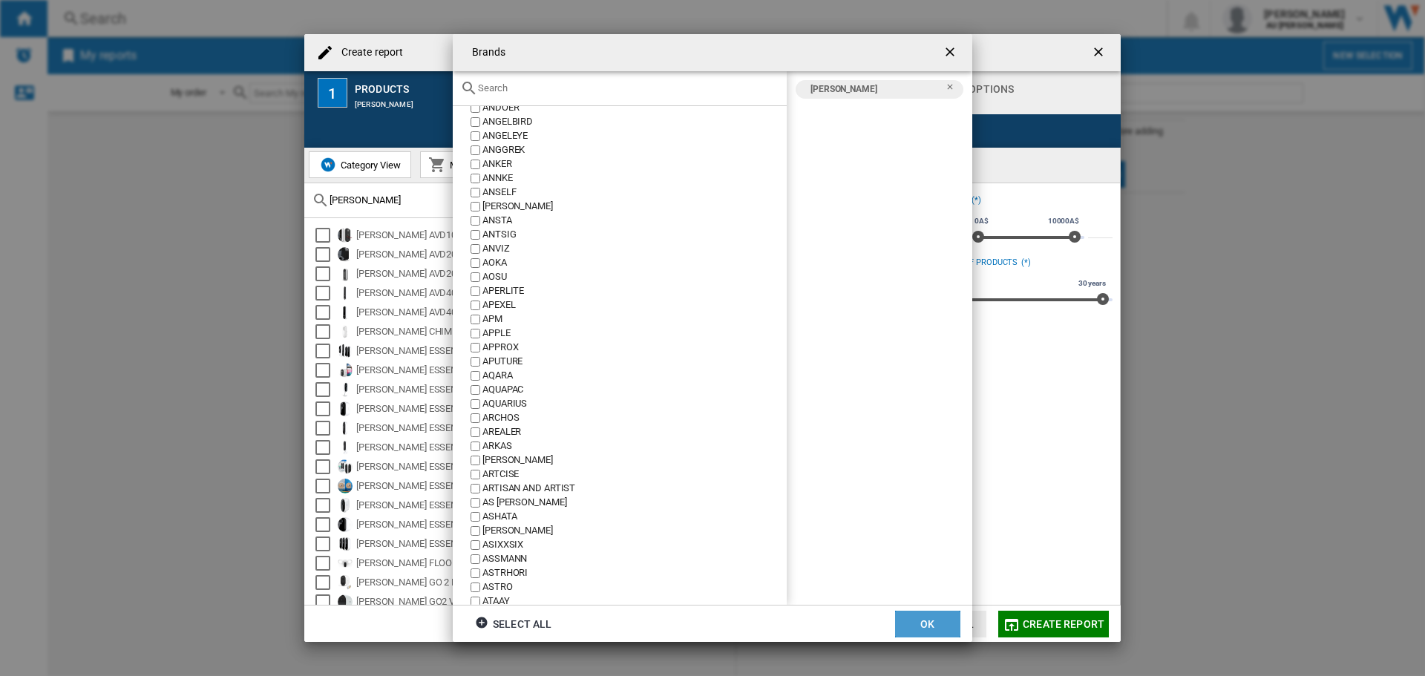
click at [924, 616] on button "OK" at bounding box center [927, 624] width 65 height 27
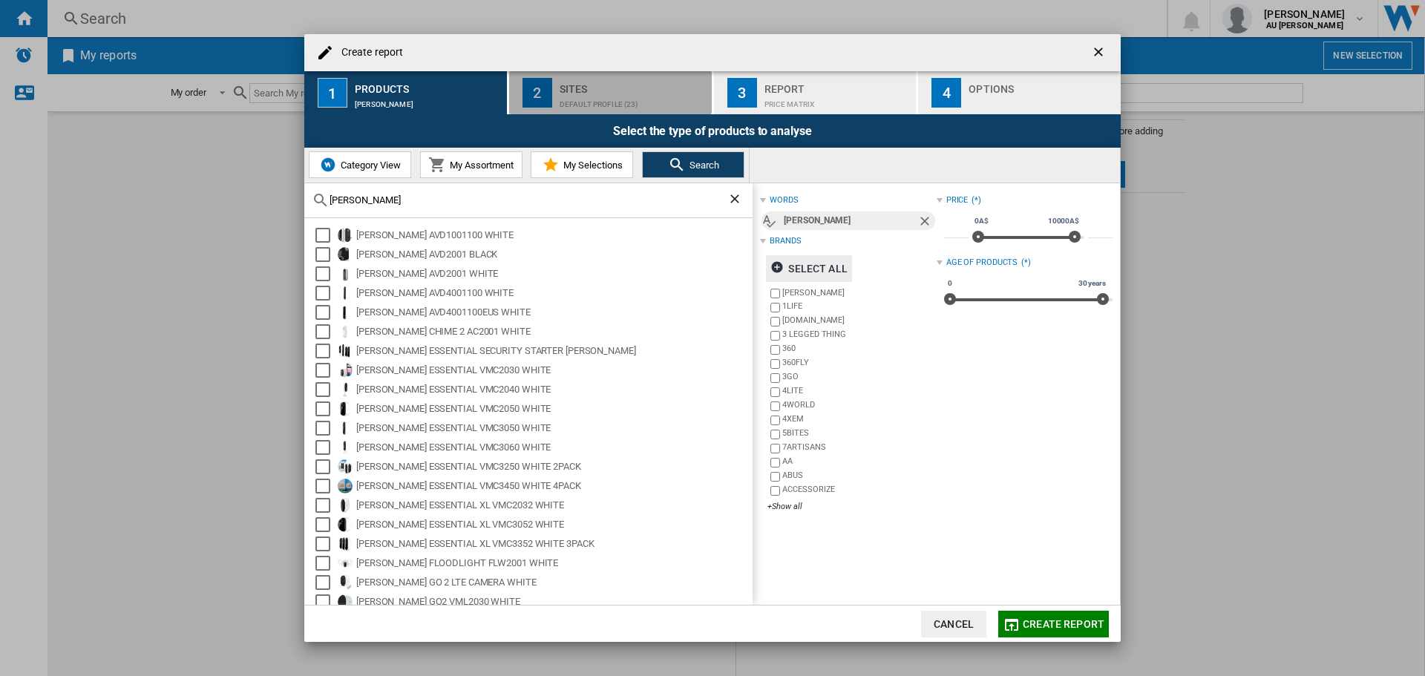
click at [608, 95] on div "Default profile (23)" at bounding box center [632, 101] width 146 height 16
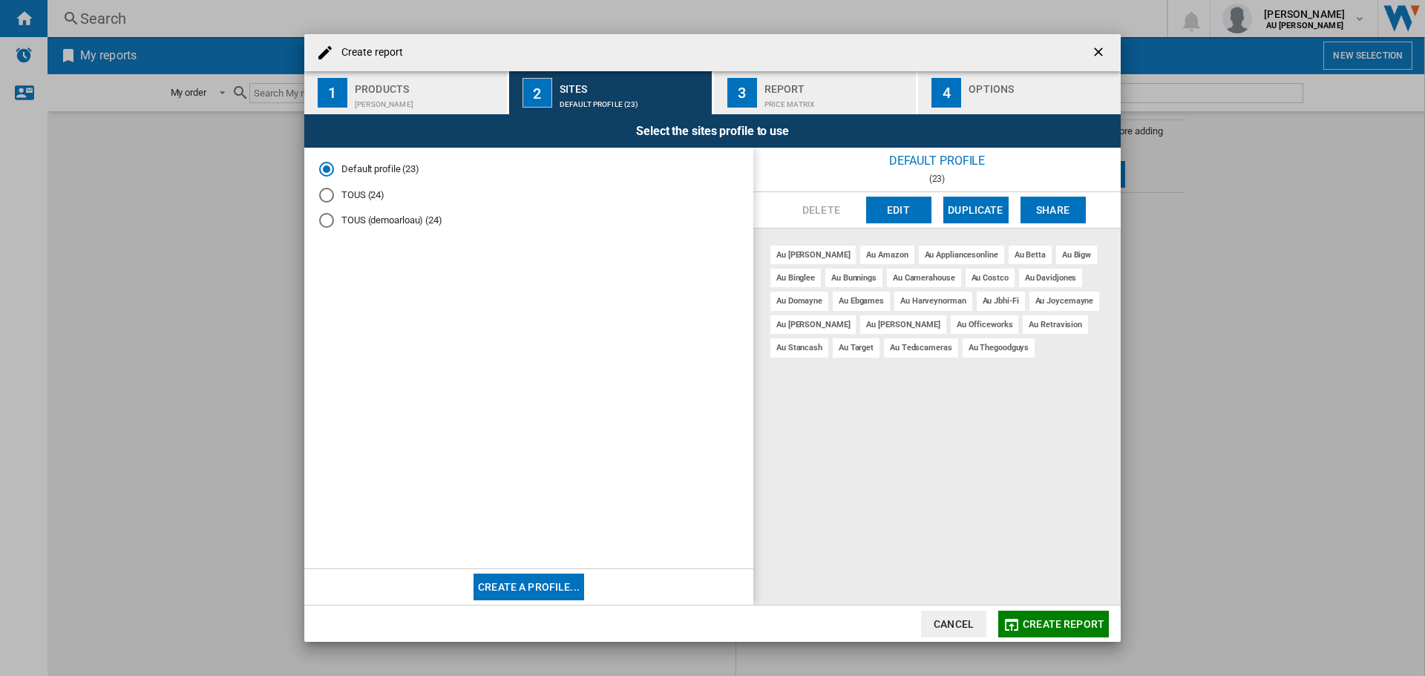
click at [785, 256] on div "au [PERSON_NAME]" at bounding box center [812, 255] width 85 height 19
click at [860, 260] on div "au amazon" at bounding box center [886, 255] width 53 height 19
click at [860, 254] on div "au amazon" at bounding box center [886, 255] width 53 height 19
click at [919, 253] on div "au appliancesonline" at bounding box center [961, 255] width 85 height 19
click at [1007, 260] on div "au [PERSON_NAME] au amazon au appliancesonline au betta au bigw au [GEOGRAPHIC_…" at bounding box center [936, 417] width 367 height 377
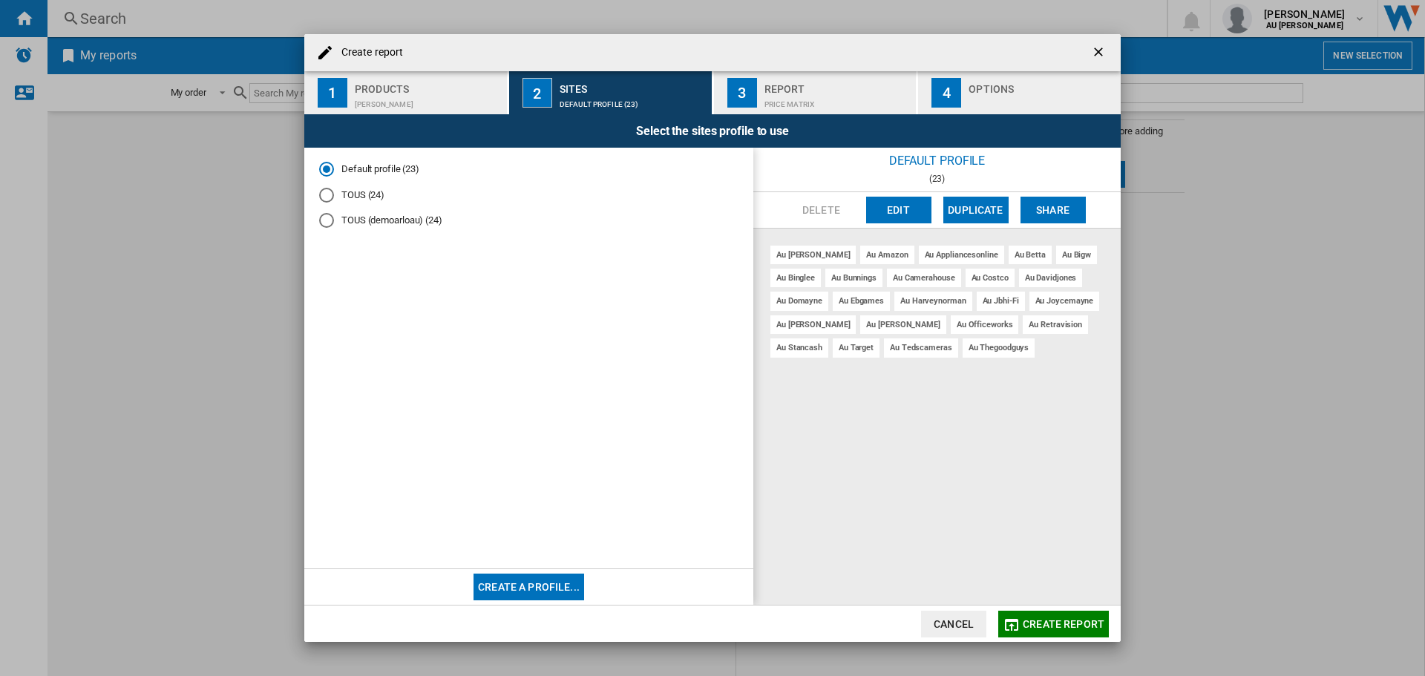
click at [1056, 262] on div "au bigw" at bounding box center [1076, 255] width 41 height 19
click at [1073, 346] on div "au [PERSON_NAME] au amazon au appliancesonline au betta au bigw au [GEOGRAPHIC_…" at bounding box center [936, 417] width 367 height 377
drag, startPoint x: 982, startPoint y: 356, endPoint x: 965, endPoint y: 356, distance: 17.1
click at [973, 358] on div "au [PERSON_NAME] au amazon au appliancesonline au betta au bigw au [GEOGRAPHIC_…" at bounding box center [936, 417] width 367 height 377
click at [335, 195] on md-radio-button "TOUS (24)" at bounding box center [528, 195] width 419 height 14
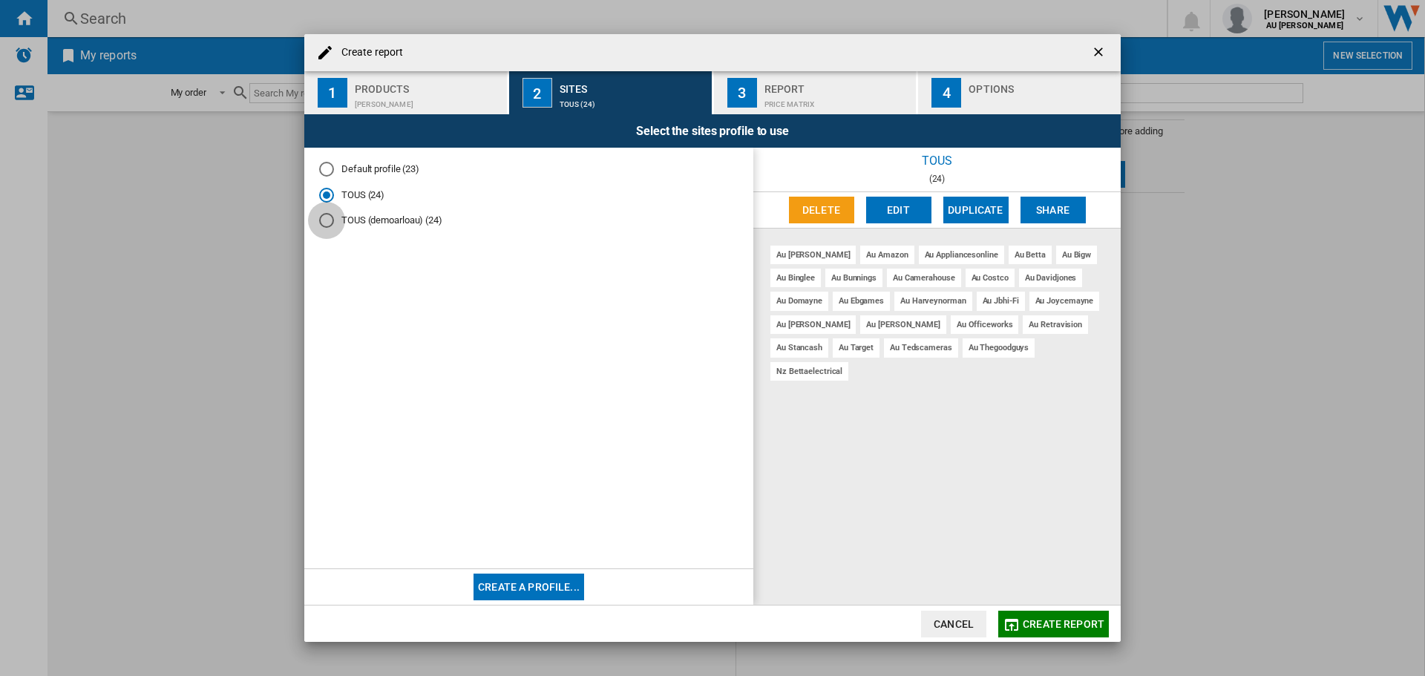
click at [326, 217] on div "TOUS (demoarloau) (24)" at bounding box center [326, 220] width 15 height 15
click at [573, 582] on button "Create a profile..." at bounding box center [528, 587] width 111 height 27
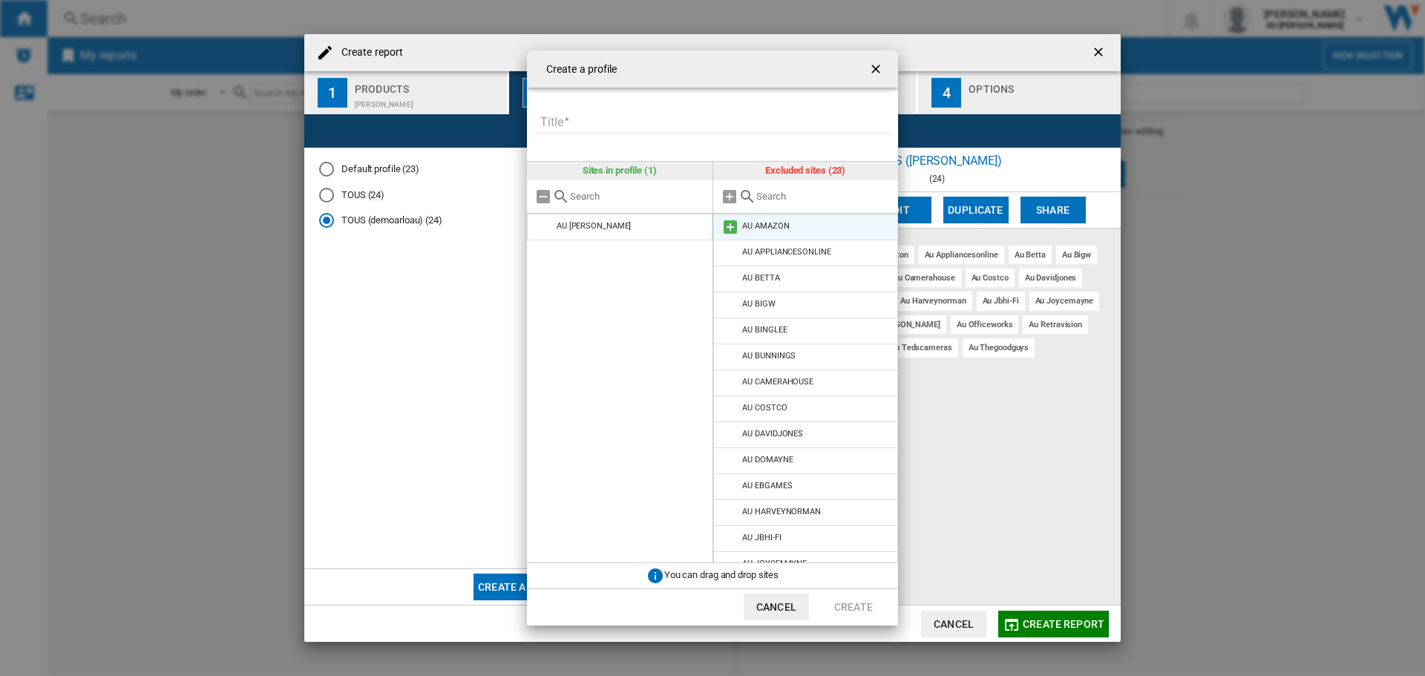
click at [761, 216] on li "AU AMAZON" at bounding box center [805, 227] width 185 height 27
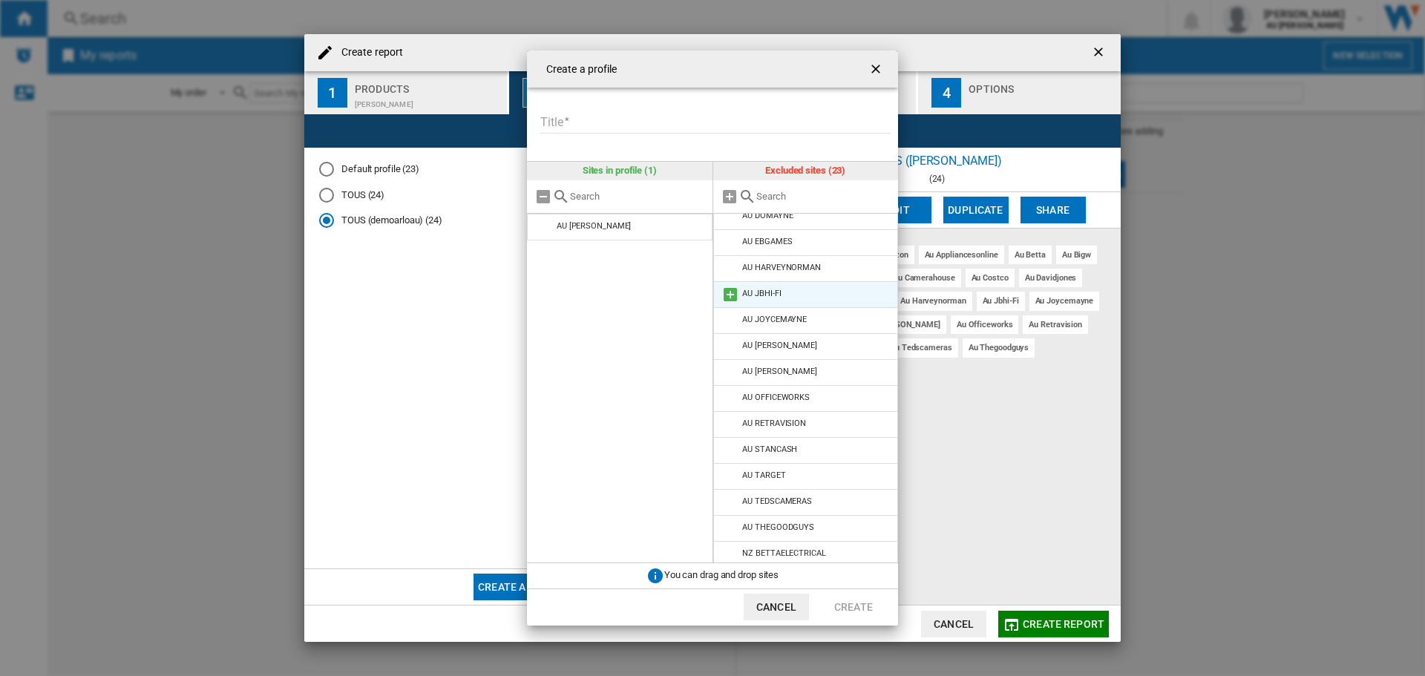
scroll to position [249, 0]
click at [810, 515] on li "AU THEGOODGUYS" at bounding box center [805, 523] width 185 height 27
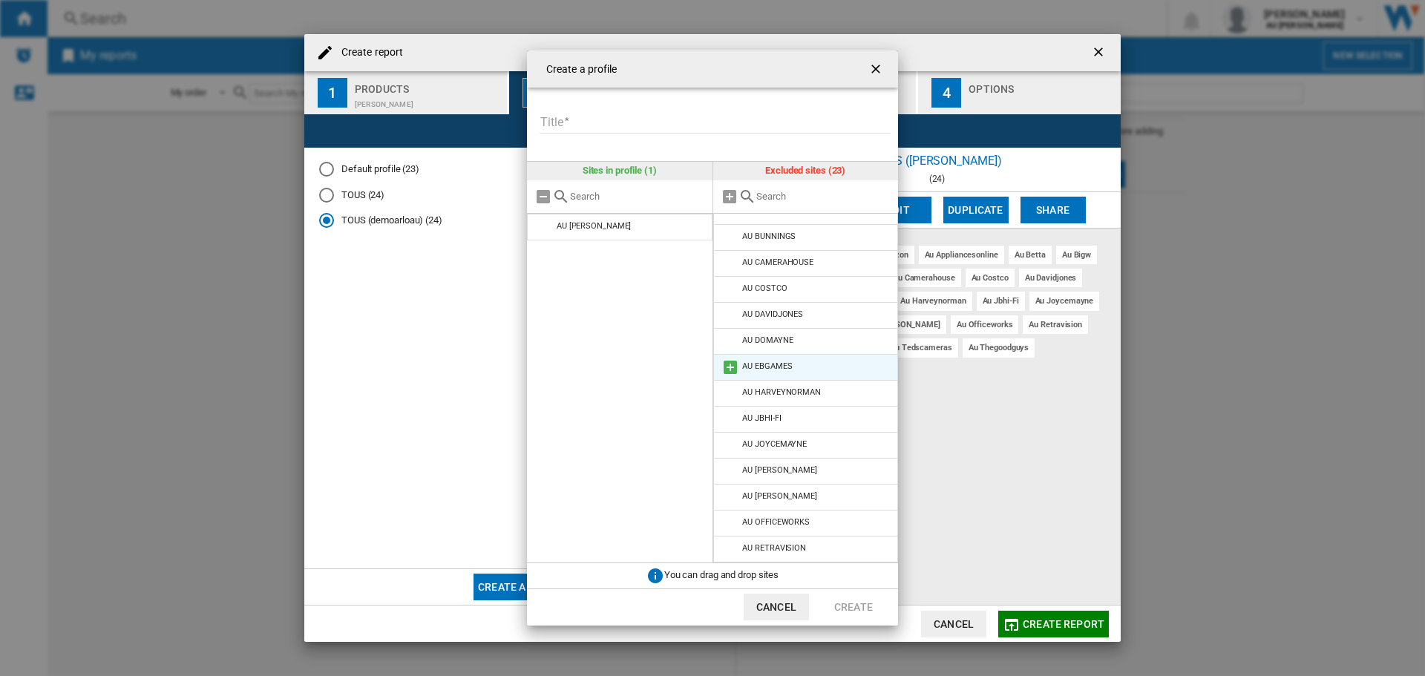
scroll to position [0, 0]
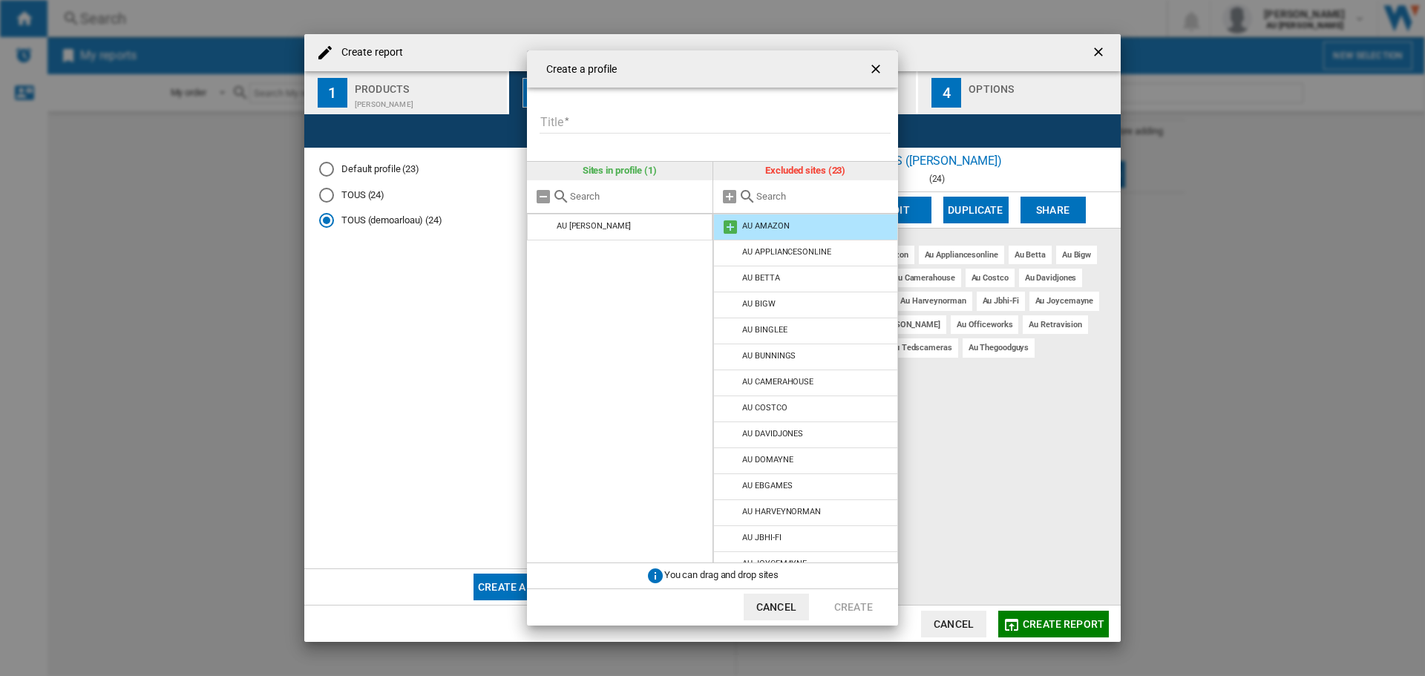
click at [729, 229] on md-icon at bounding box center [730, 227] width 18 height 18
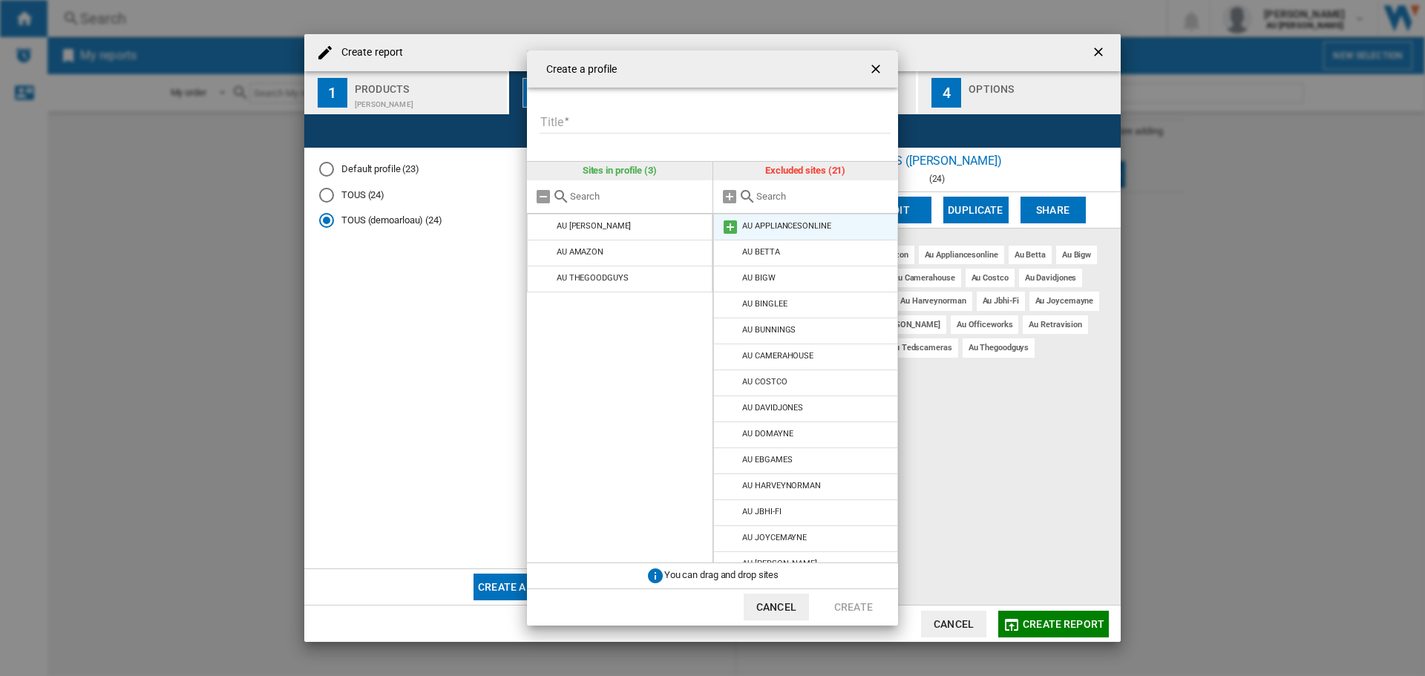
click at [729, 229] on md-icon at bounding box center [730, 227] width 18 height 18
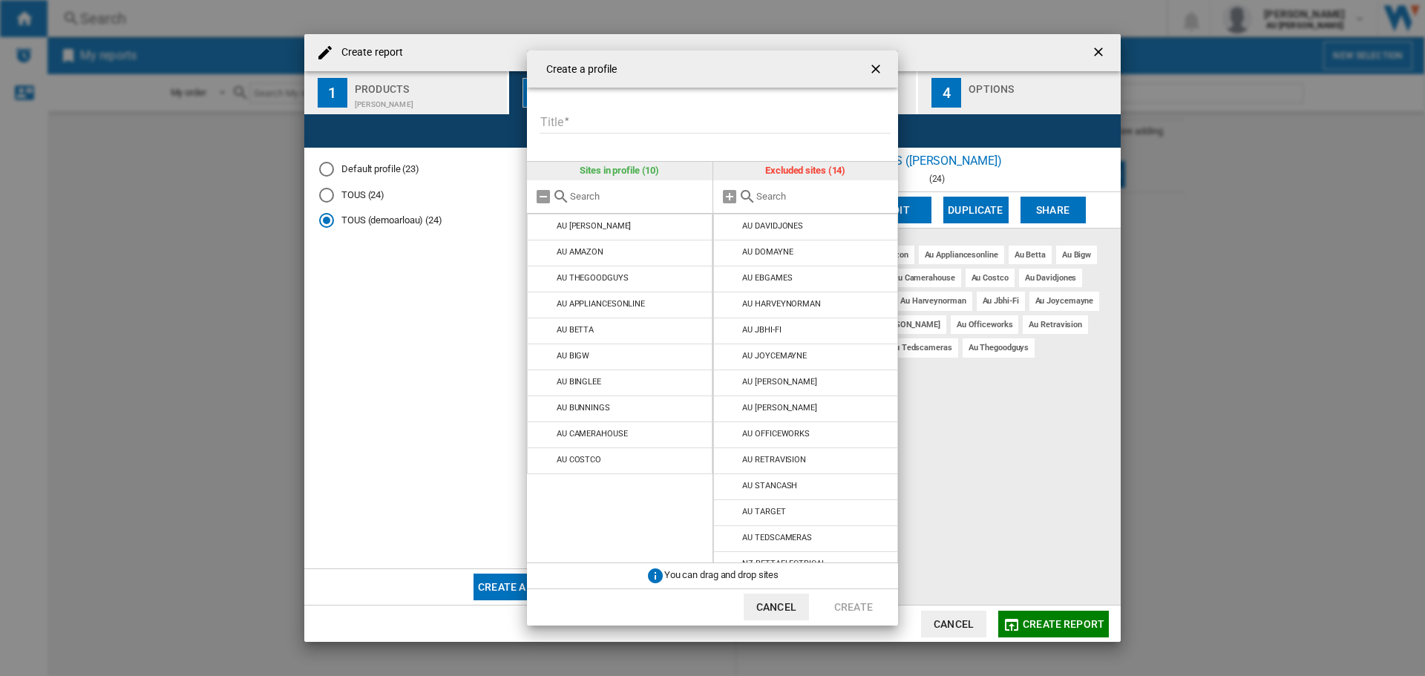
click at [729, 229] on md-icon at bounding box center [730, 227] width 18 height 18
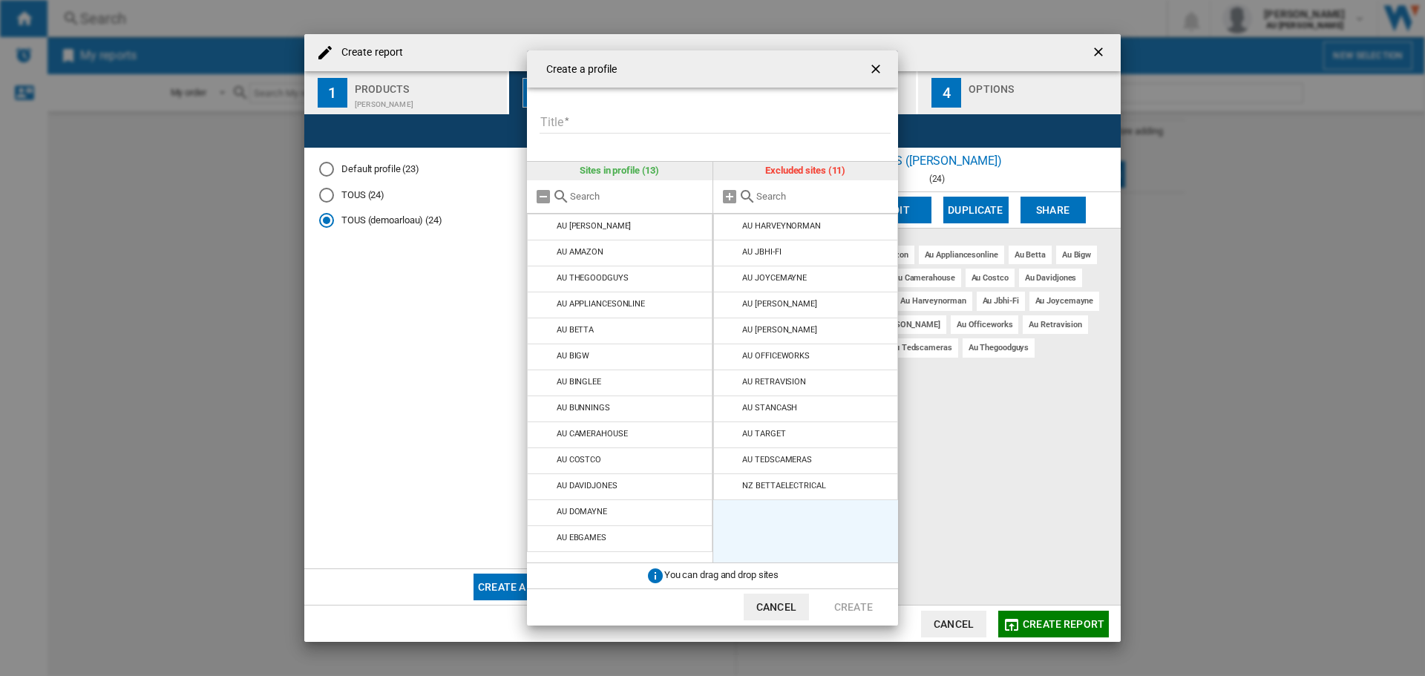
click at [729, 229] on md-icon at bounding box center [730, 227] width 18 height 18
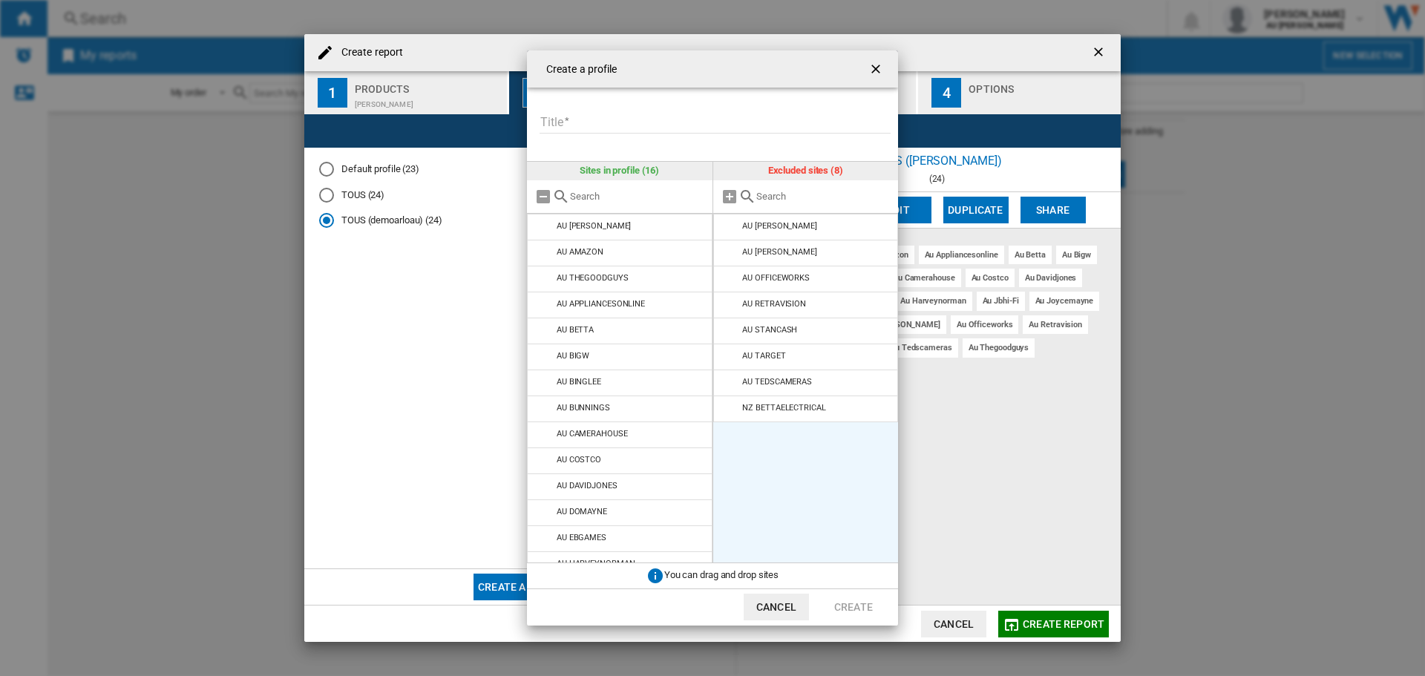
click at [729, 229] on md-icon at bounding box center [730, 227] width 18 height 18
click at [729, 230] on md-icon at bounding box center [730, 227] width 18 height 18
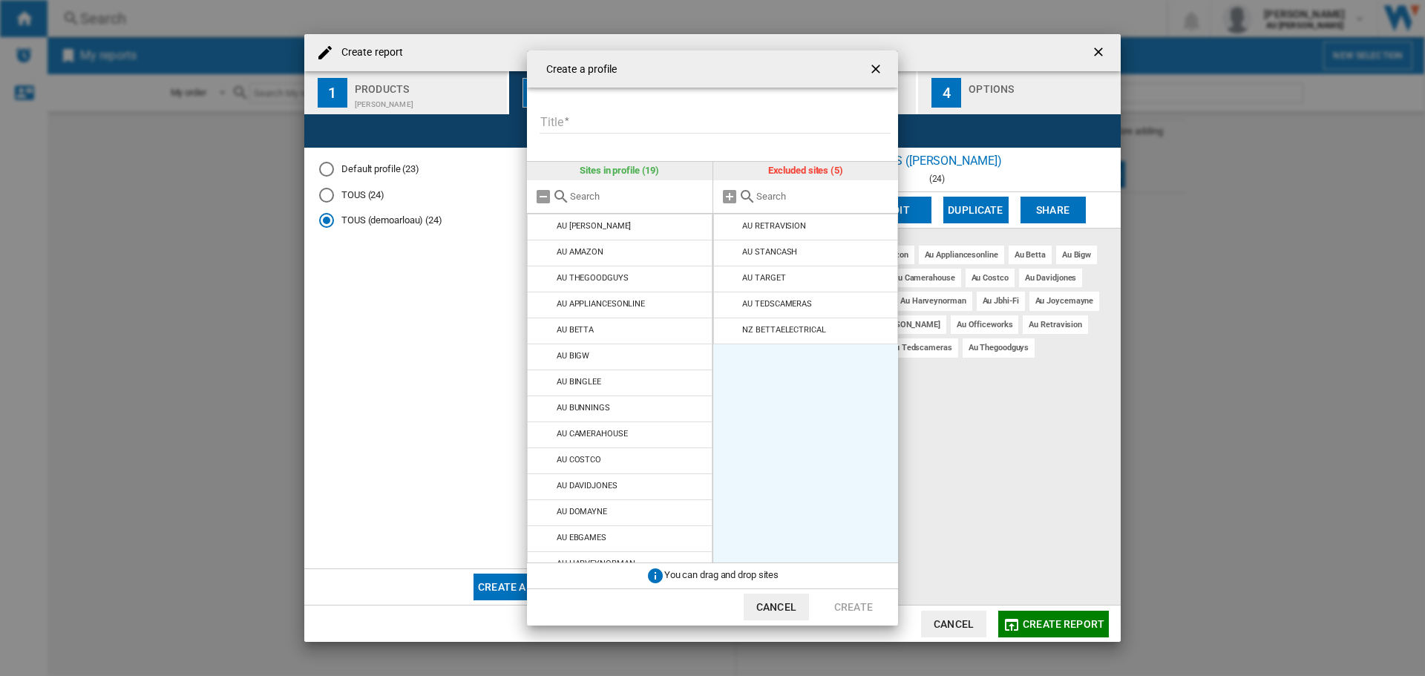
click at [729, 230] on md-icon at bounding box center [730, 227] width 18 height 18
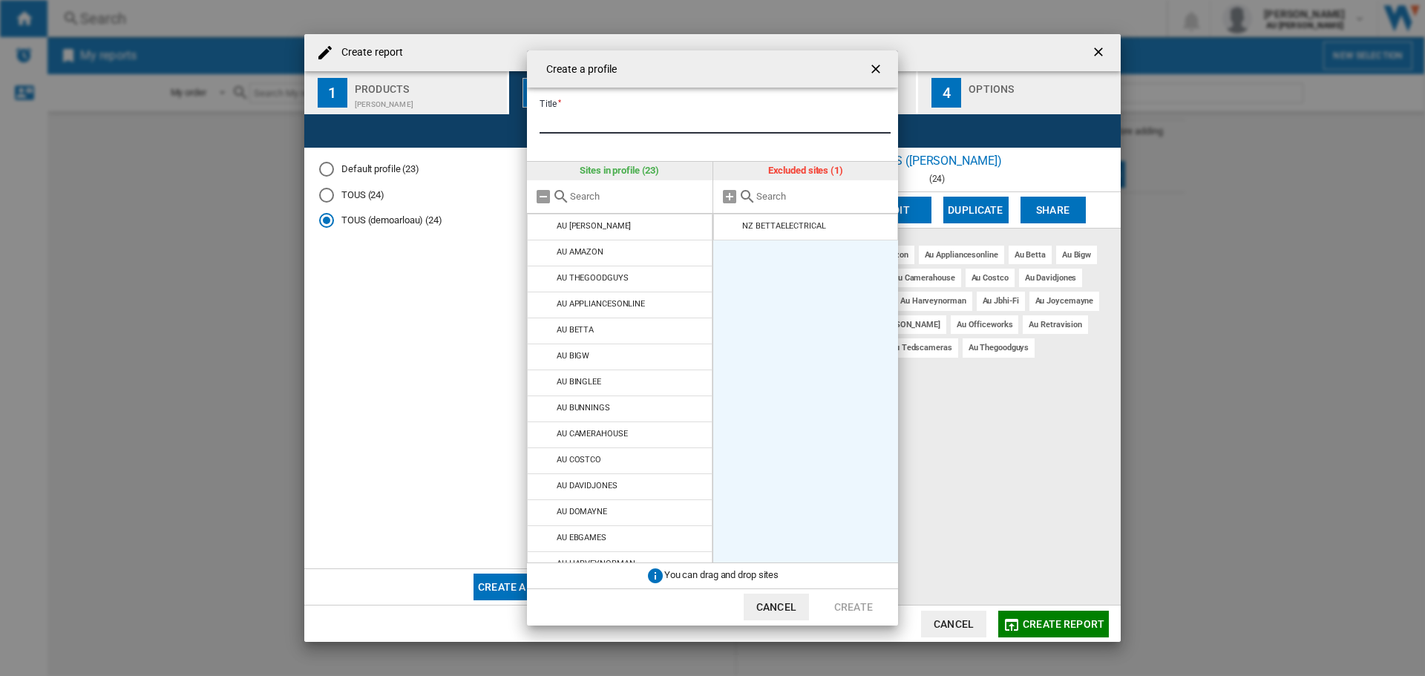
click at [628, 125] on input "Title" at bounding box center [714, 122] width 351 height 22
type input "**********"
click at [860, 601] on button "Create" at bounding box center [853, 607] width 65 height 27
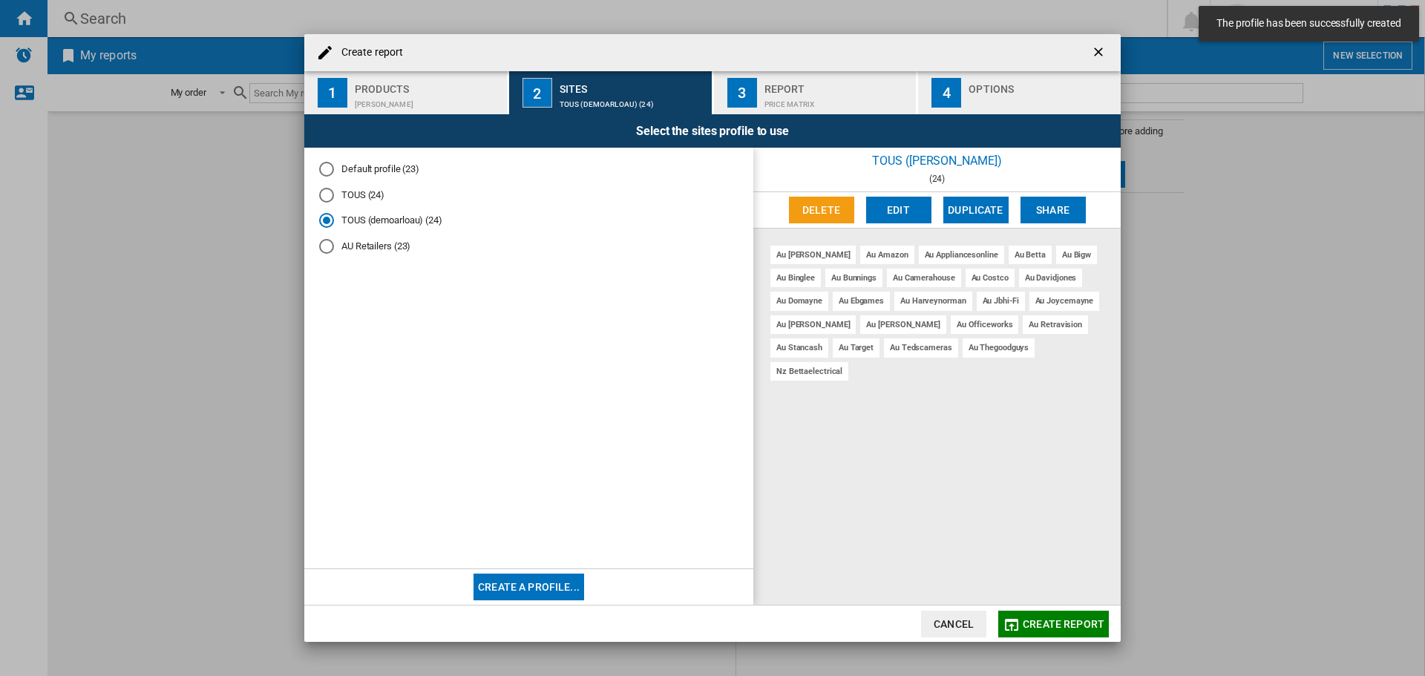
click at [353, 251] on md-radio-button "AU Retailers (23)" at bounding box center [528, 247] width 419 height 14
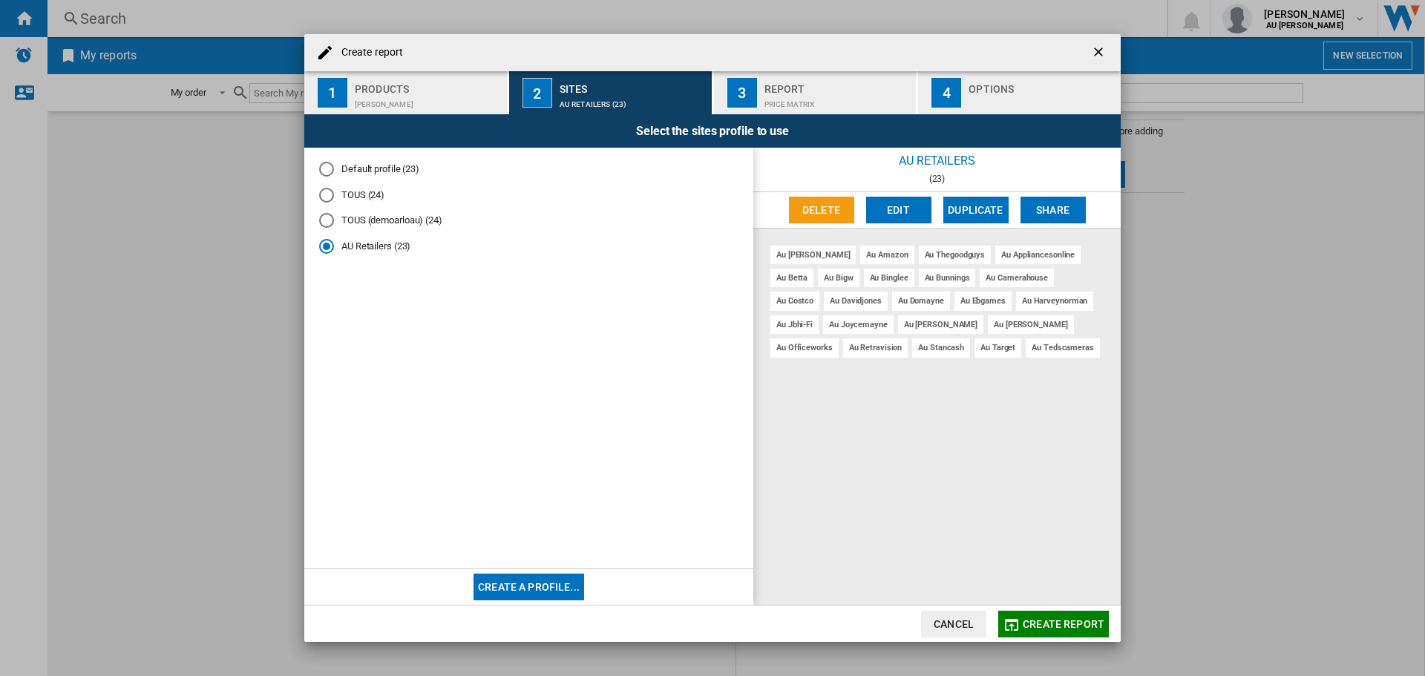
click at [823, 88] on div "Report" at bounding box center [837, 85] width 146 height 16
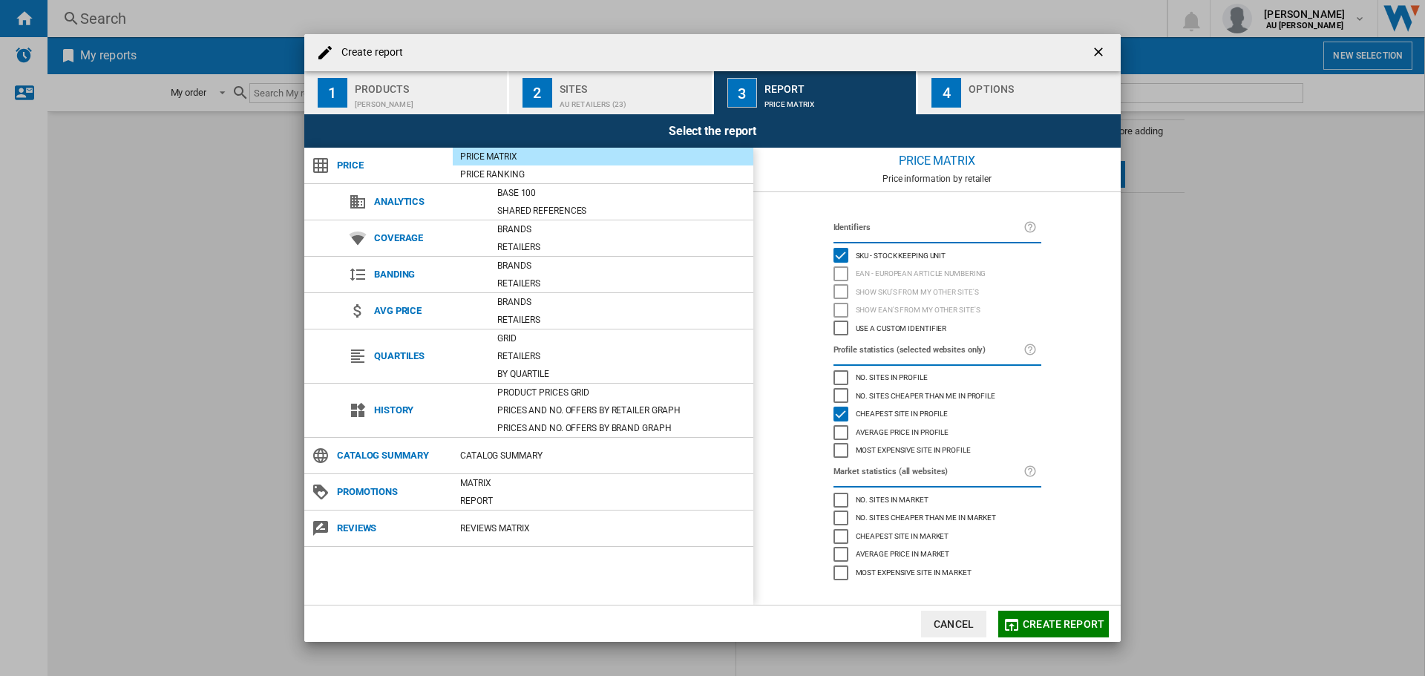
click at [607, 157] on div "Price Matrix" at bounding box center [603, 156] width 300 height 15
click at [998, 88] on div "Options" at bounding box center [1041, 85] width 146 height 16
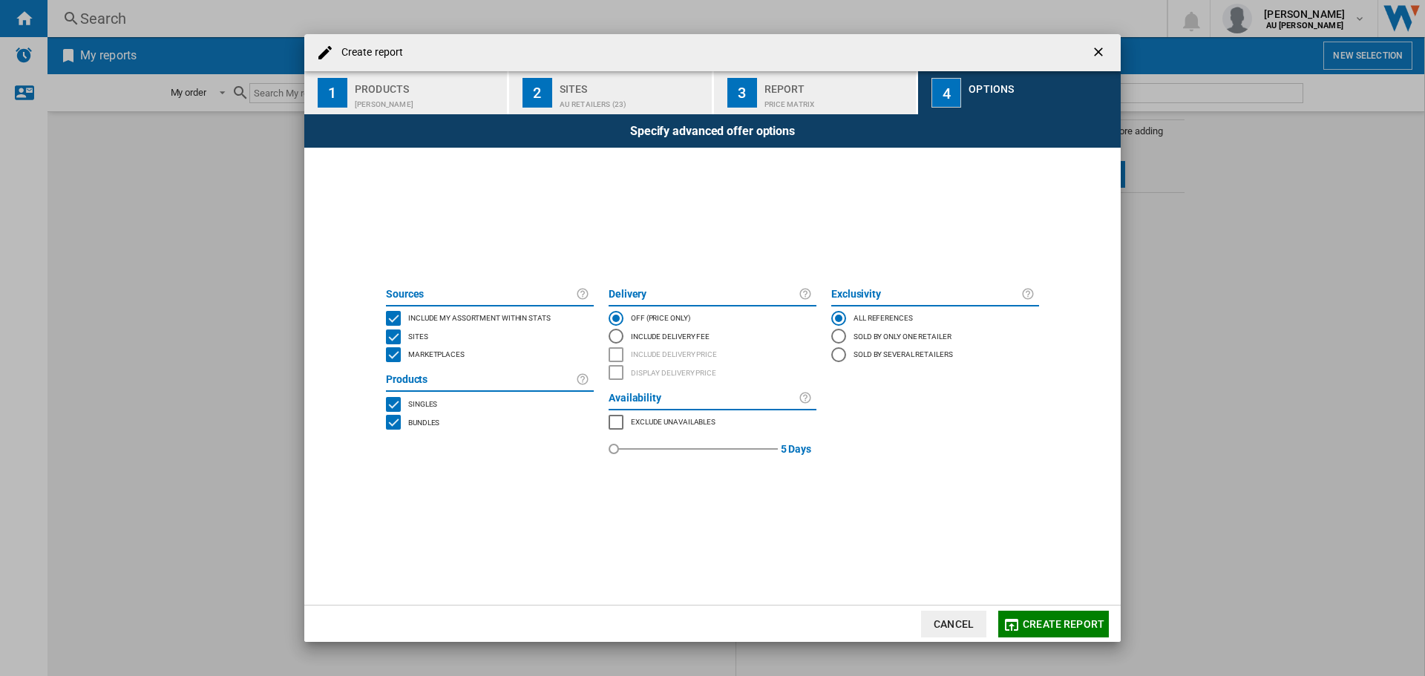
click at [675, 338] on md-radio-button "Include Delivery Fee" at bounding box center [712, 336] width 208 height 18
click at [653, 352] on span "Include delivery price" at bounding box center [674, 353] width 86 height 10
click at [1028, 623] on span "Create report" at bounding box center [1063, 624] width 82 height 12
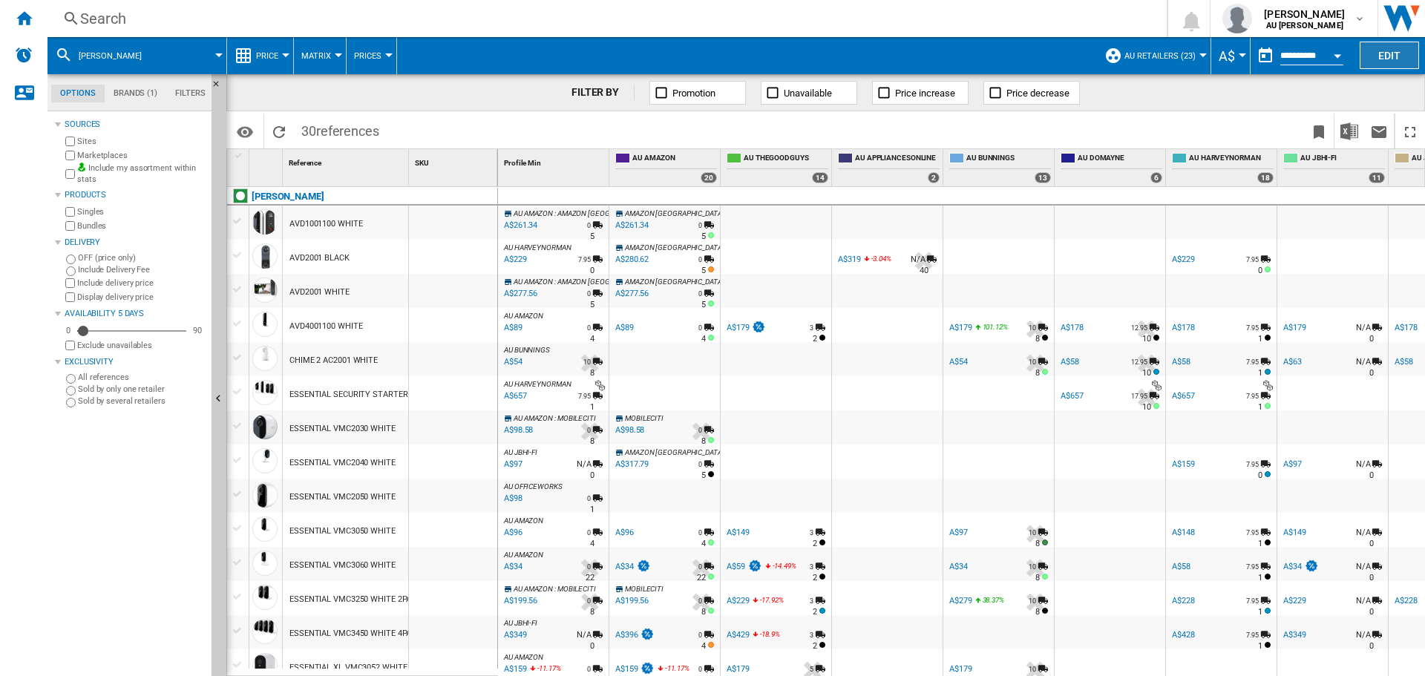
click at [1391, 55] on button "Edit" at bounding box center [1388, 55] width 59 height 27
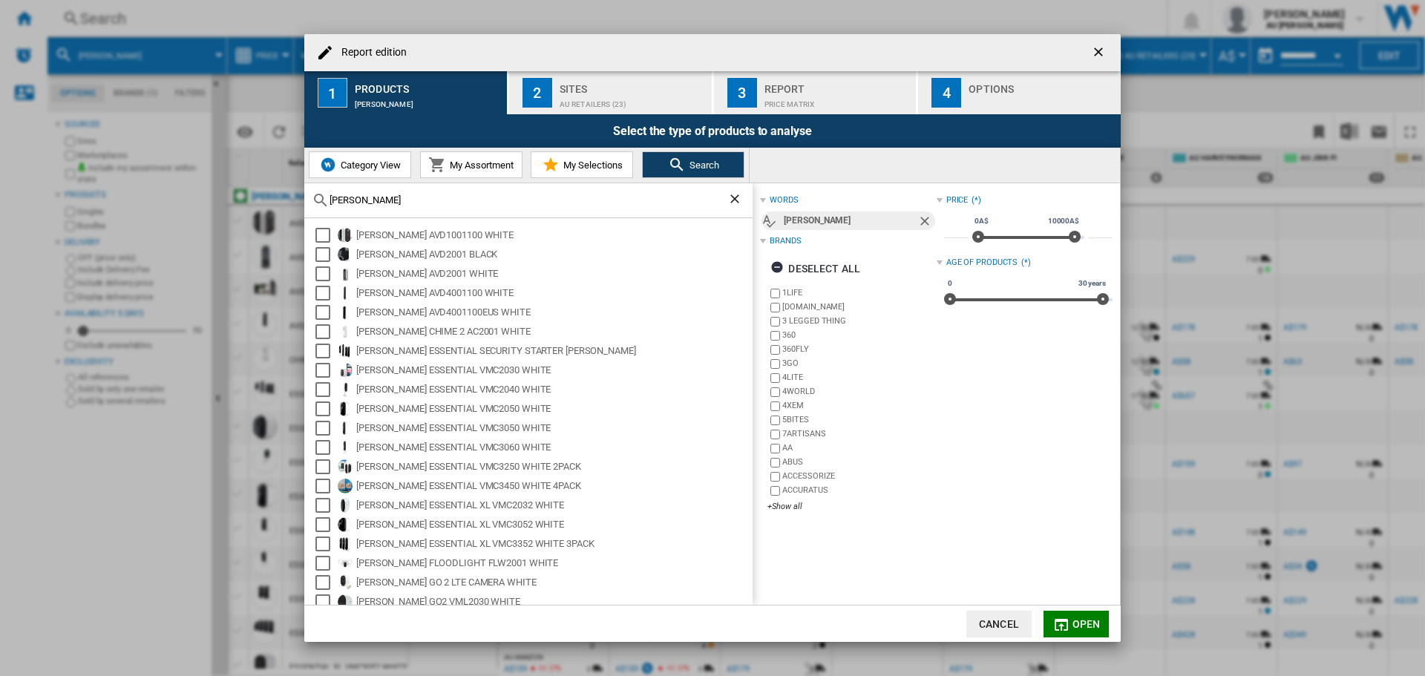
click at [1097, 48] on ng-md-icon "getI18NText('BUTTONS.CLOSE_DIALOG')" at bounding box center [1100, 54] width 18 height 18
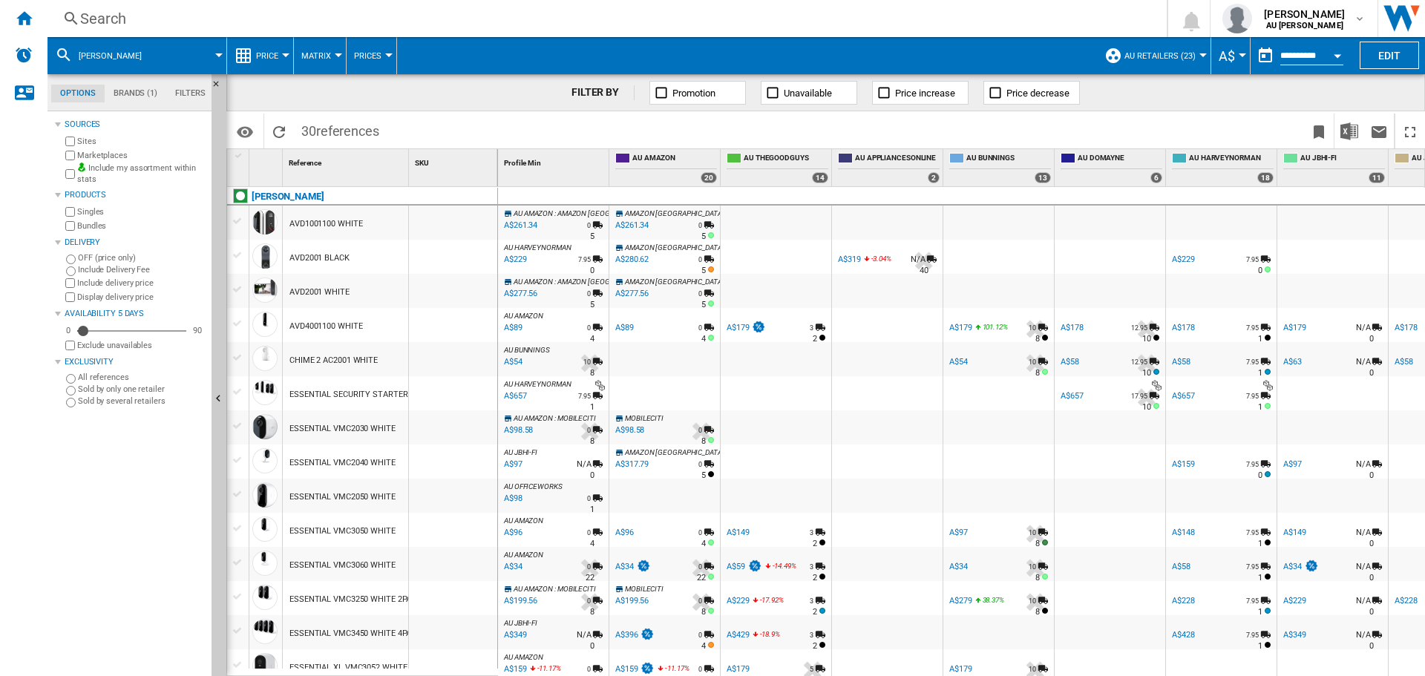
click at [162, 59] on span at bounding box center [190, 55] width 56 height 37
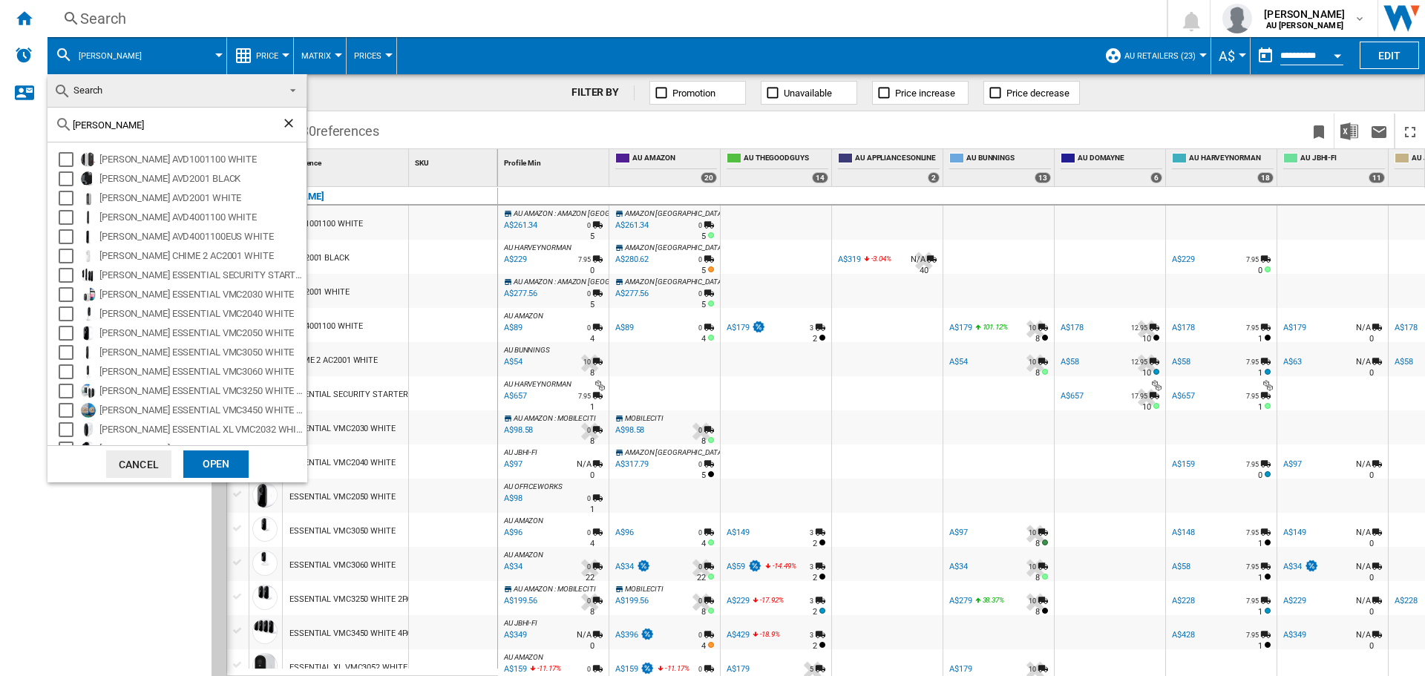
click at [155, 59] on md-backdrop at bounding box center [712, 338] width 1425 height 676
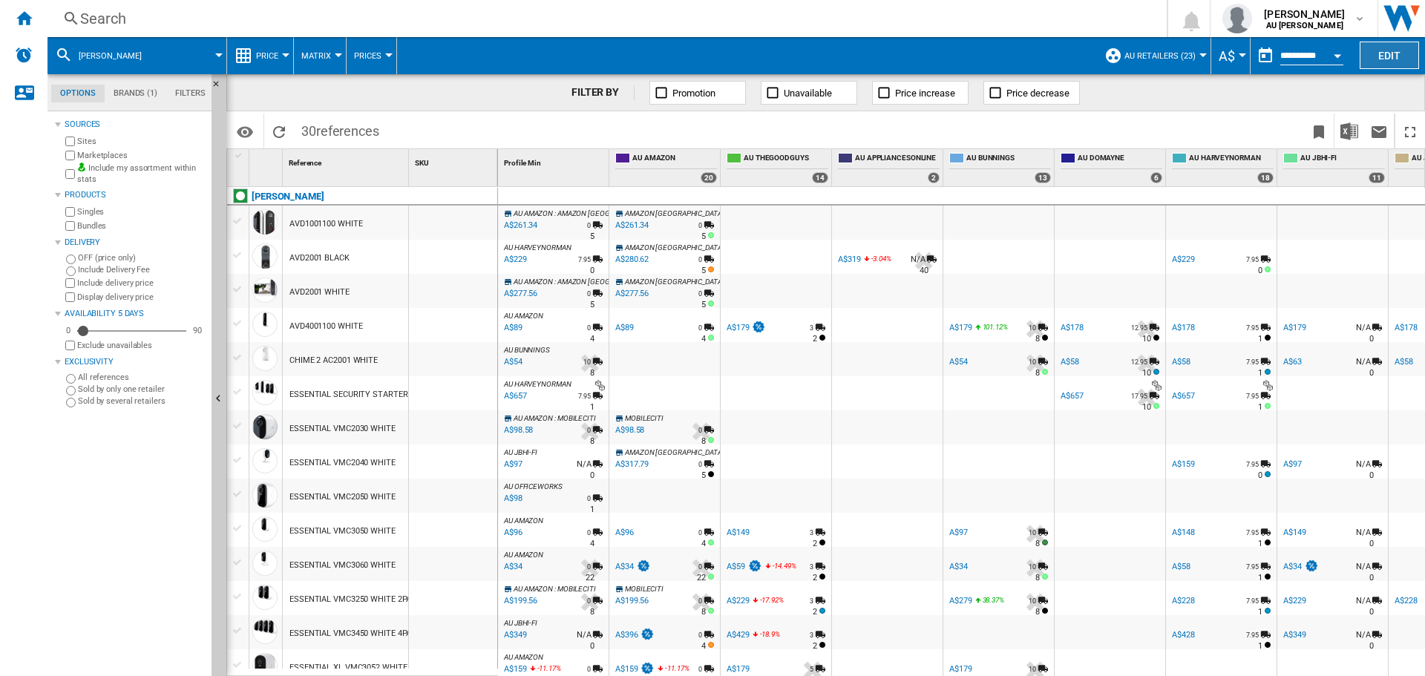
click at [1388, 52] on button "Edit" at bounding box center [1388, 55] width 59 height 27
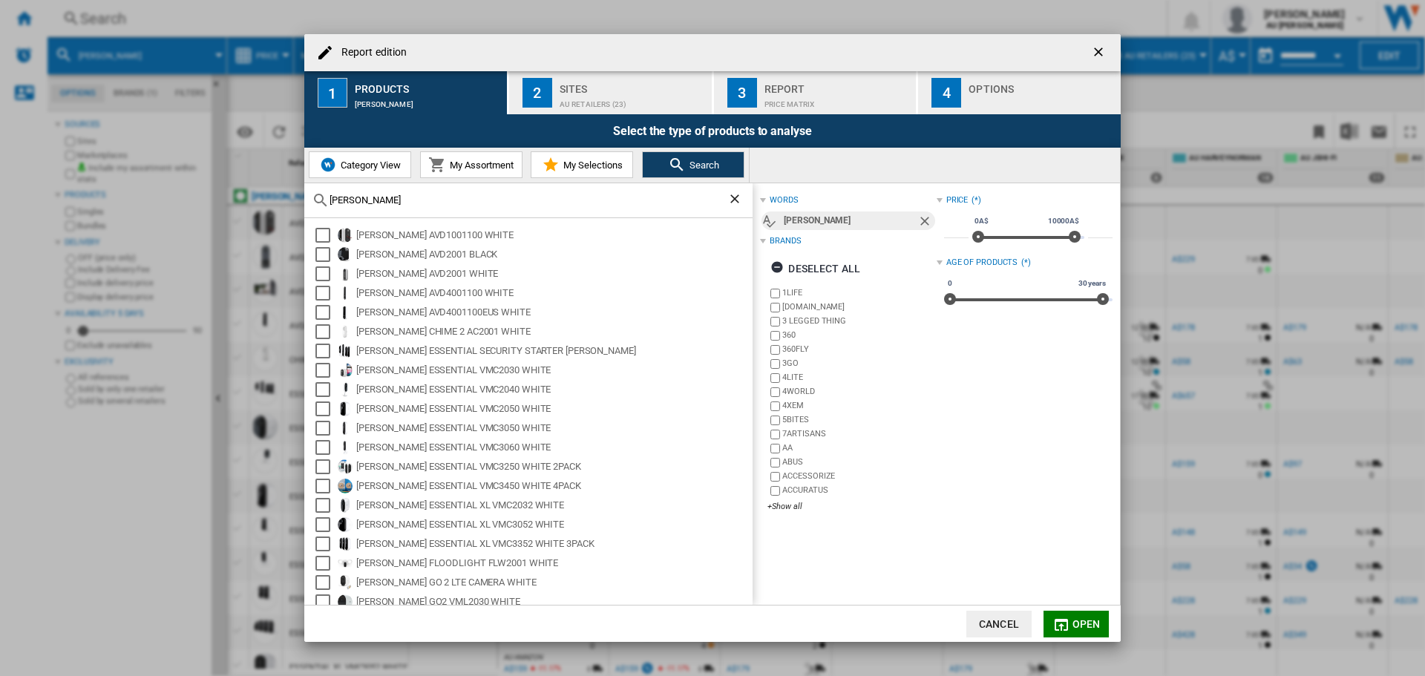
click at [1076, 621] on span "Open" at bounding box center [1086, 624] width 28 height 12
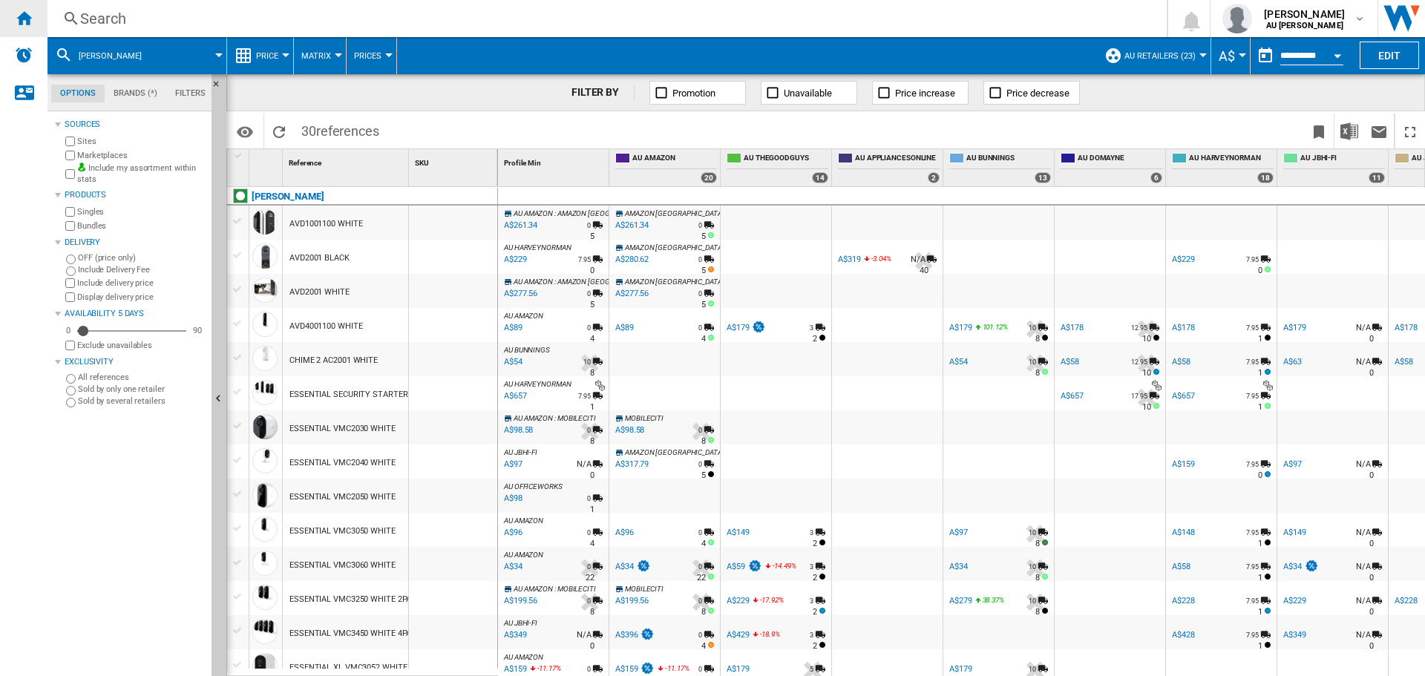
click at [30, 20] on ng-md-icon "Home" at bounding box center [24, 18] width 18 height 18
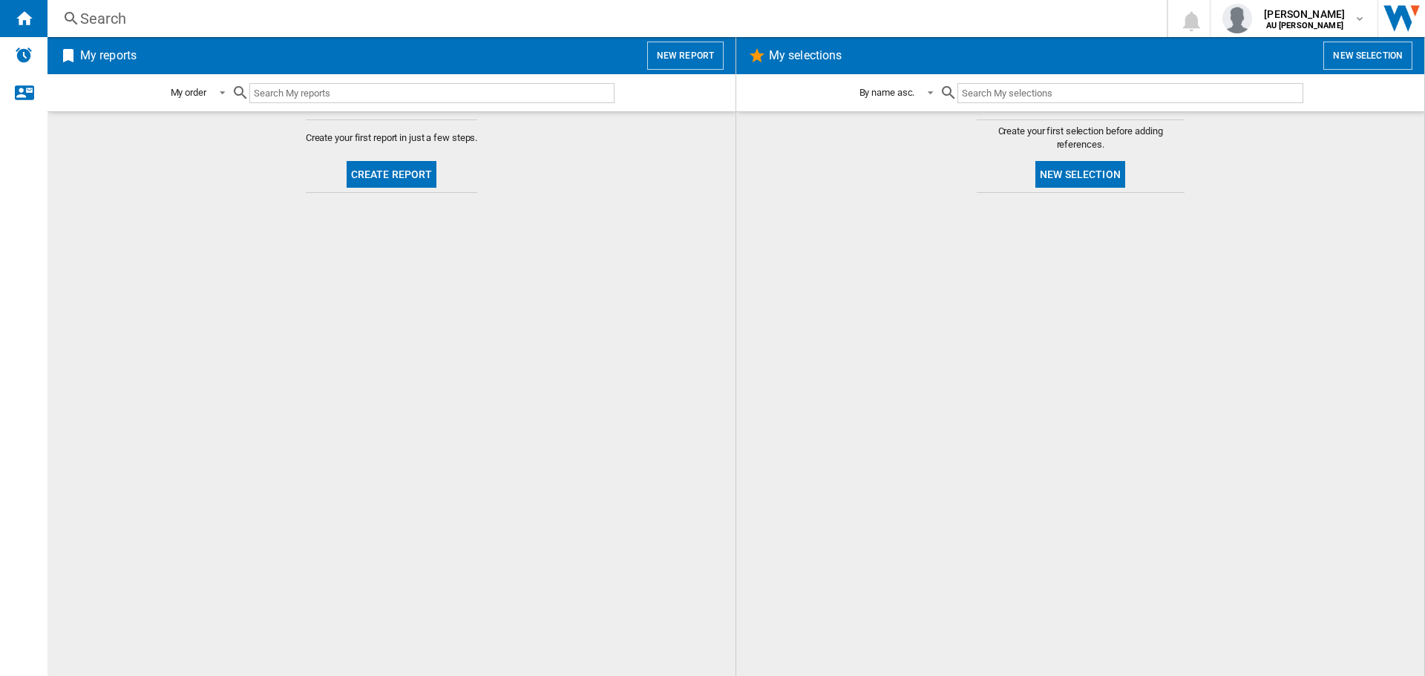
click at [668, 53] on button "New report" at bounding box center [685, 56] width 76 height 28
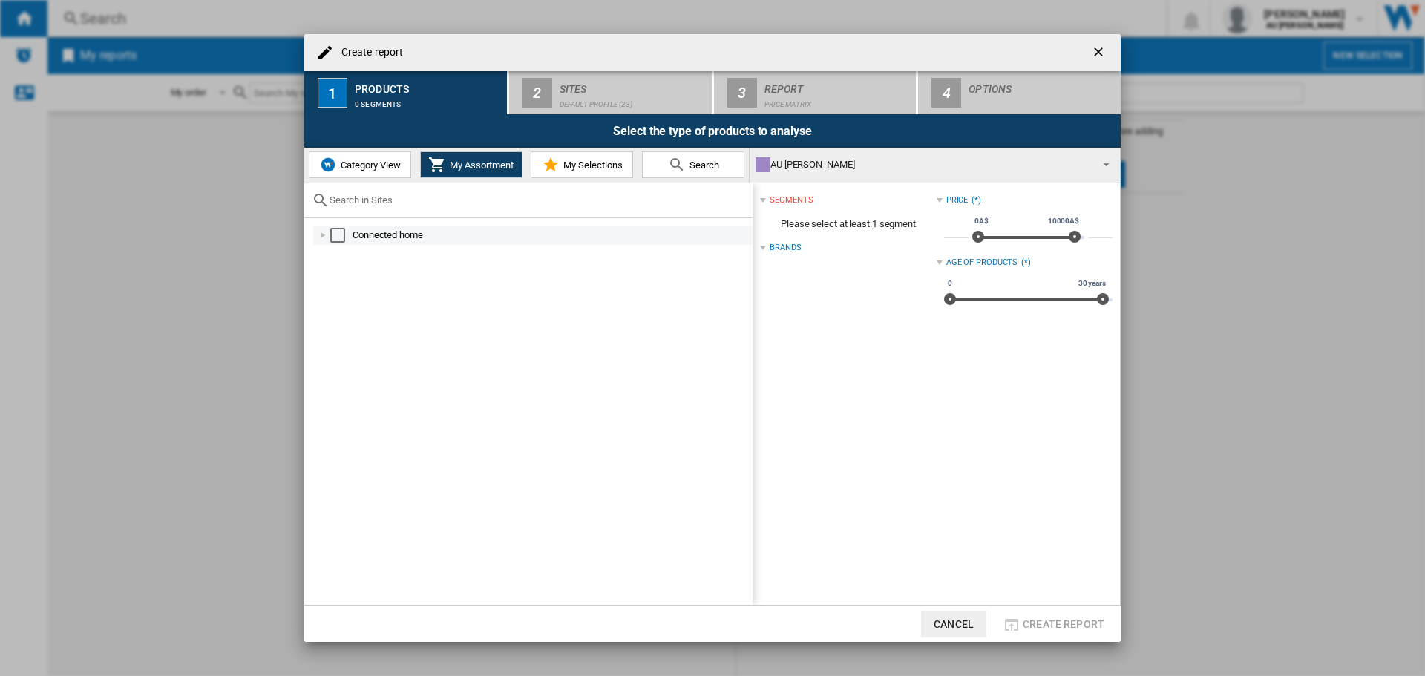
click at [329, 235] on div "Create report ..." at bounding box center [322, 235] width 15 height 15
click at [336, 234] on div "Select" at bounding box center [337, 235] width 15 height 15
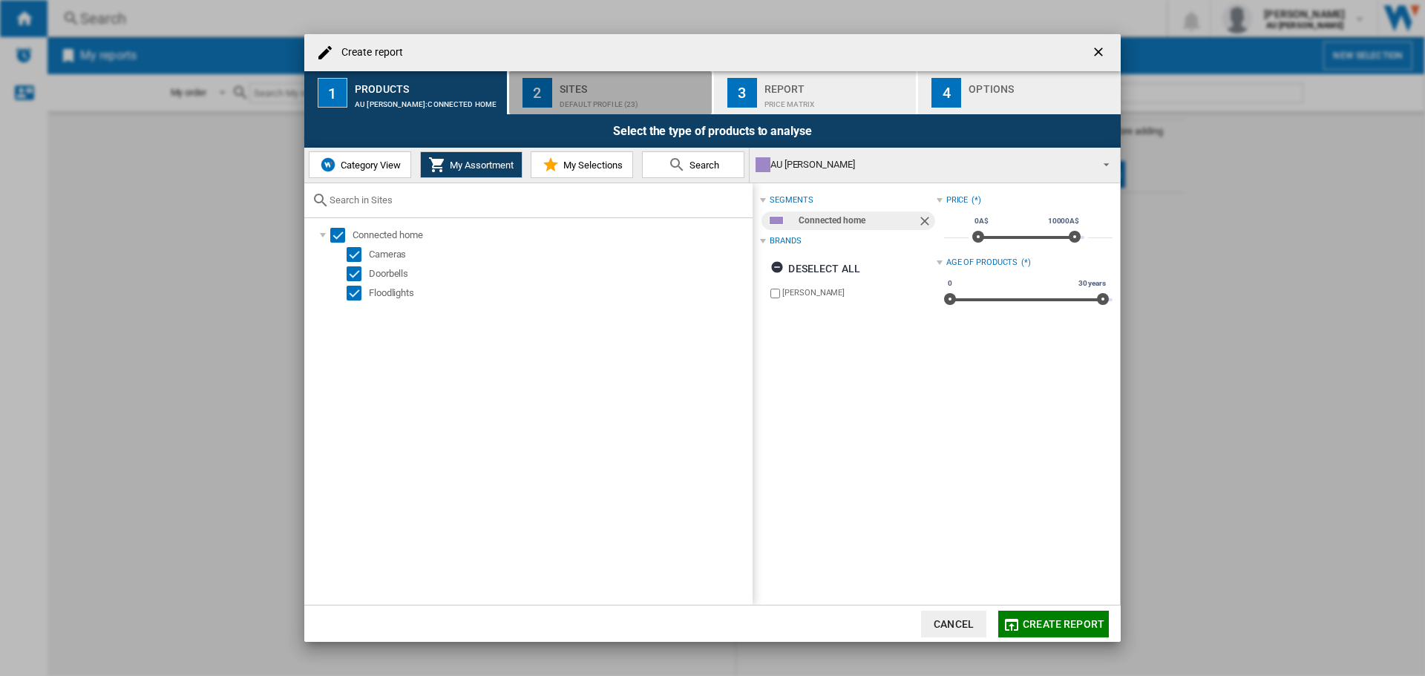
click at [601, 91] on div "Sites" at bounding box center [632, 85] width 146 height 16
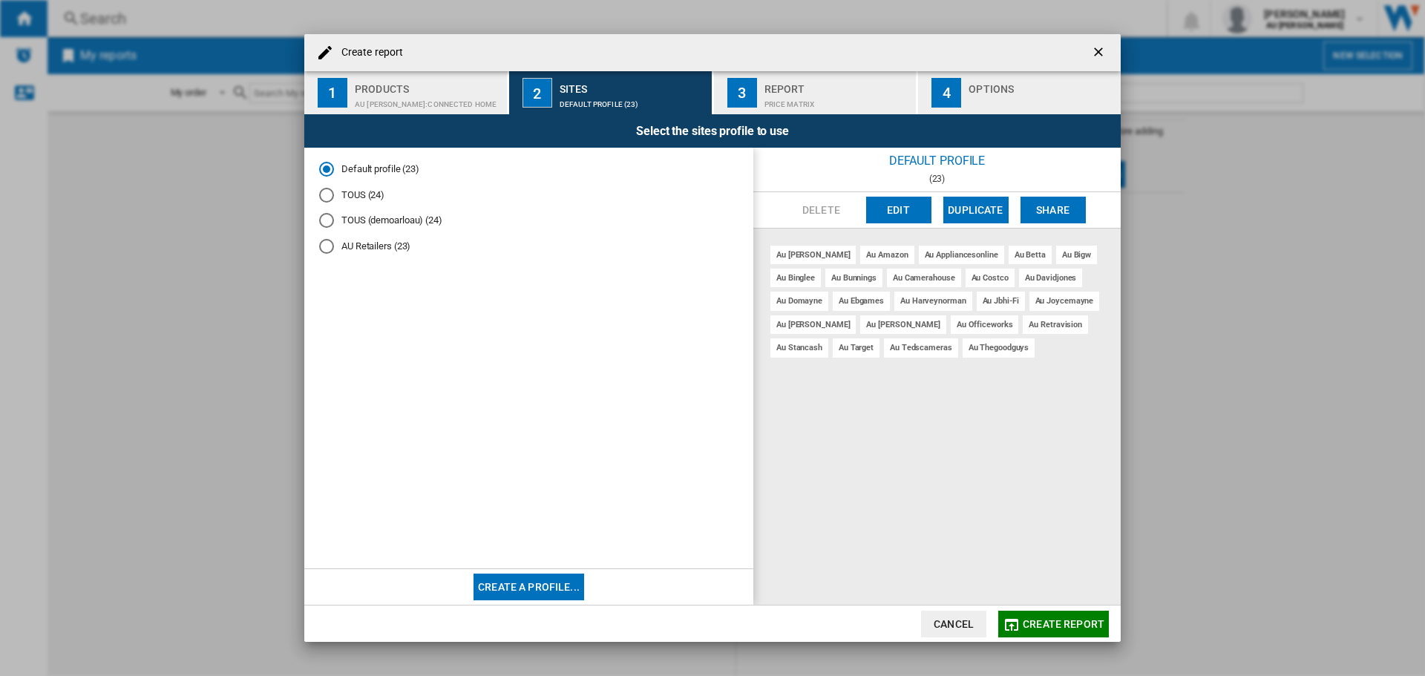
click at [330, 247] on div "AU Retailers (23)" at bounding box center [326, 246] width 15 height 15
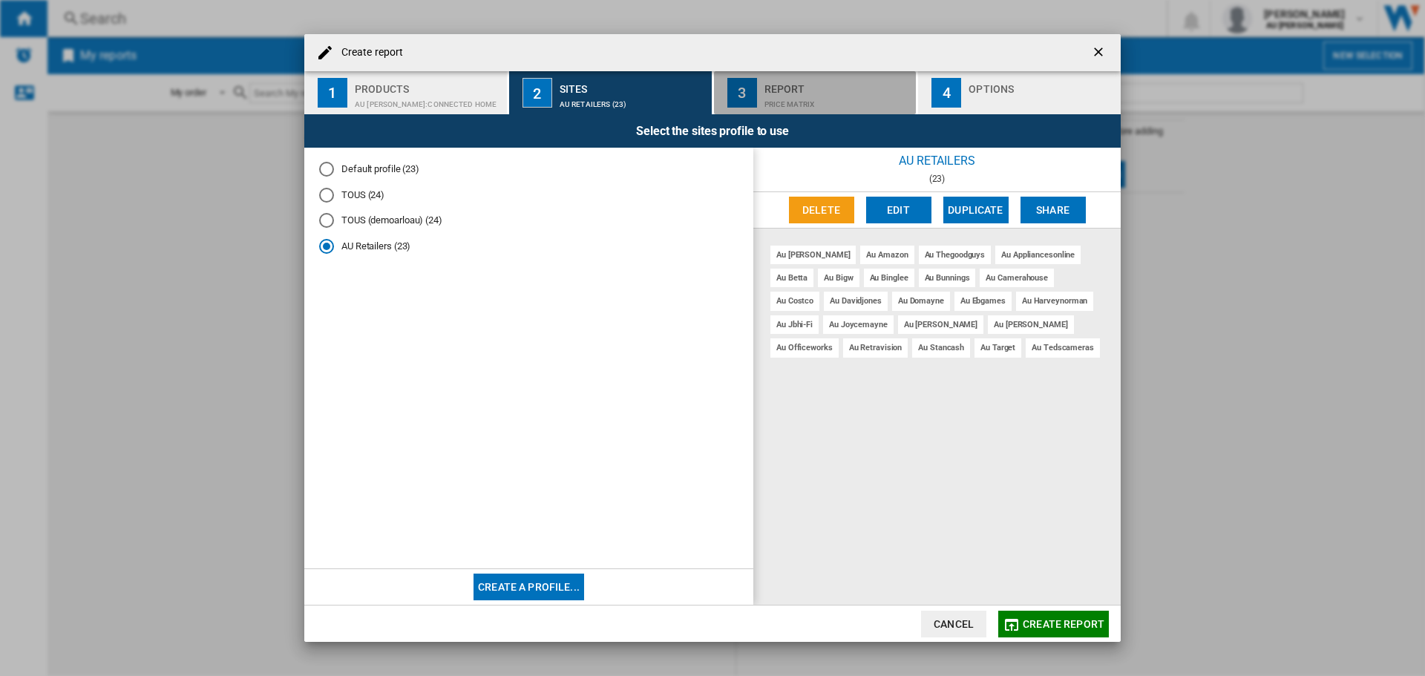
click at [790, 93] on div "Price Matrix" at bounding box center [837, 101] width 146 height 16
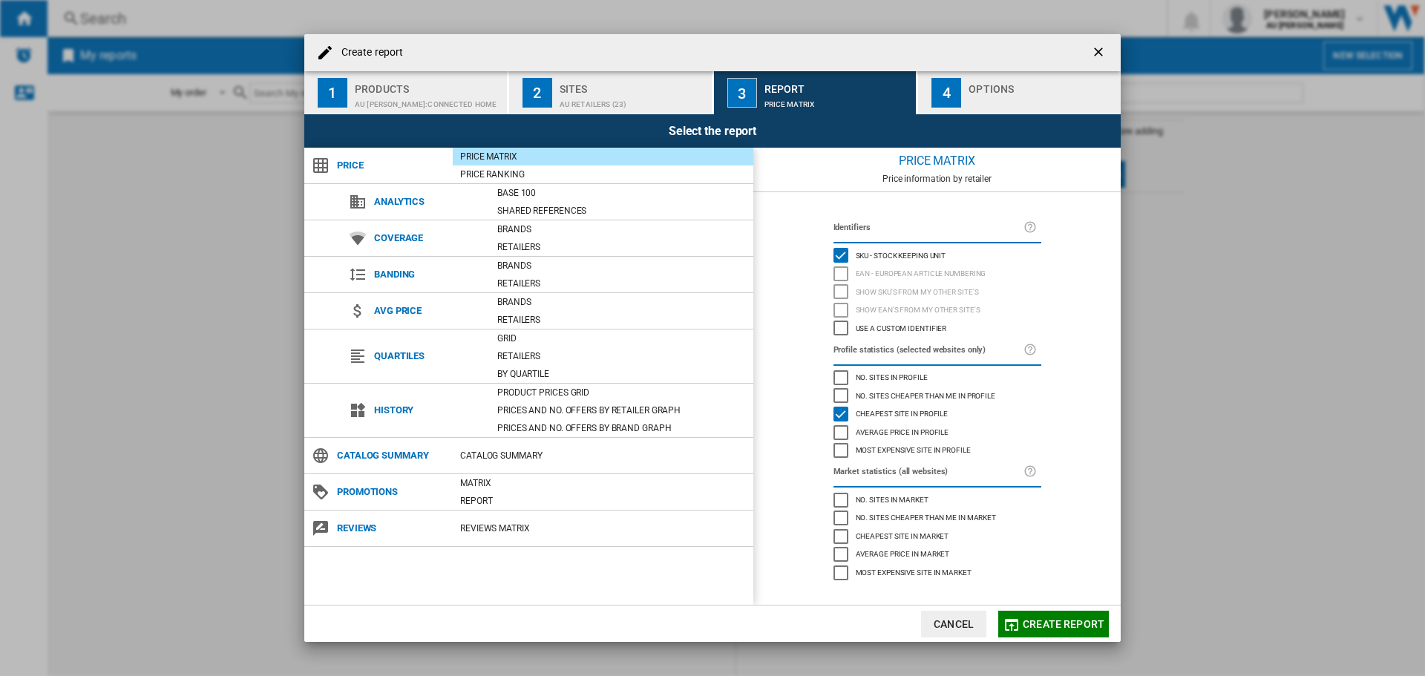
click at [975, 88] on div "Options" at bounding box center [1041, 85] width 146 height 16
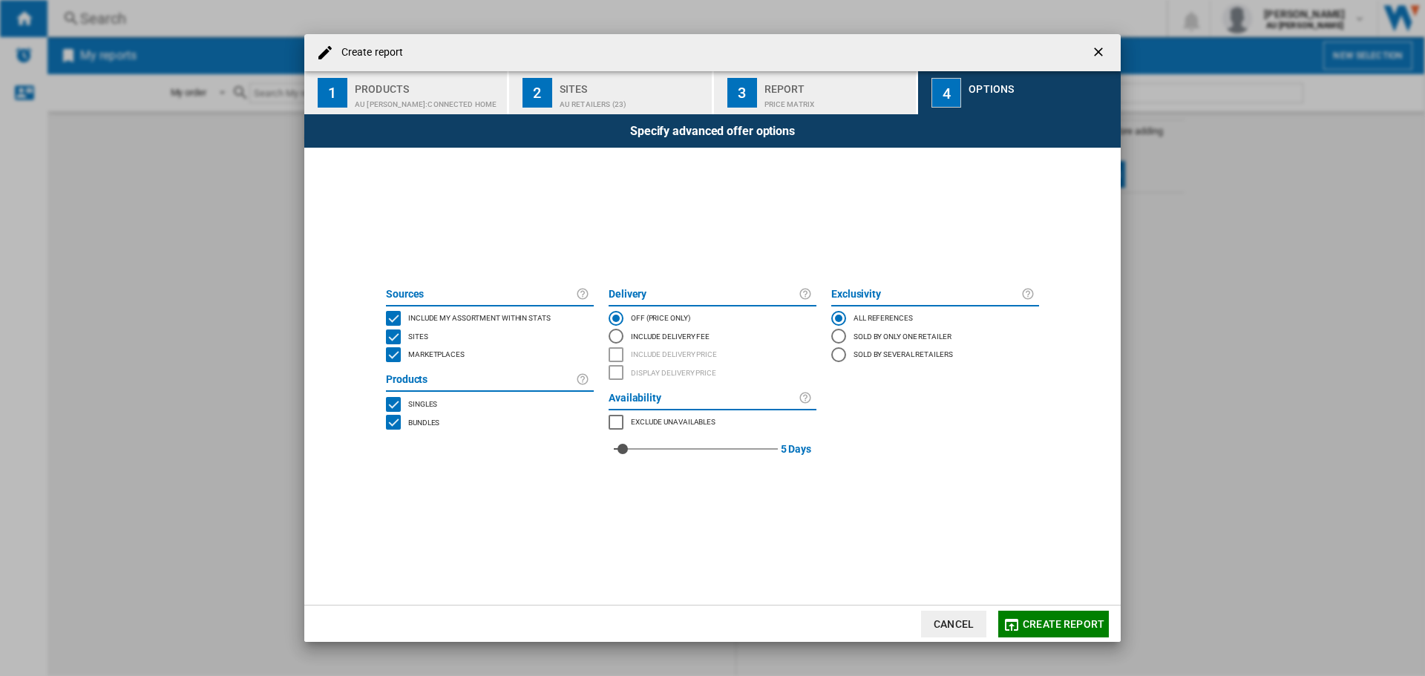
click at [625, 334] on md-radio-button "Include Delivery Fee" at bounding box center [712, 336] width 208 height 18
click at [622, 355] on div "INCLUDE DELIVERY PRICE" at bounding box center [615, 354] width 15 height 15
click at [1057, 627] on span "Create report" at bounding box center [1063, 624] width 82 height 12
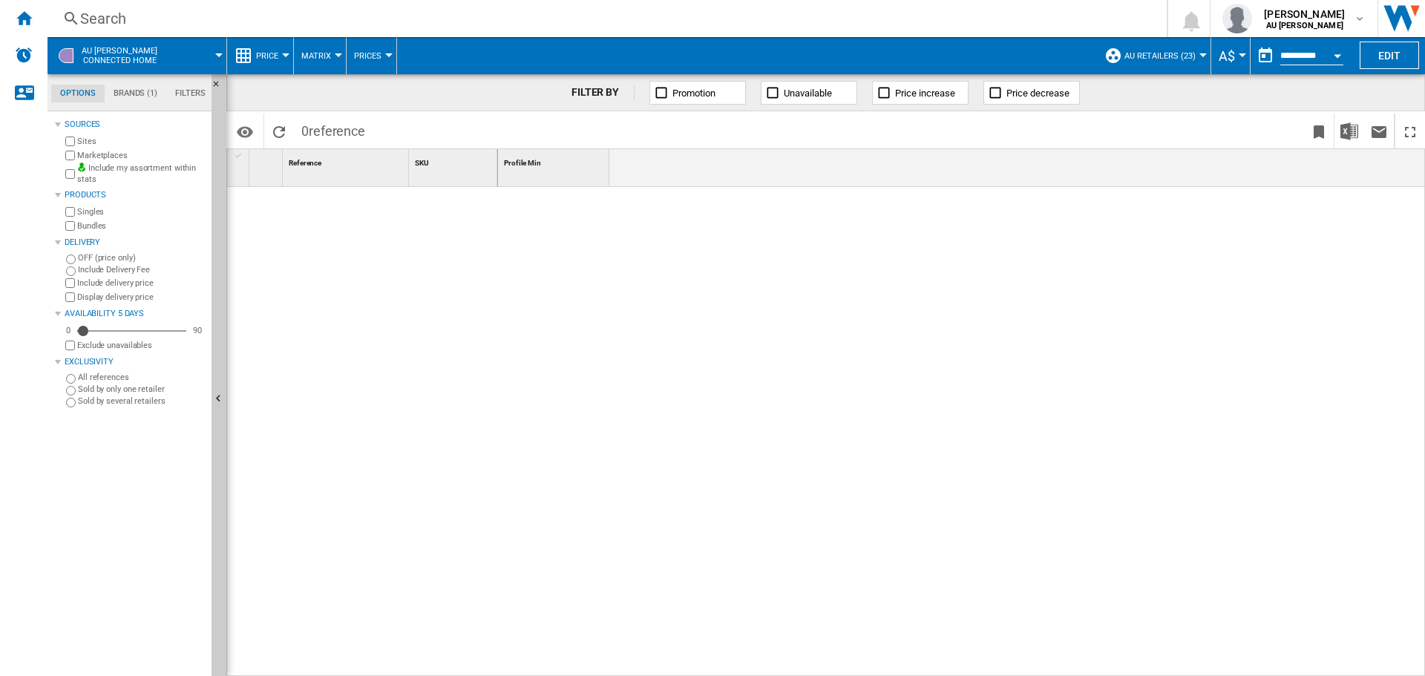
click at [128, 58] on span "AU [PERSON_NAME] Connected home" at bounding box center [120, 55] width 76 height 19
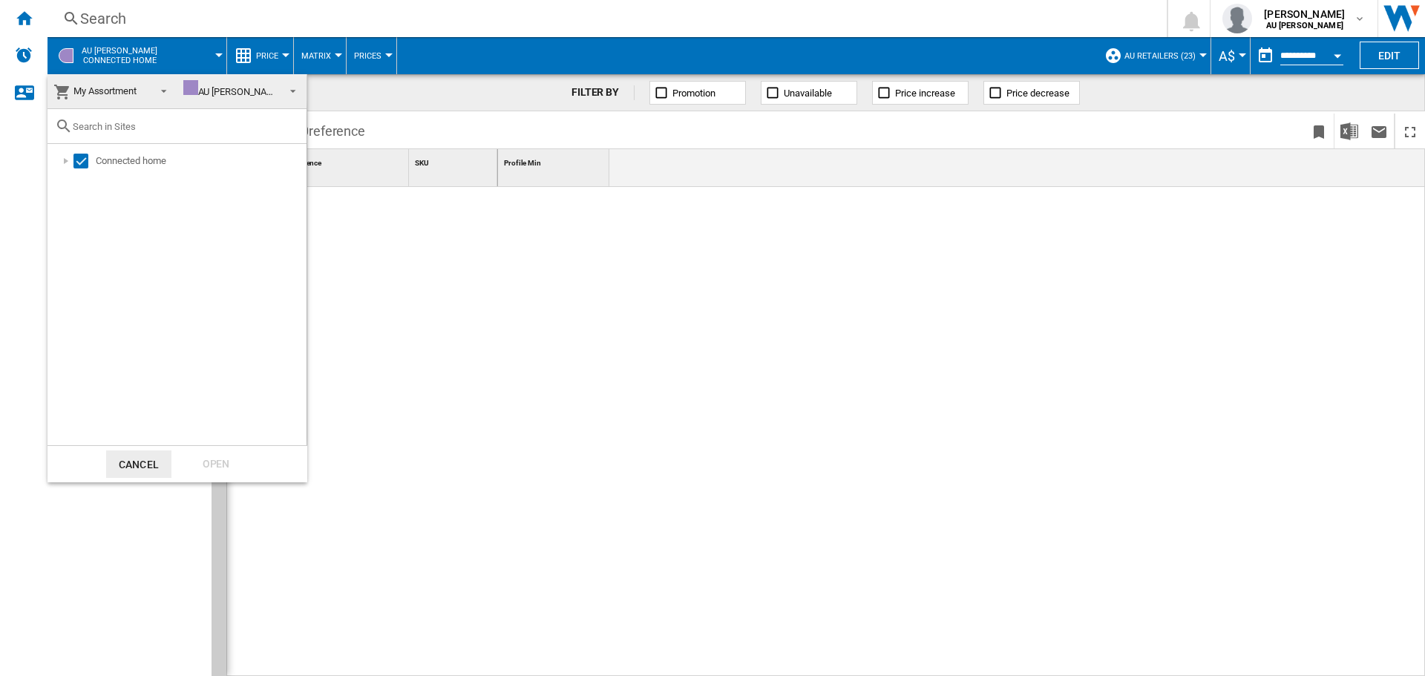
click at [122, 85] on span "My Assortment" at bounding box center [104, 90] width 63 height 11
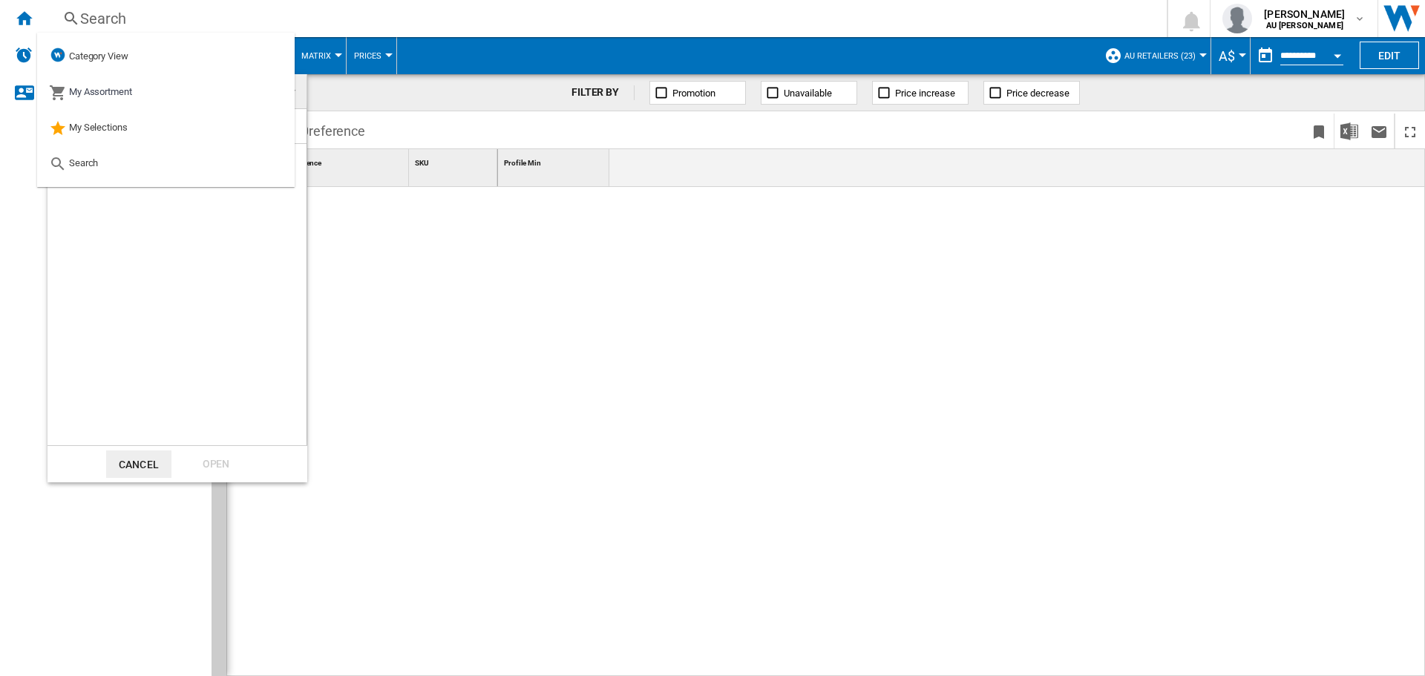
click at [713, 339] on md-backdrop at bounding box center [712, 338] width 1425 height 676
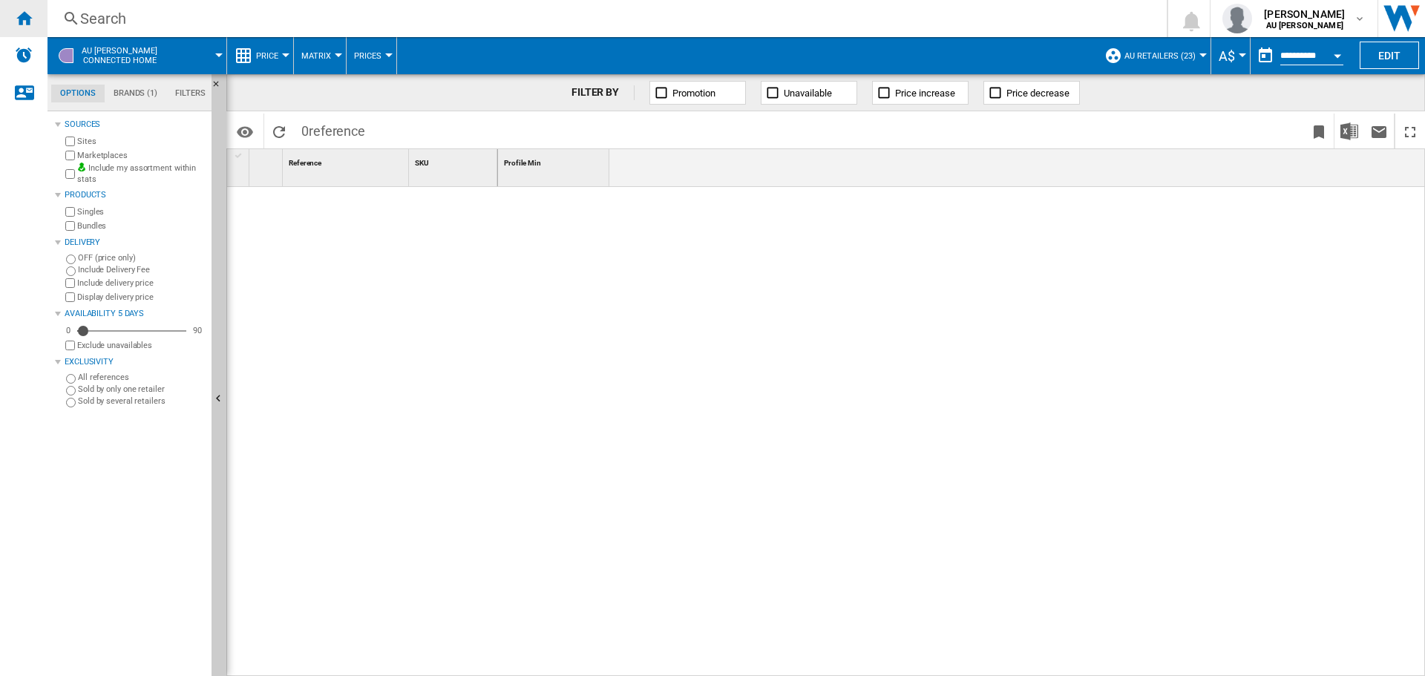
click at [31, 9] on ng-md-icon "Home" at bounding box center [24, 18] width 18 height 18
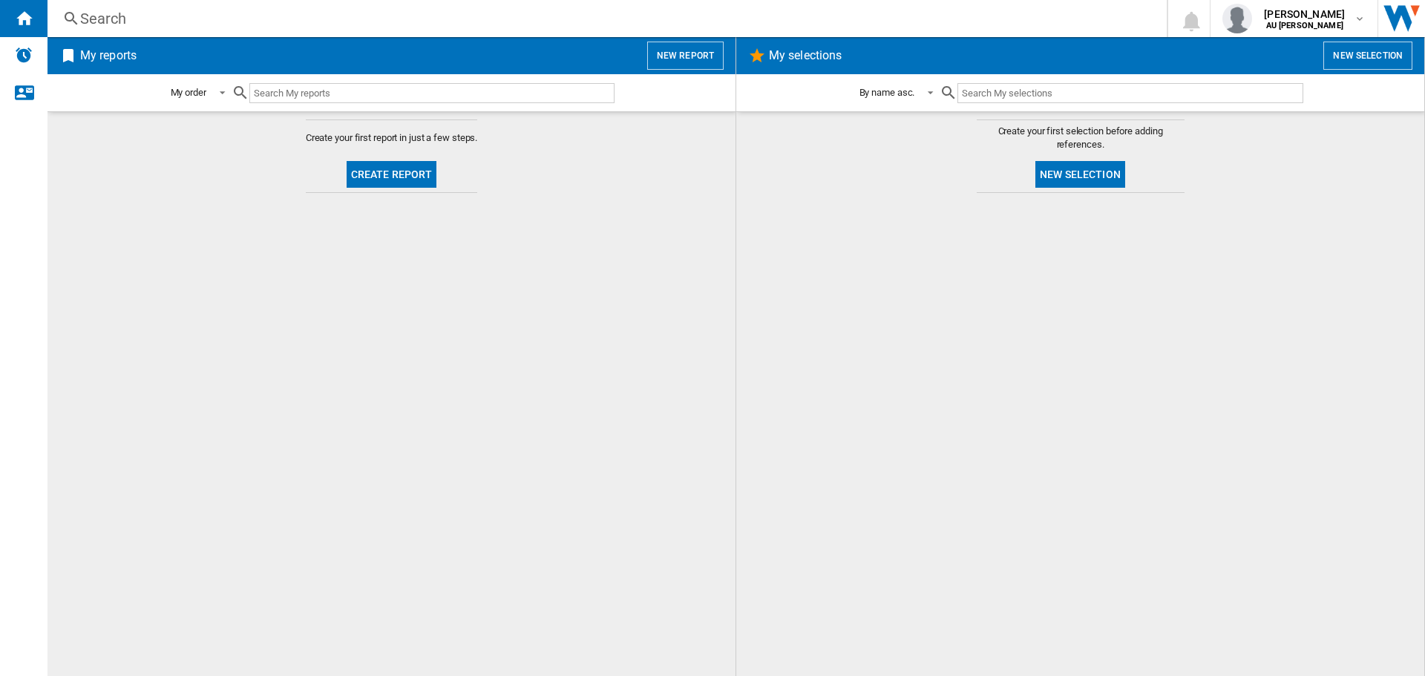
click at [815, 52] on h2 "My selections" at bounding box center [805, 56] width 79 height 28
click at [1102, 175] on button "New selection" at bounding box center [1080, 174] width 90 height 27
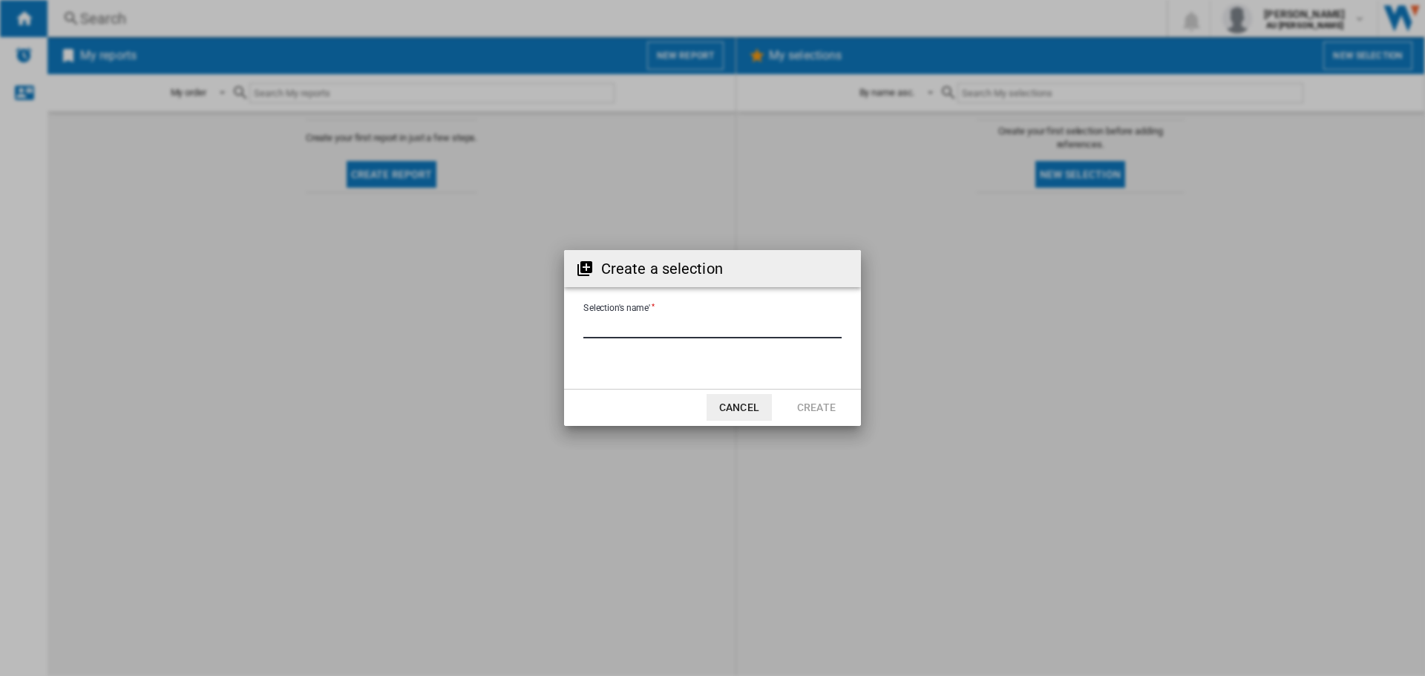
click at [649, 329] on input "Selection's name'" at bounding box center [712, 327] width 258 height 22
type input "**********"
click at [818, 412] on button "Create" at bounding box center [815, 407] width 65 height 27
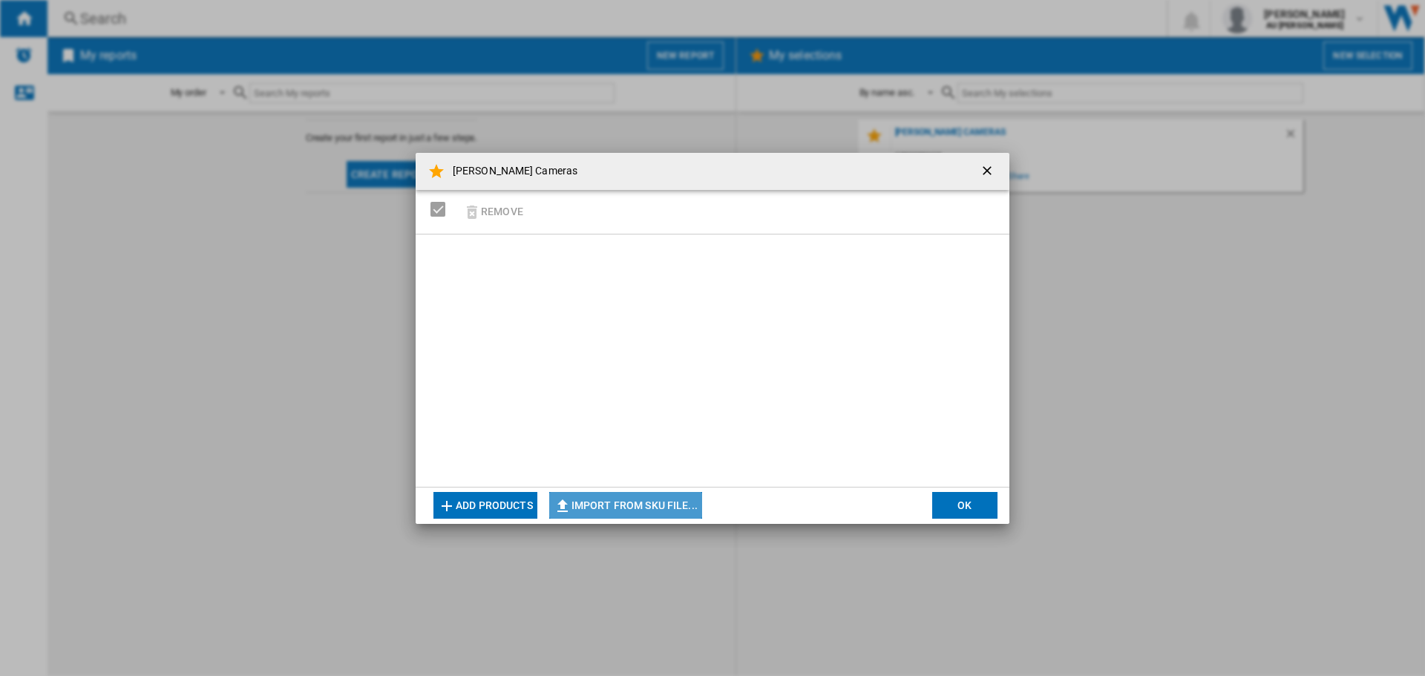
click at [649, 508] on button "Import from SKU file..." at bounding box center [625, 505] width 153 height 27
click at [1303, 231] on div "[PERSON_NAME] Cameras Remove Add products Import from SKU file... Import manual…" at bounding box center [712, 338] width 1425 height 676
click at [615, 499] on button "Import from SKU file..." at bounding box center [625, 505] width 153 height 27
type input "**********"
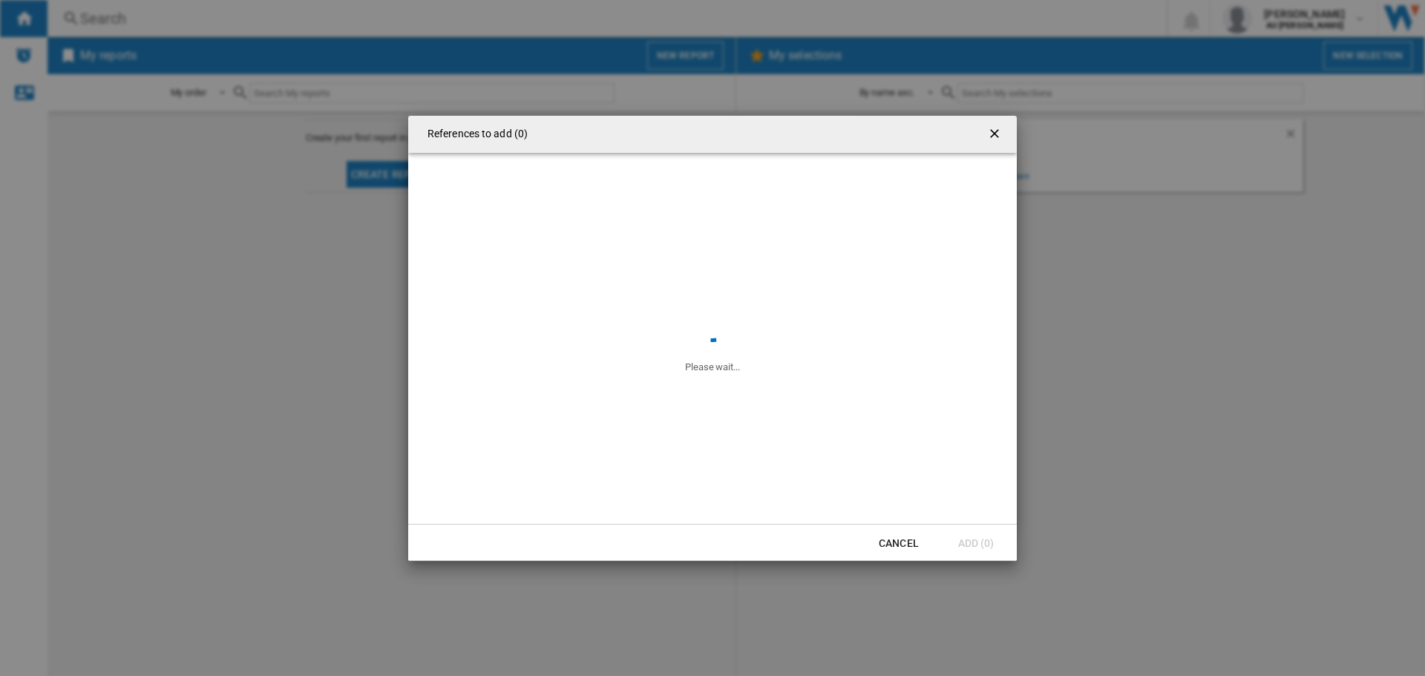
click at [797, 622] on div "References to add (0) Please wait... Cancel Add (0)" at bounding box center [712, 338] width 1425 height 676
click at [674, 614] on div "References to add (0) Please wait... Cancel Add (0)" at bounding box center [712, 338] width 1425 height 676
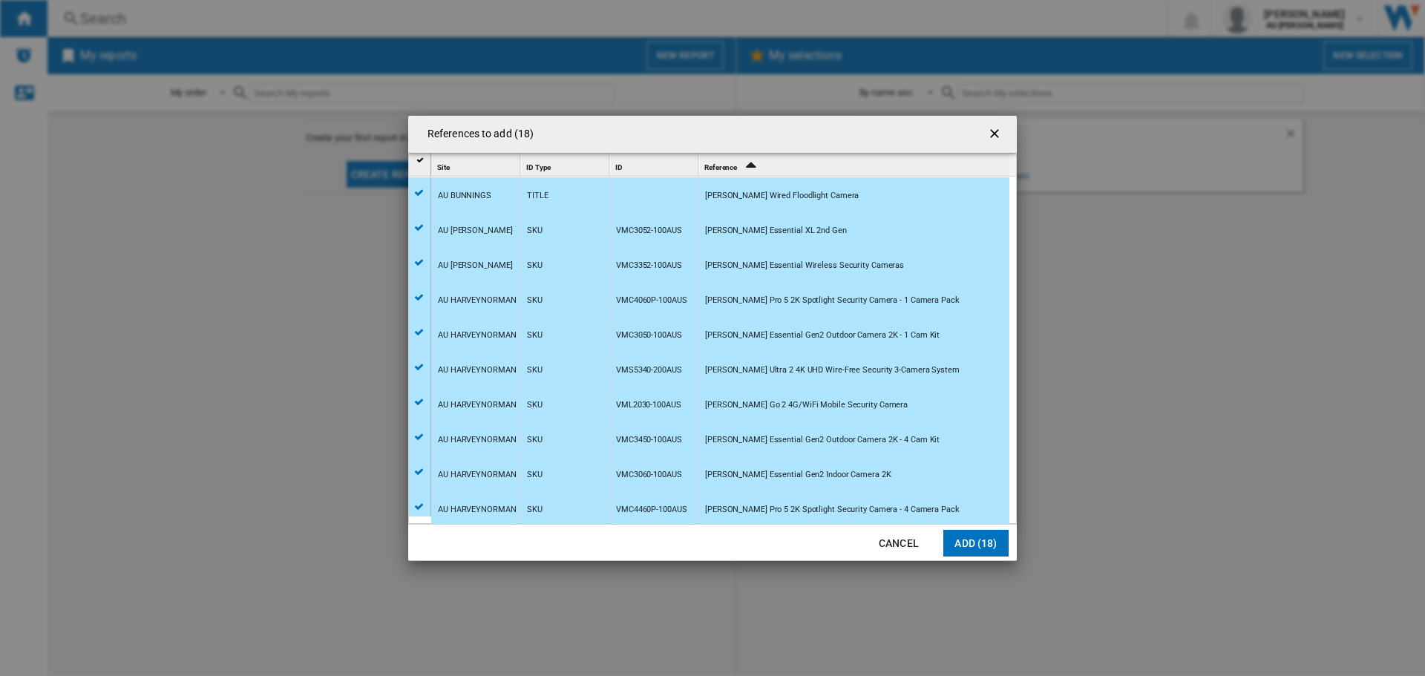
scroll to position [280, 0]
click at [975, 547] on button "Add (18)" at bounding box center [975, 543] width 65 height 27
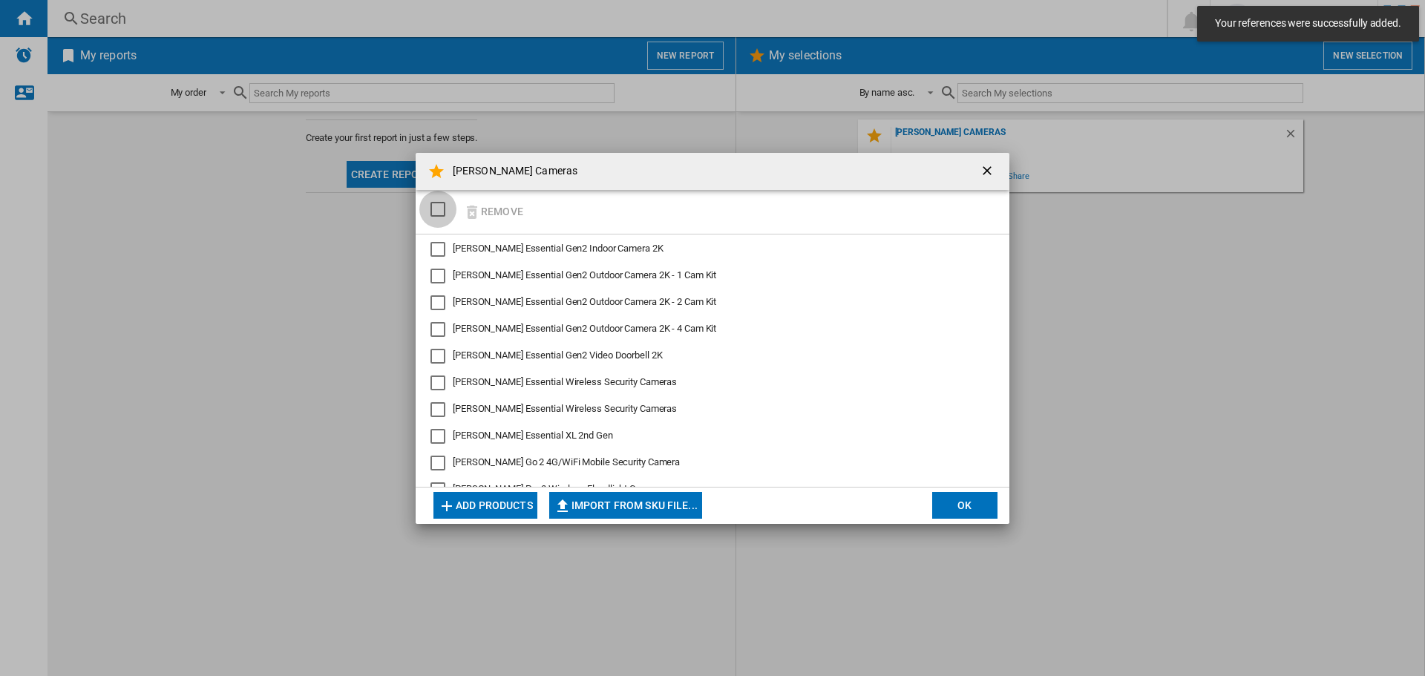
click at [438, 215] on div "SELECTIONS.EDITION_POPUP.SELECT_DESELECT" at bounding box center [437, 209] width 15 height 15
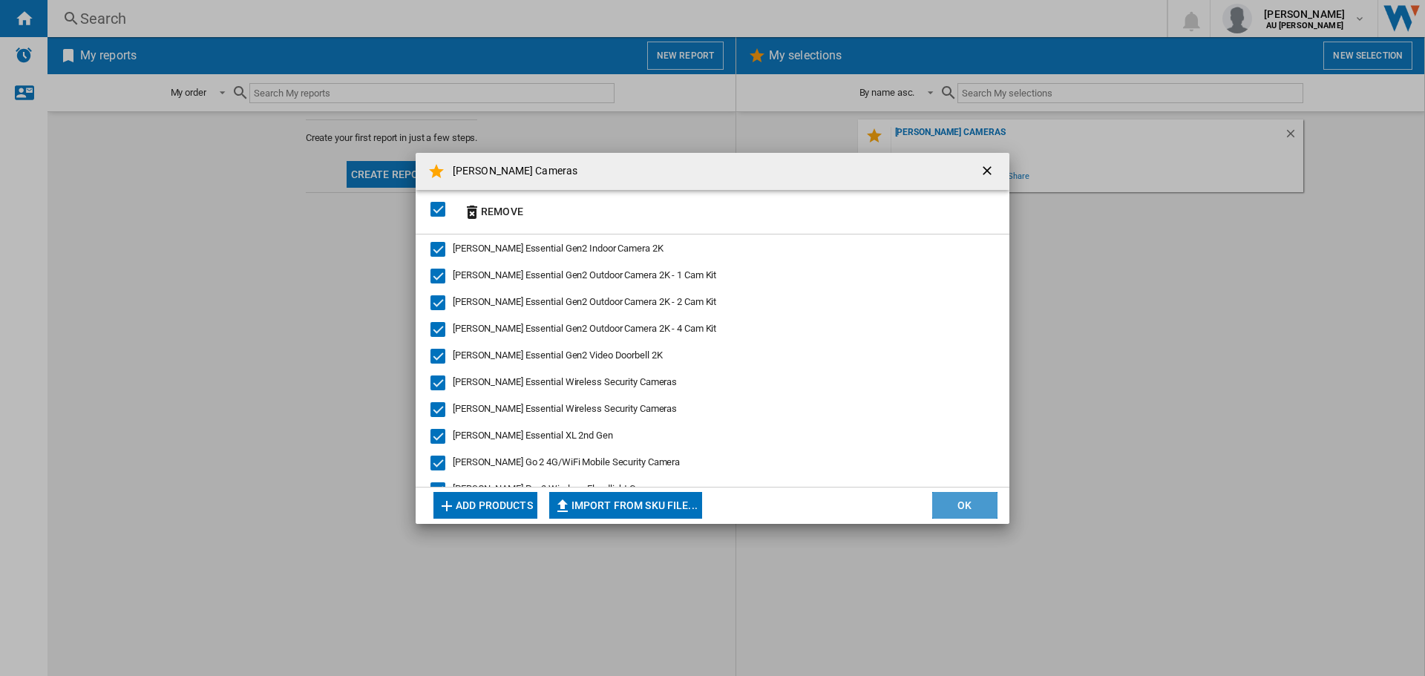
click at [977, 499] on button "OK" at bounding box center [964, 505] width 65 height 27
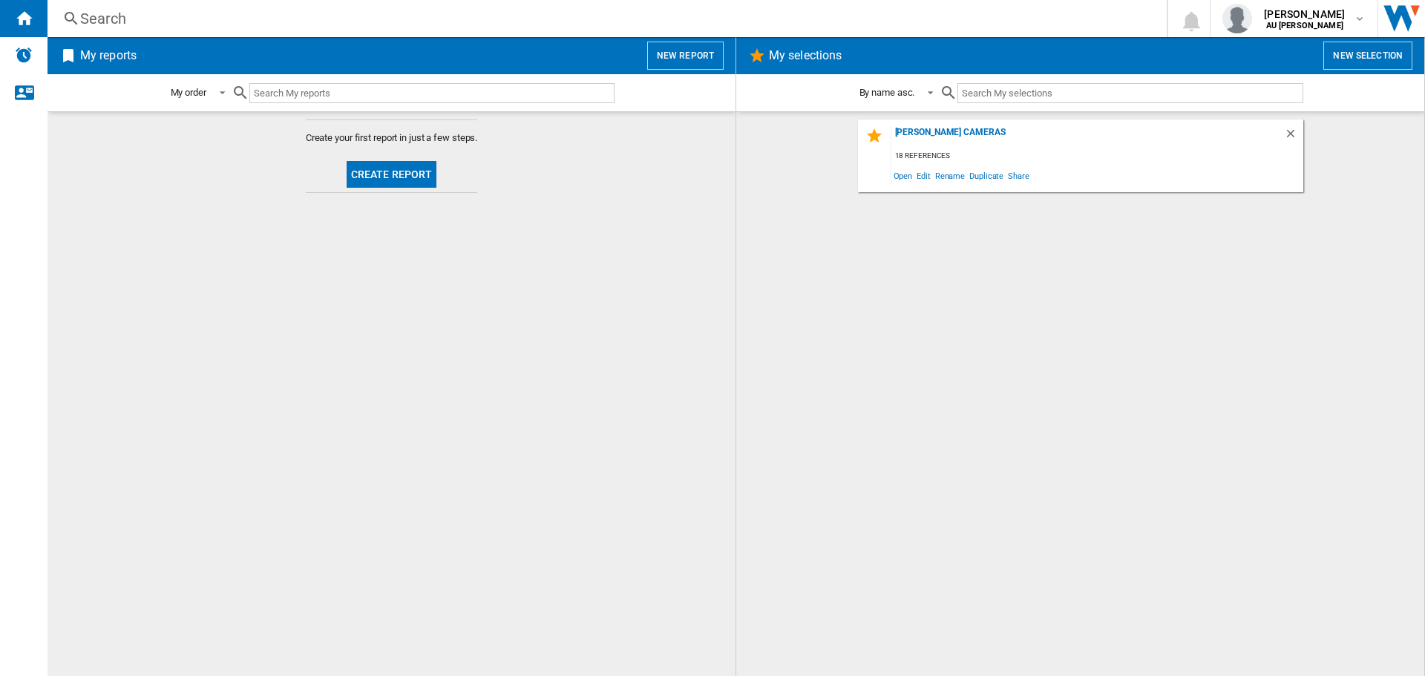
click at [411, 175] on button "Create report" at bounding box center [391, 174] width 91 height 27
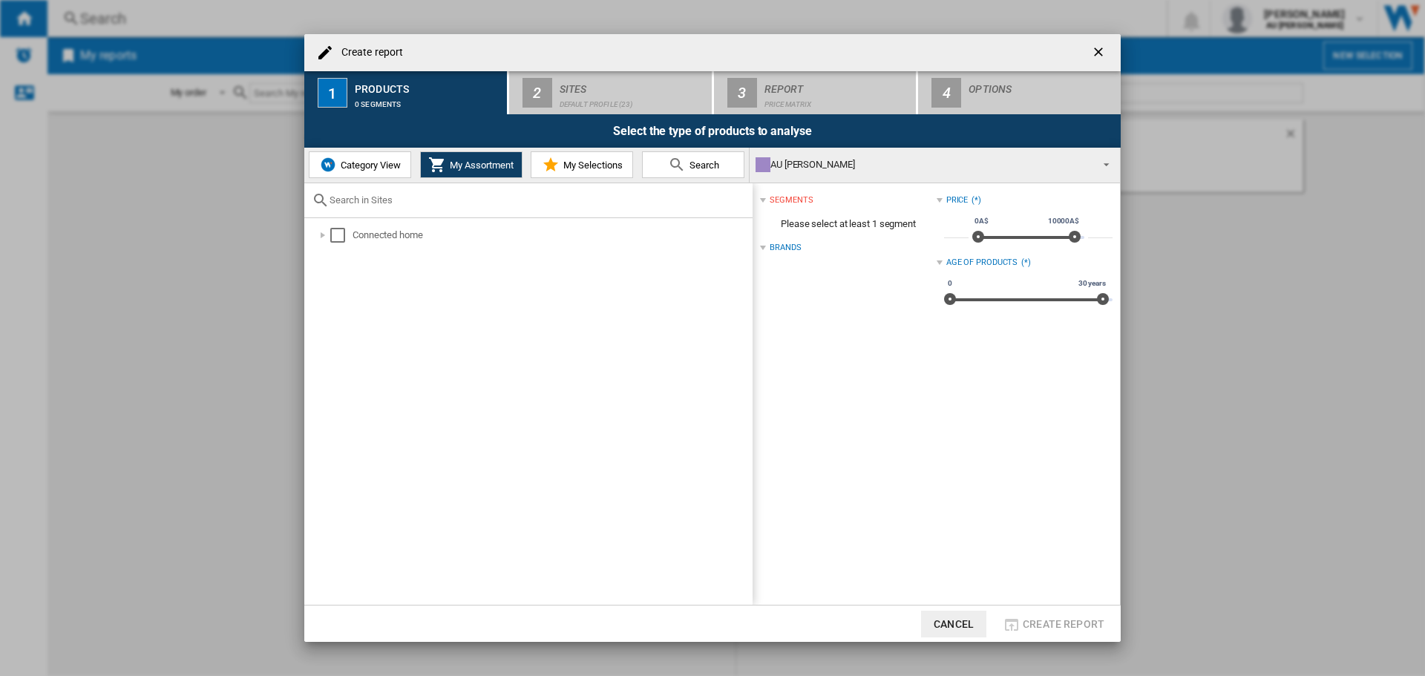
click at [588, 158] on button "My Selections" at bounding box center [581, 164] width 102 height 27
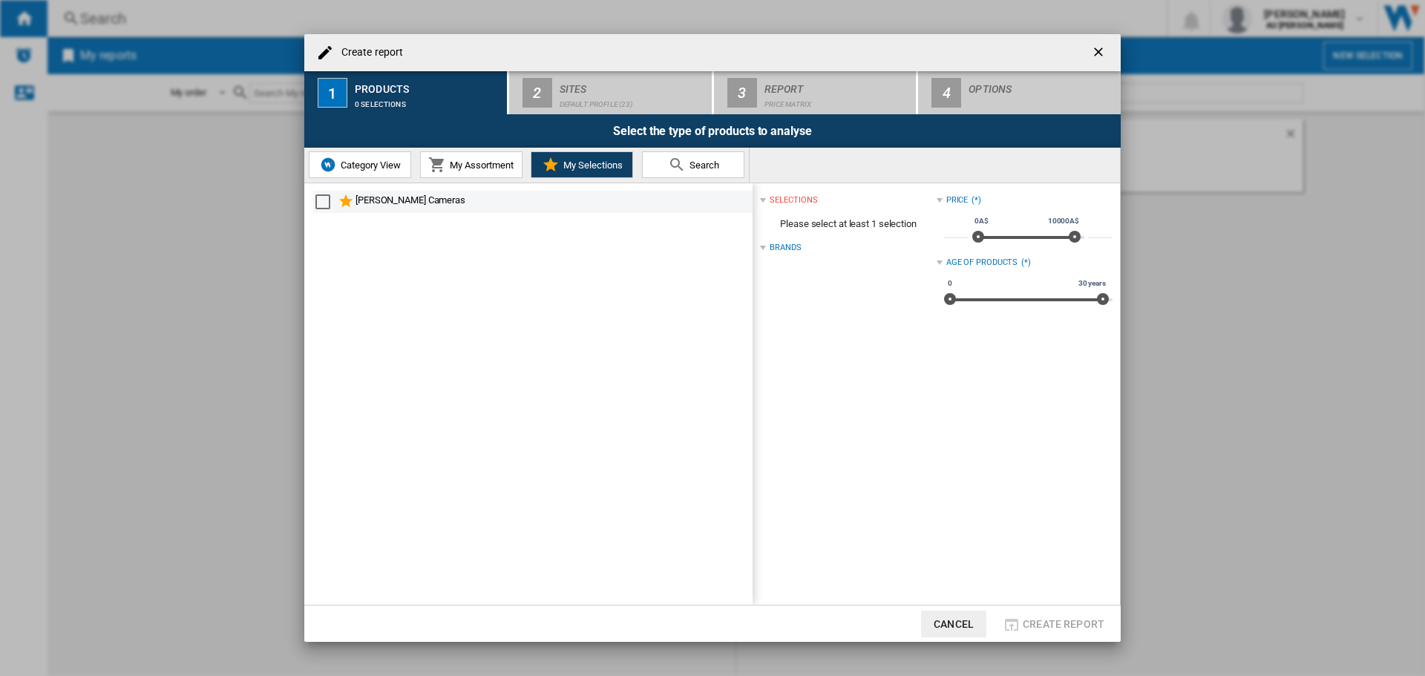
click at [325, 203] on div "Select" at bounding box center [322, 201] width 15 height 15
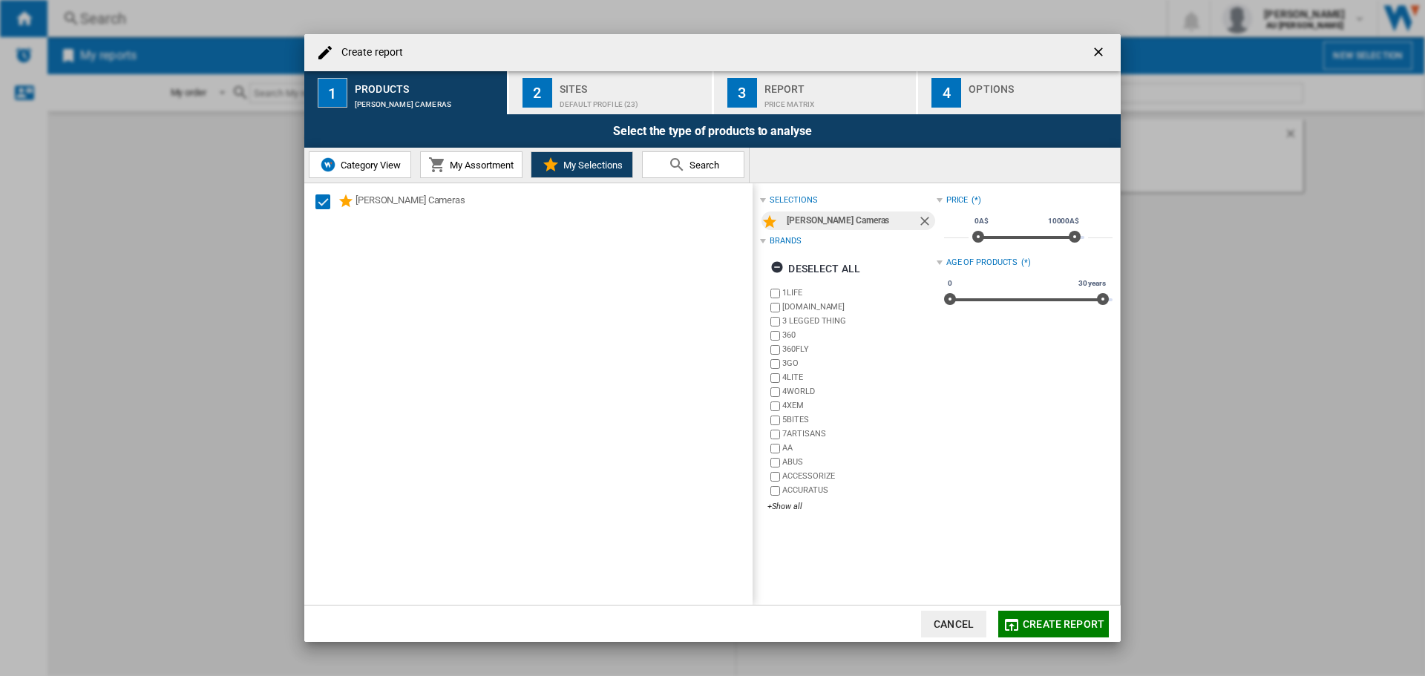
click at [614, 96] on div "Default profile (23)" at bounding box center [632, 101] width 146 height 16
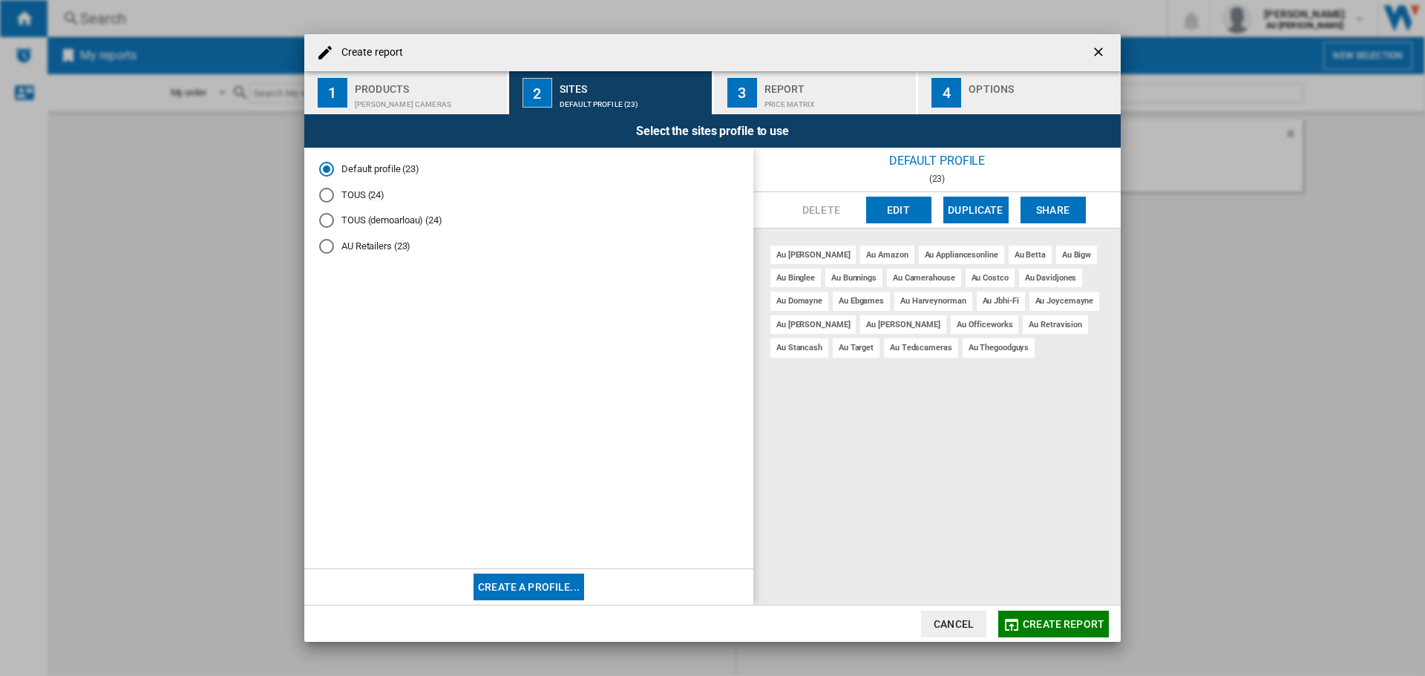
click at [369, 246] on md-radio-button "AU Retailers (23)" at bounding box center [528, 247] width 419 height 14
click at [805, 91] on div "Report" at bounding box center [837, 85] width 146 height 16
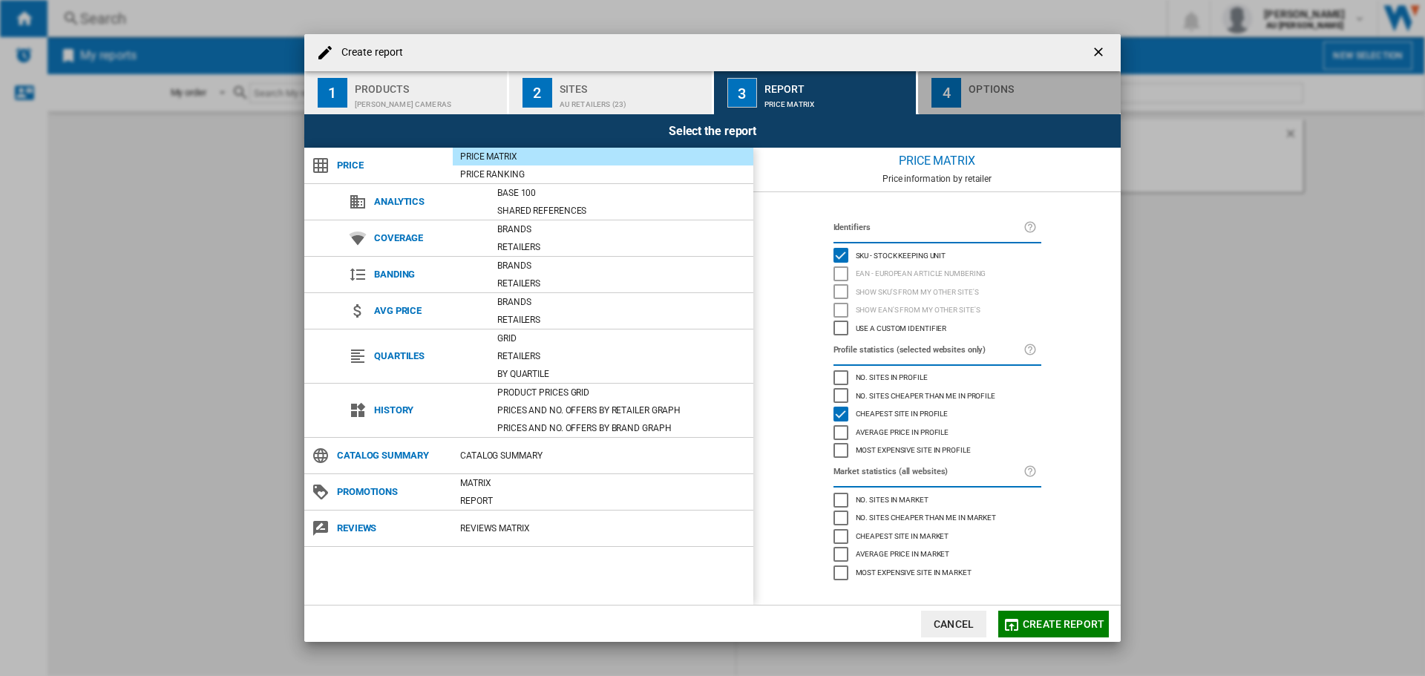
click at [943, 87] on div "4" at bounding box center [946, 93] width 30 height 30
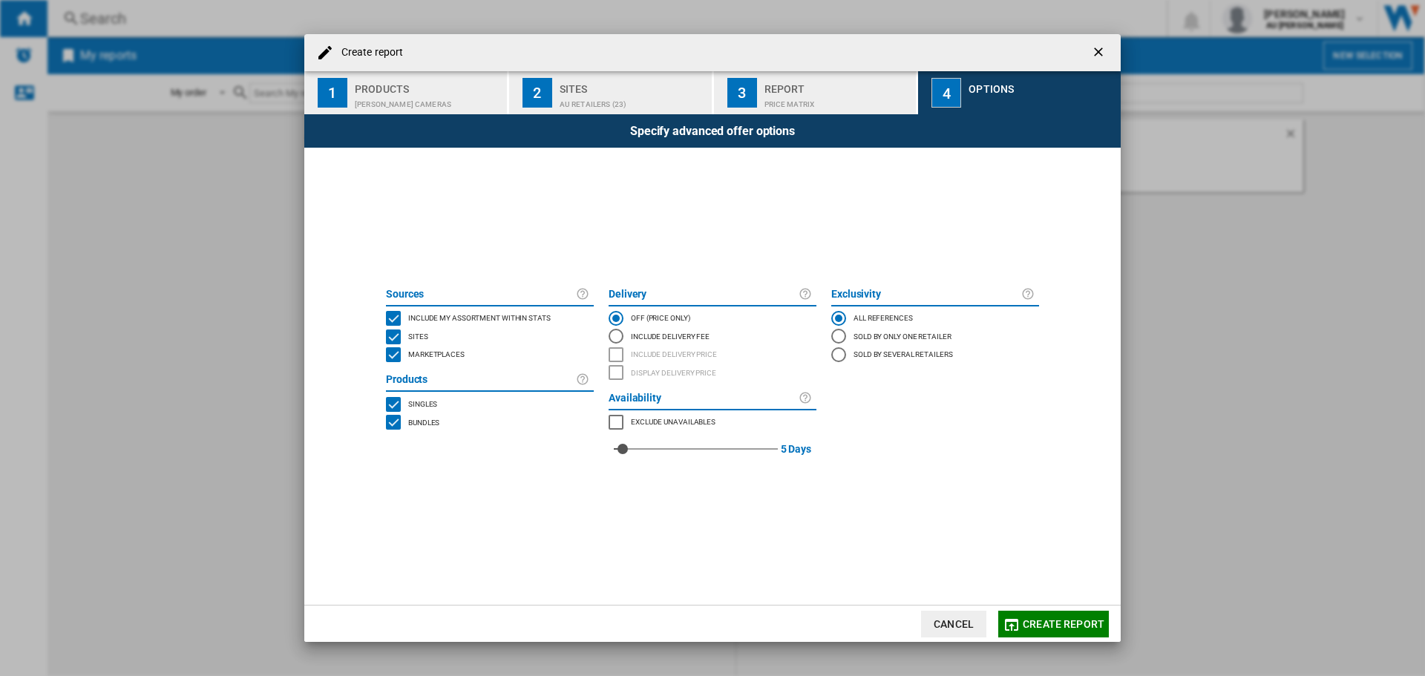
click at [617, 332] on div "Include Delivery Fee" at bounding box center [615, 336] width 15 height 15
click at [617, 351] on div "INCLUDE DELIVERY PRICE" at bounding box center [615, 354] width 15 height 15
click at [1047, 622] on span "Create report" at bounding box center [1063, 624] width 82 height 12
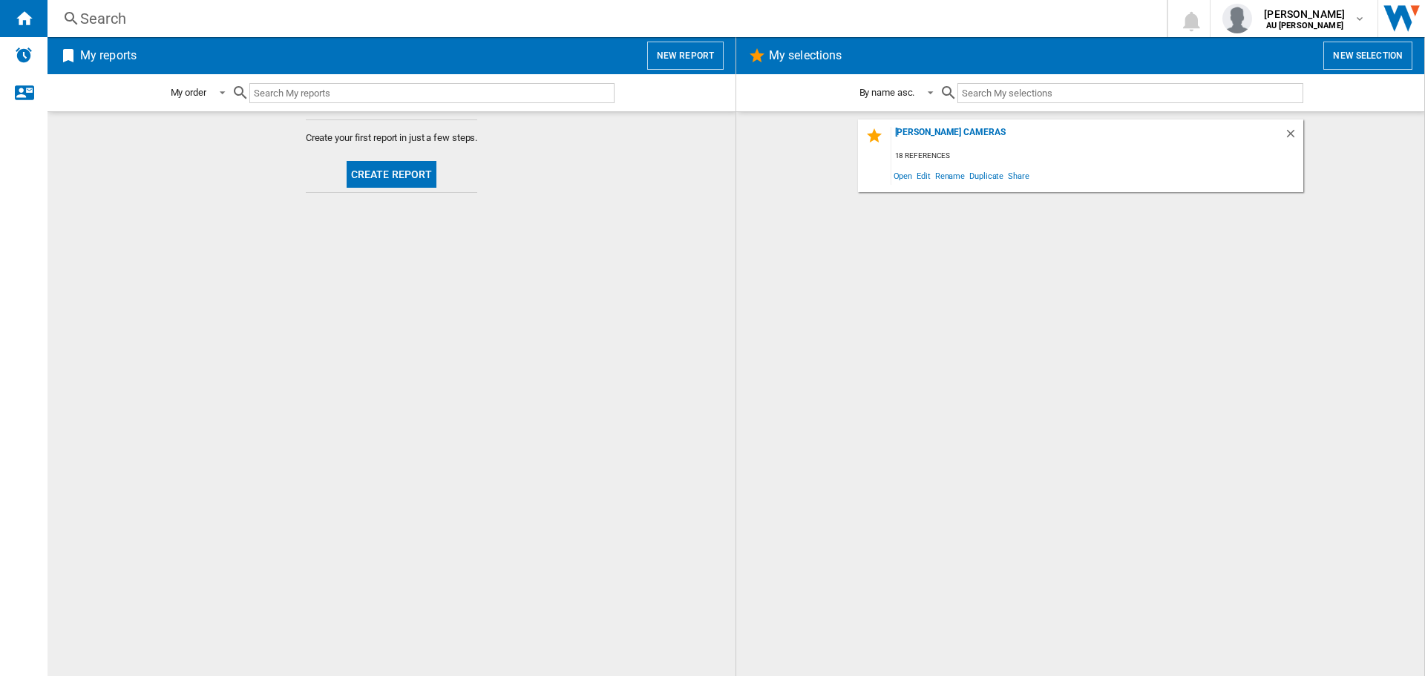
click at [748, 591] on md-content "[PERSON_NAME] Cameras 18 references Open Edit Rename Duplicate Share" at bounding box center [1080, 393] width 688 height 565
click at [664, 587] on md-content "Create your first report in just a few steps. Create report" at bounding box center [391, 393] width 688 height 565
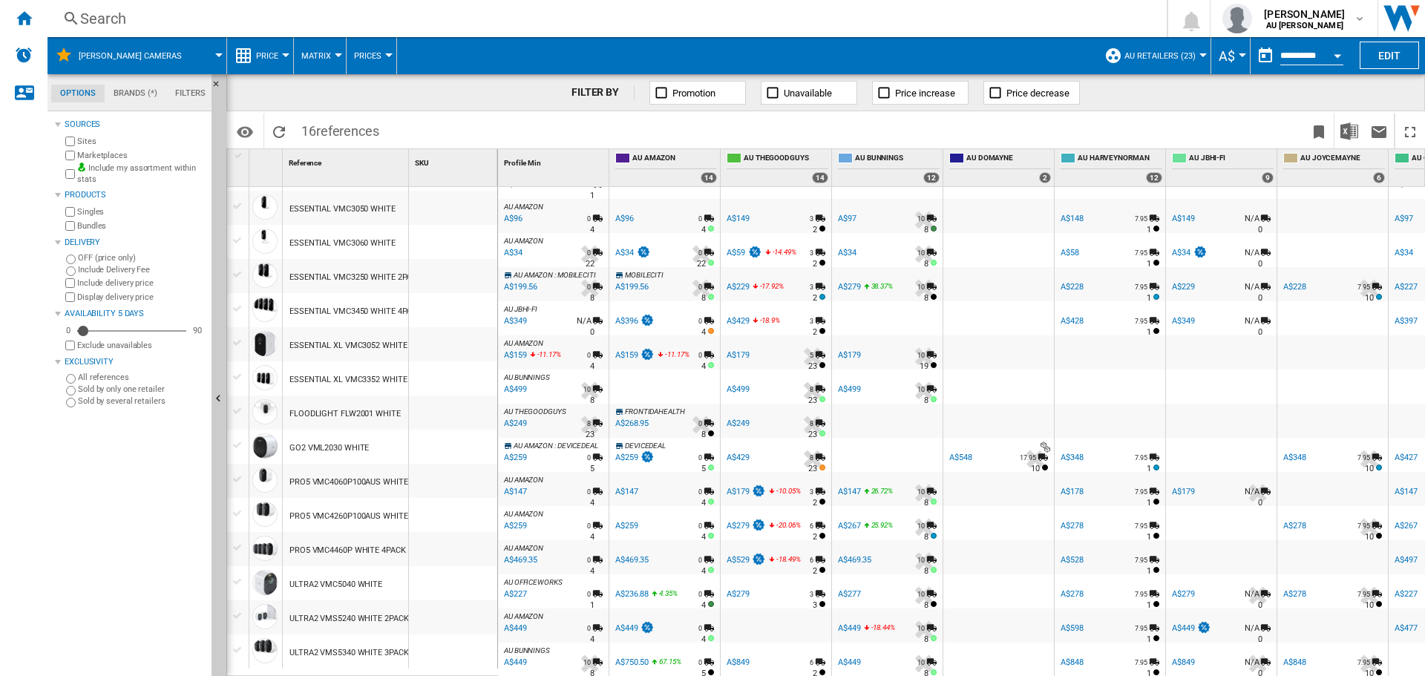
scroll to position [9, 0]
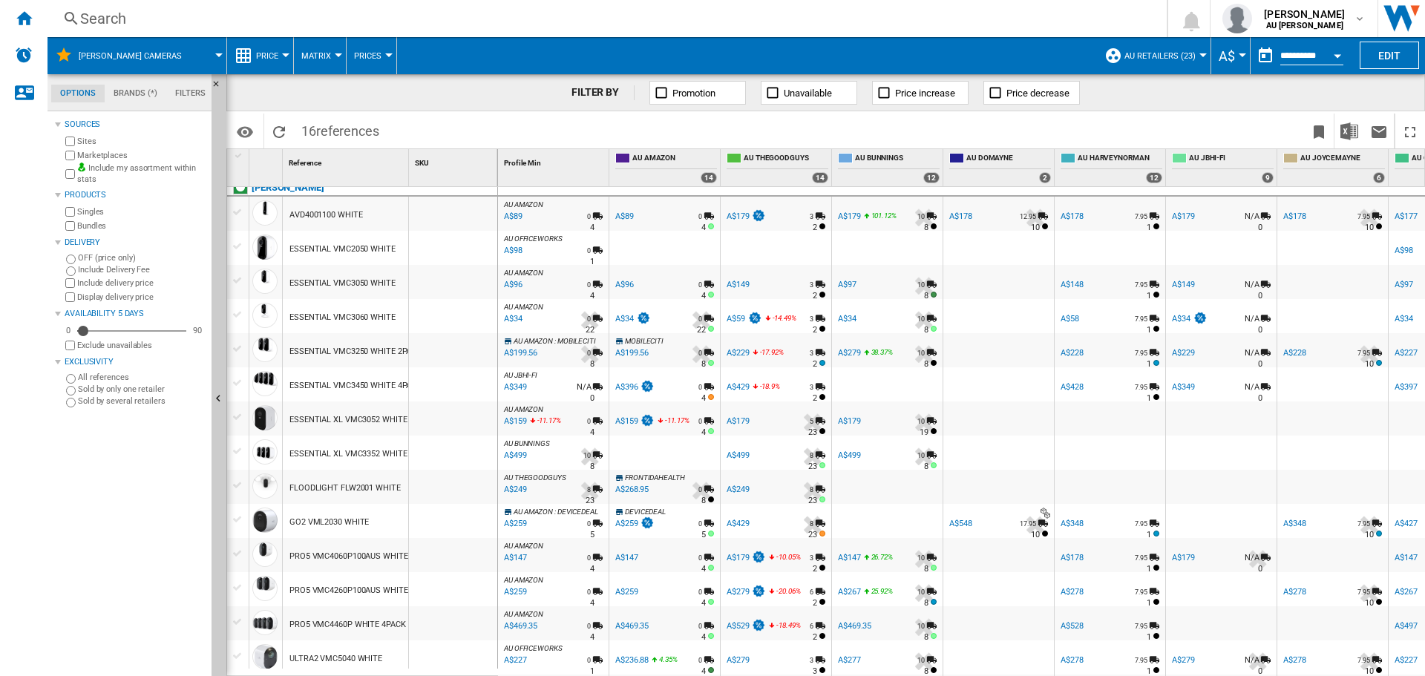
click at [1335, 56] on div "Open calendar" at bounding box center [1336, 56] width 7 height 4
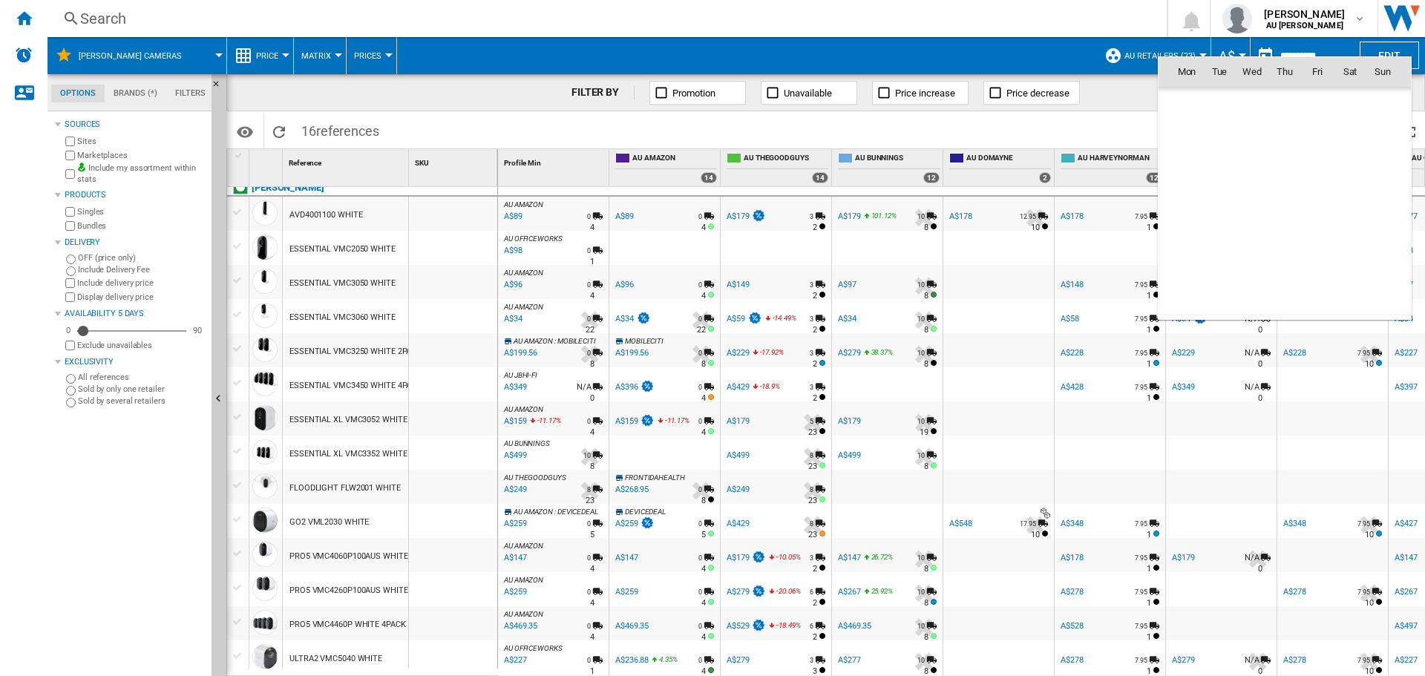
scroll to position [7078, 0]
click at [1111, 82] on div at bounding box center [712, 338] width 1425 height 676
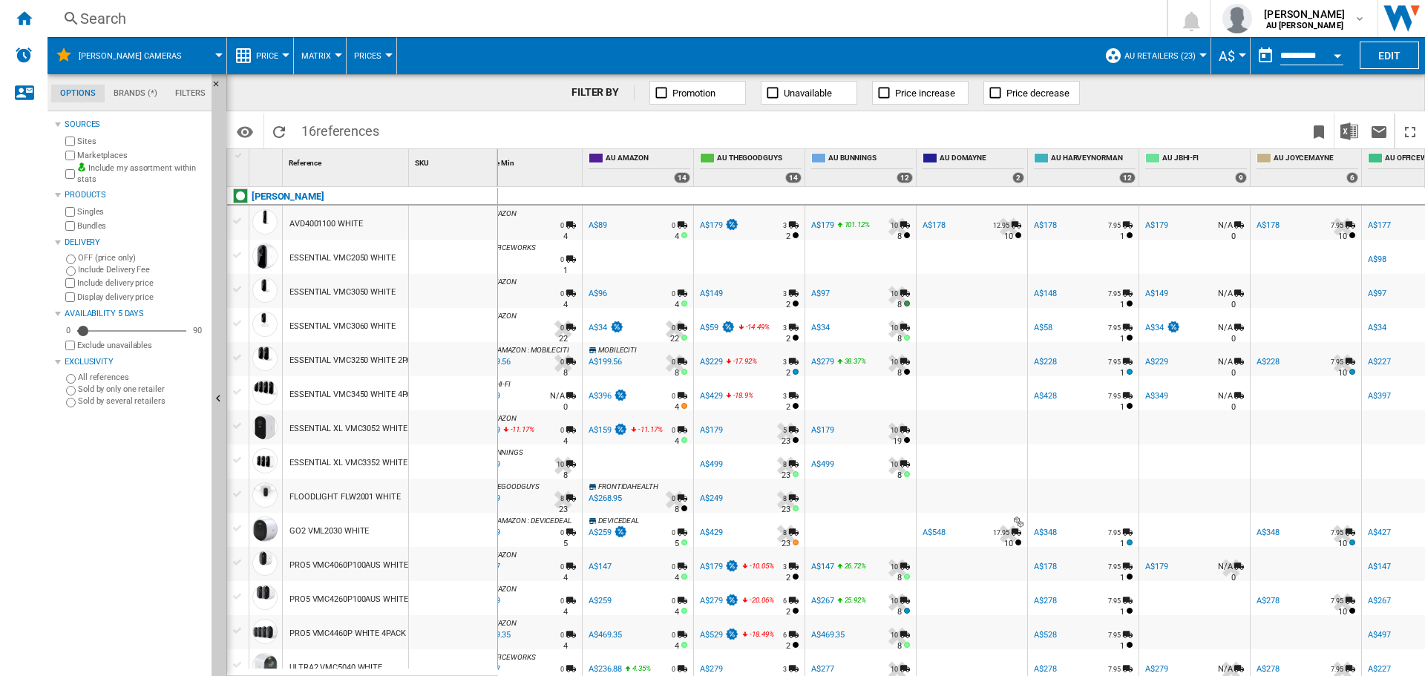
scroll to position [0, 0]
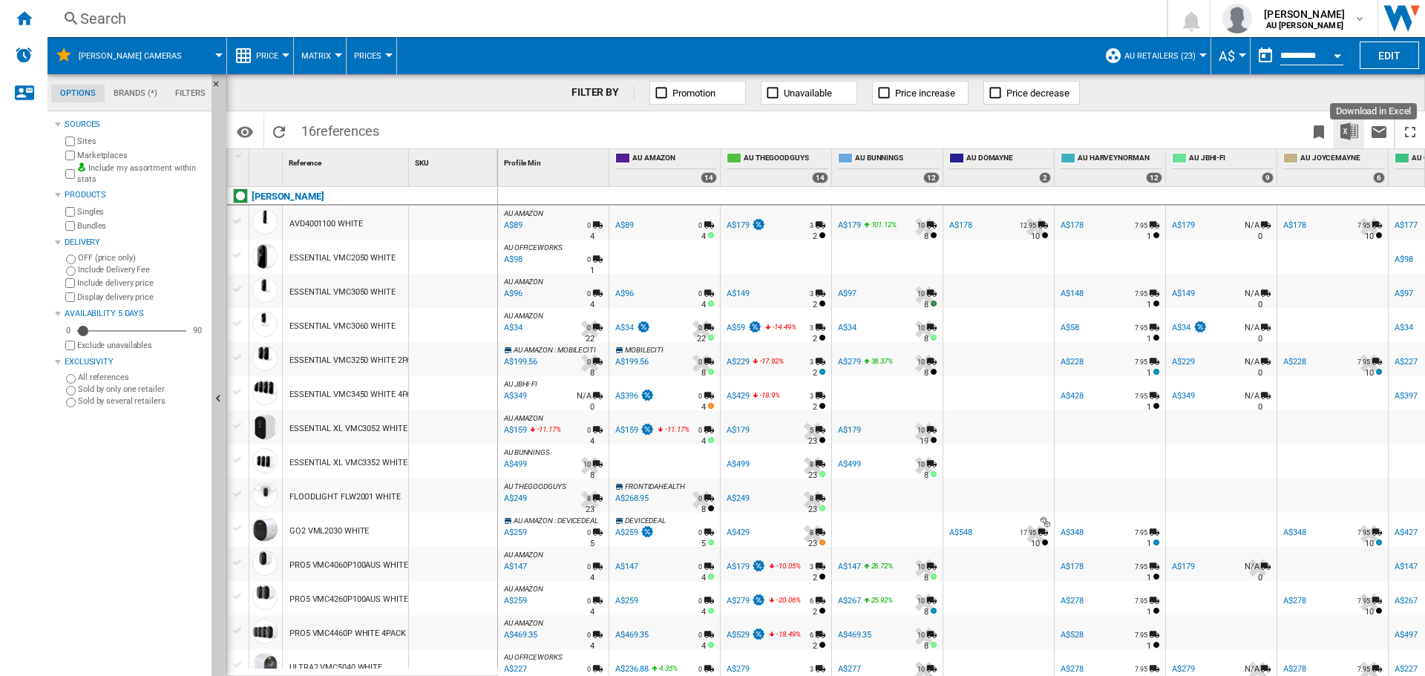
click at [1343, 132] on img "Download in Excel" at bounding box center [1349, 131] width 18 height 18
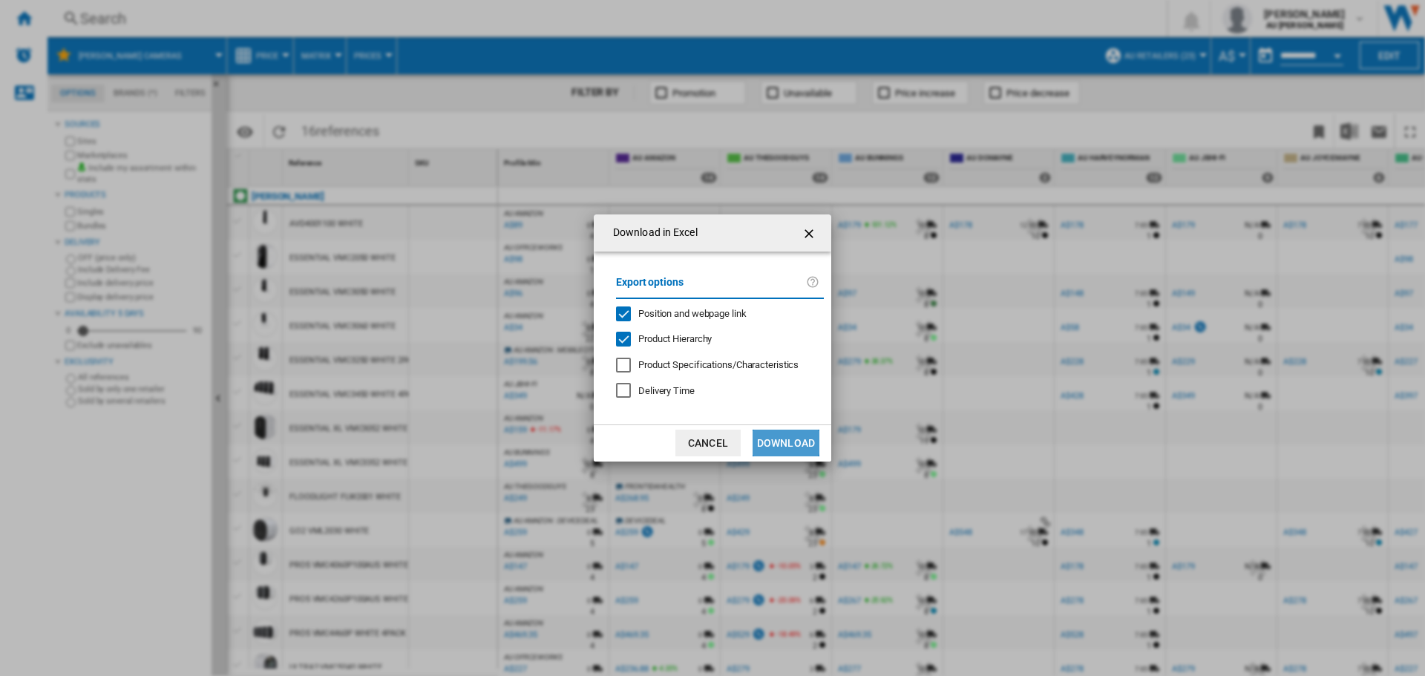
click at [773, 440] on button "Download" at bounding box center [785, 443] width 67 height 27
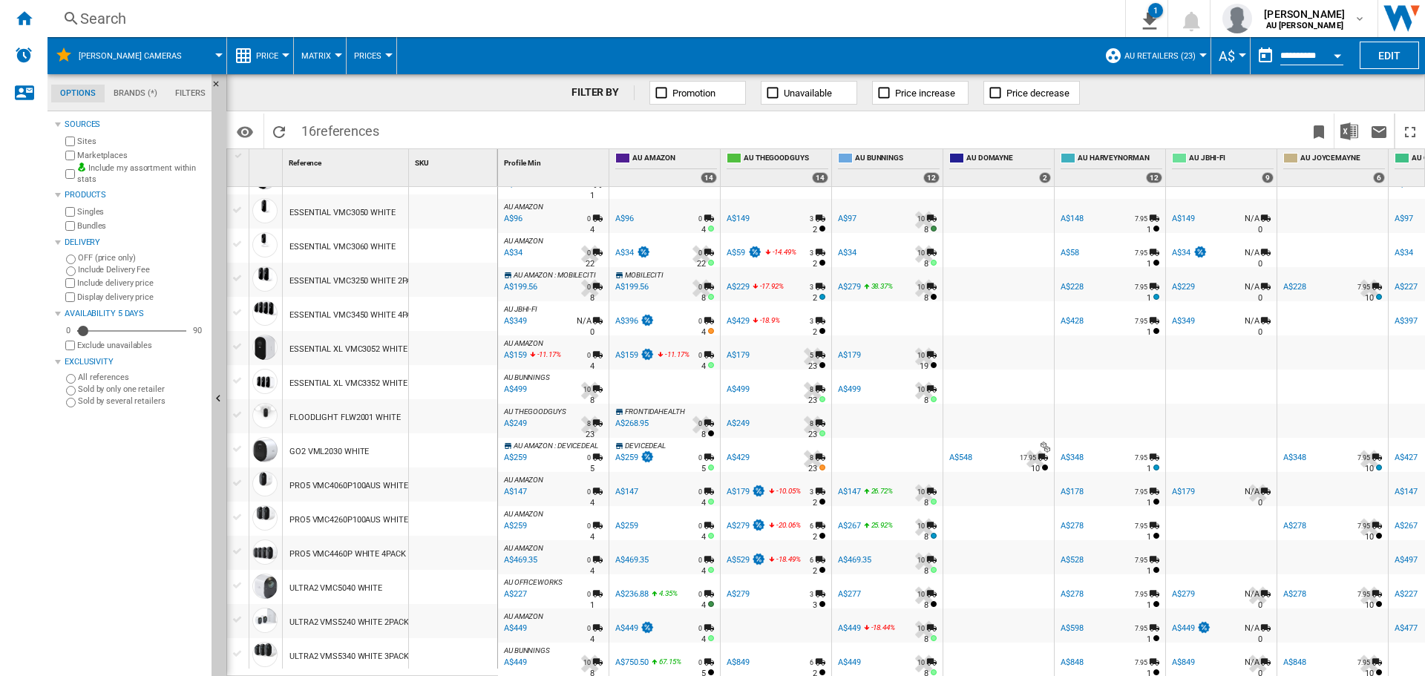
scroll to position [83, 0]
click at [1307, 59] on input "**********" at bounding box center [1311, 57] width 63 height 13
click at [1343, 58] on button "Open calendar" at bounding box center [1337, 53] width 27 height 27
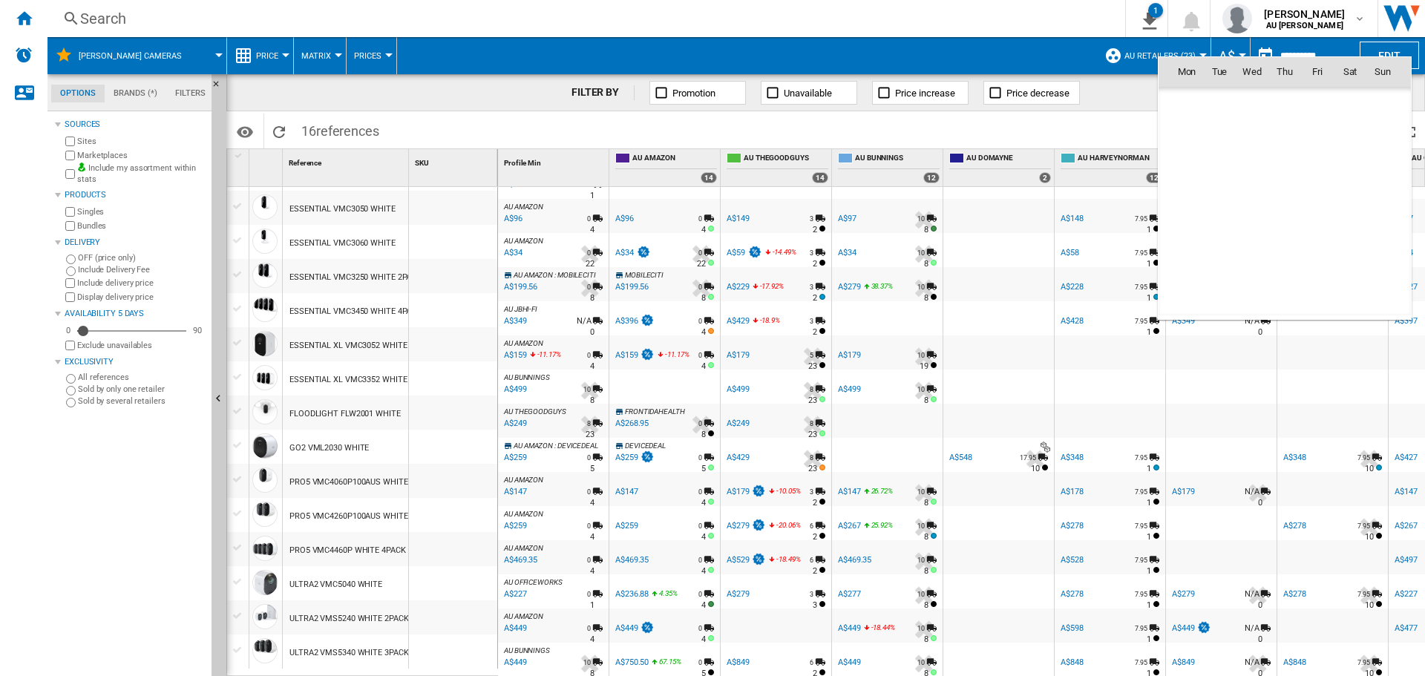
scroll to position [7078, 0]
click at [1091, 125] on div at bounding box center [712, 338] width 1425 height 676
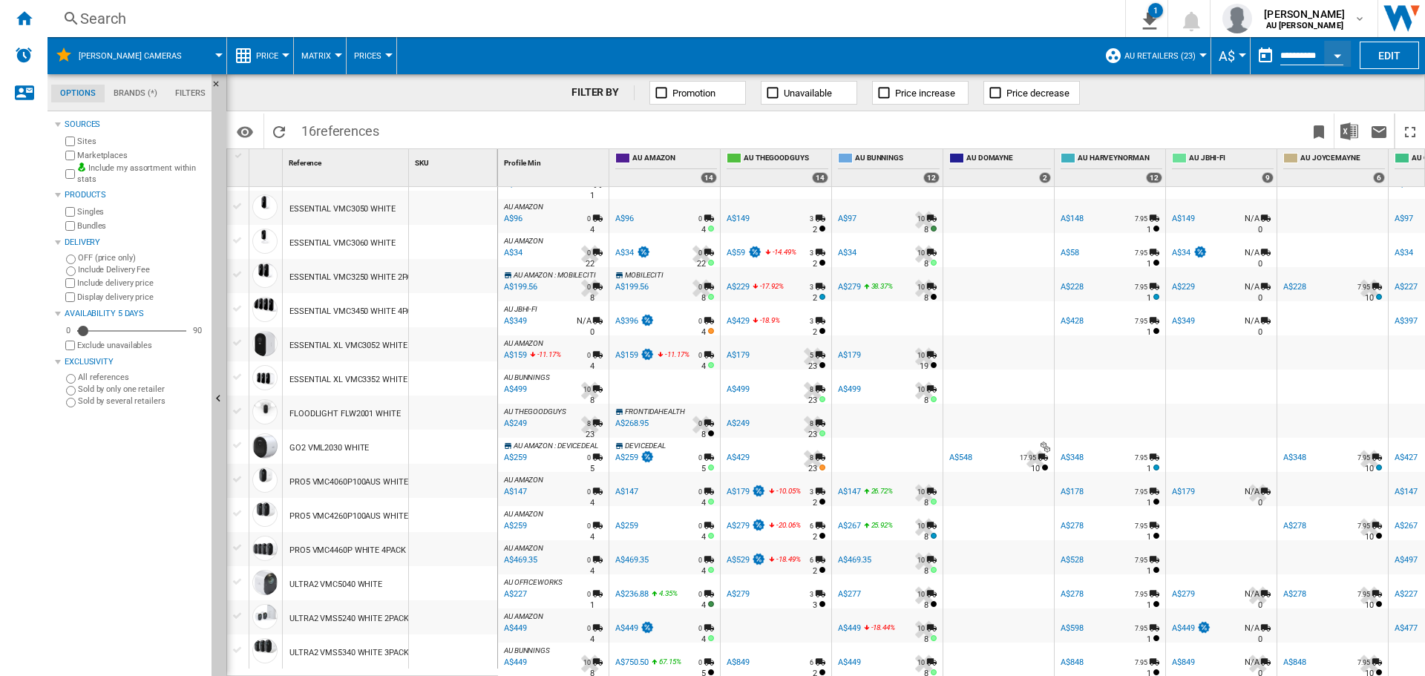
click at [519, 655] on div "A$449" at bounding box center [514, 662] width 25 height 15
click at [514, 246] on div "A$34" at bounding box center [512, 253] width 21 height 15
click at [518, 211] on div "A$96" at bounding box center [512, 218] width 21 height 15
click at [522, 314] on div "A$349" at bounding box center [514, 321] width 25 height 15
click at [524, 348] on div "A$159" at bounding box center [514, 355] width 25 height 15
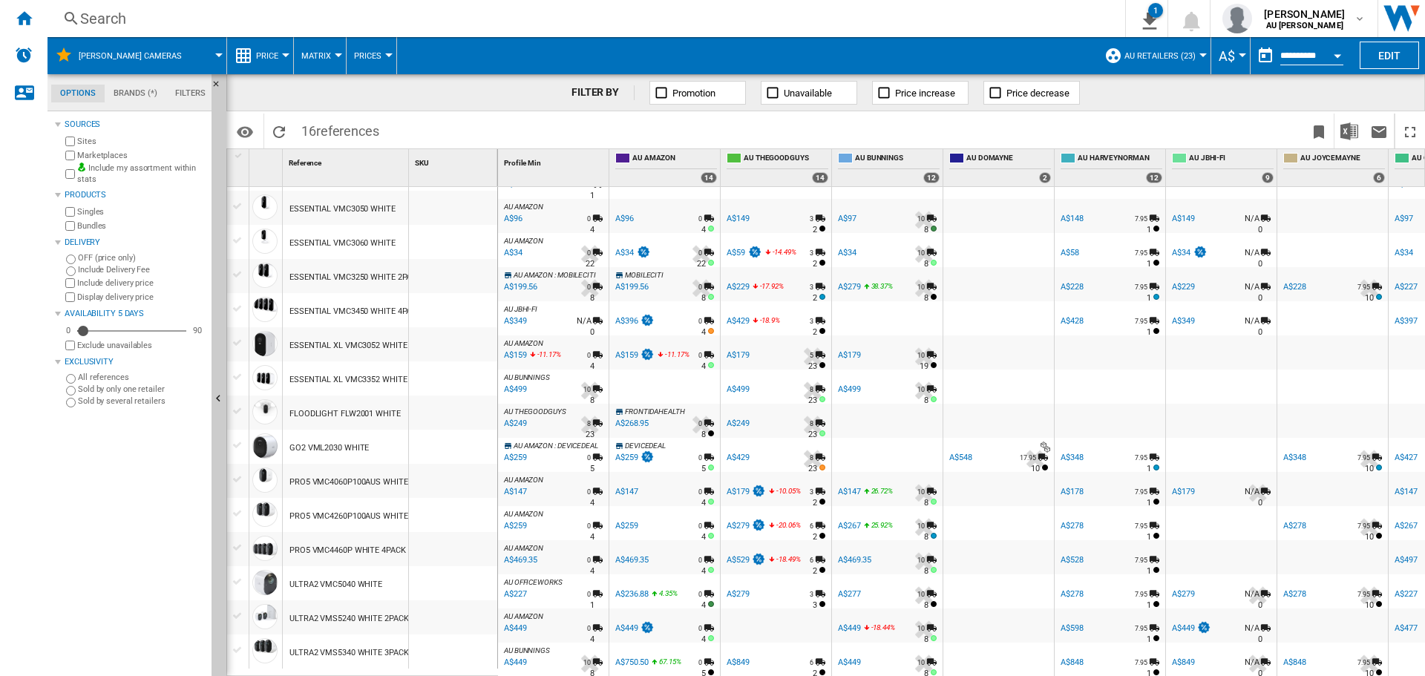
click at [518, 314] on div "A$349" at bounding box center [514, 321] width 25 height 15
click at [516, 382] on div "A$499" at bounding box center [514, 389] width 25 height 15
click at [519, 349] on div "A$159" at bounding box center [514, 355] width 25 height 15
click at [521, 416] on div "A$249" at bounding box center [514, 423] width 25 height 15
click at [520, 450] on div "A$259" at bounding box center [514, 457] width 25 height 15
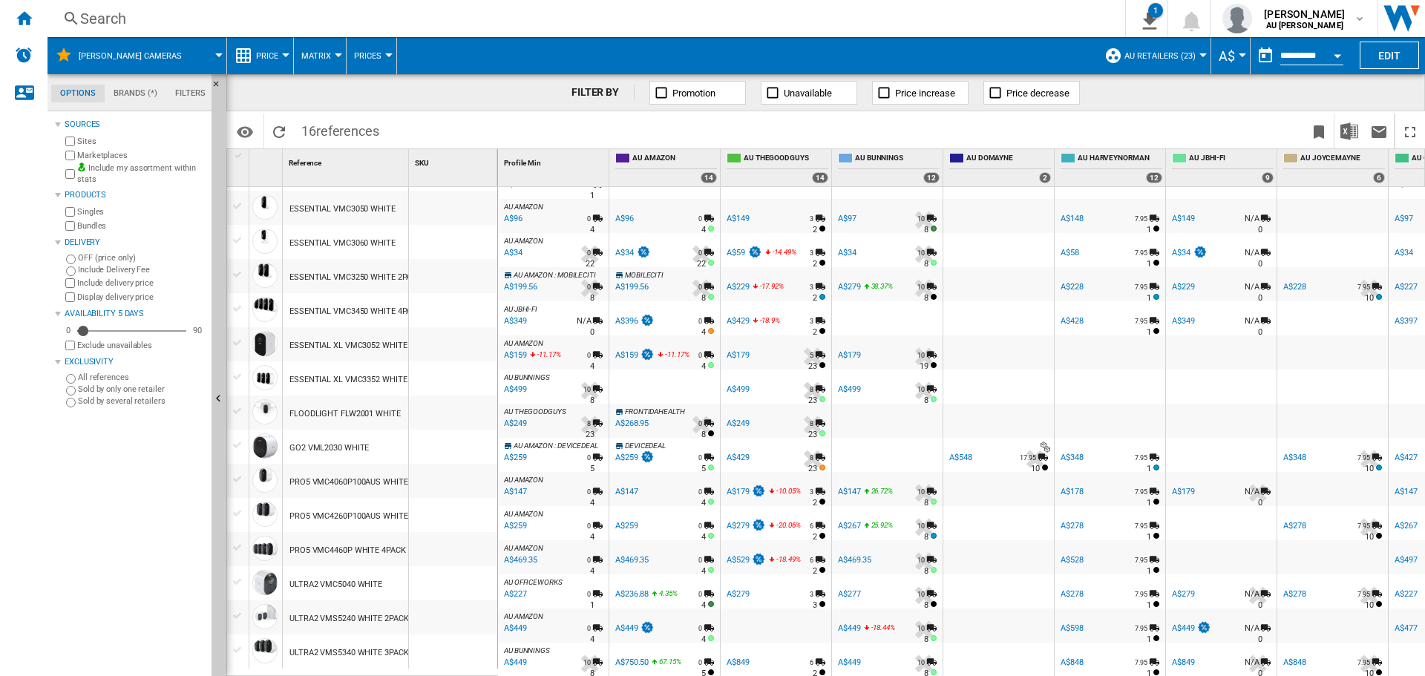
click at [519, 553] on div "A$469.35" at bounding box center [520, 560] width 36 height 15
click at [522, 519] on div "A$259" at bounding box center [514, 526] width 25 height 15
click at [535, 553] on div "A$469.35" at bounding box center [520, 560] width 36 height 15
click at [523, 587] on div "A$227" at bounding box center [514, 594] width 25 height 15
click at [519, 621] on div "A$449" at bounding box center [514, 628] width 25 height 15
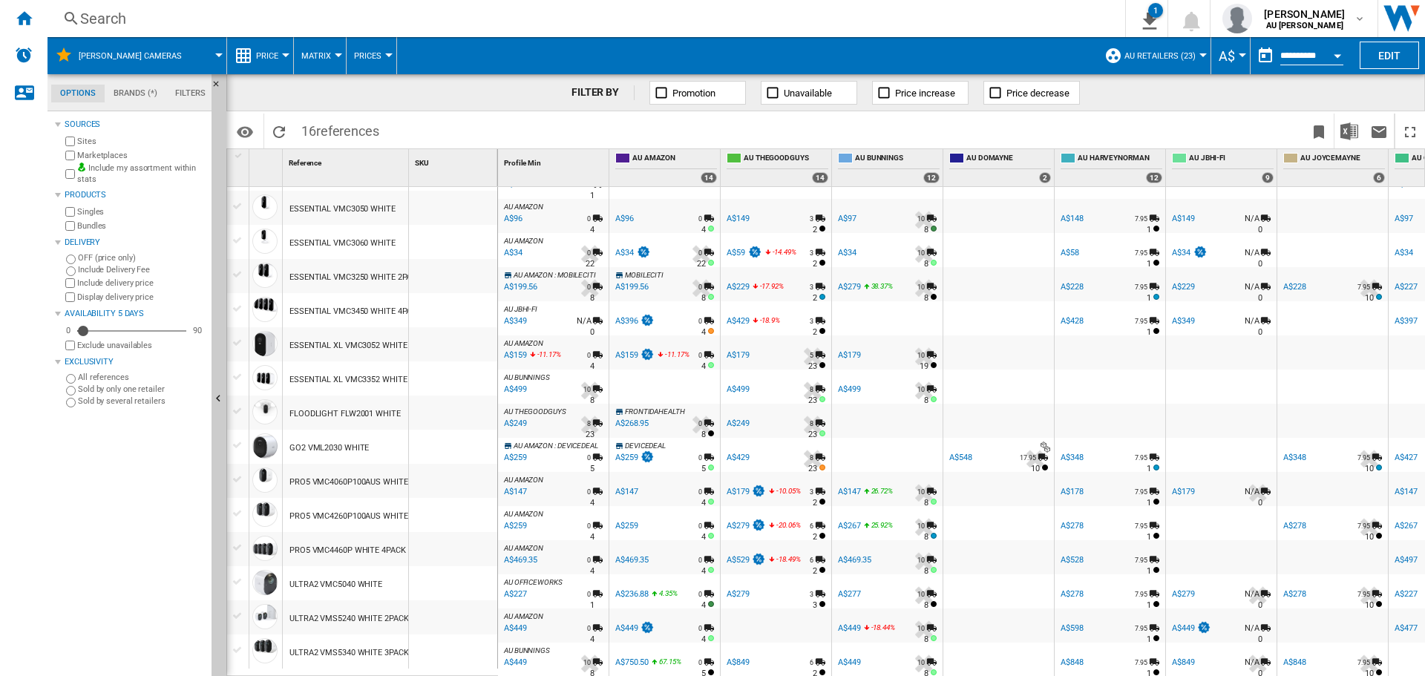
click at [519, 655] on div "A$449" at bounding box center [514, 662] width 25 height 15
click at [640, 657] on div "A$750.50" at bounding box center [631, 662] width 33 height 10
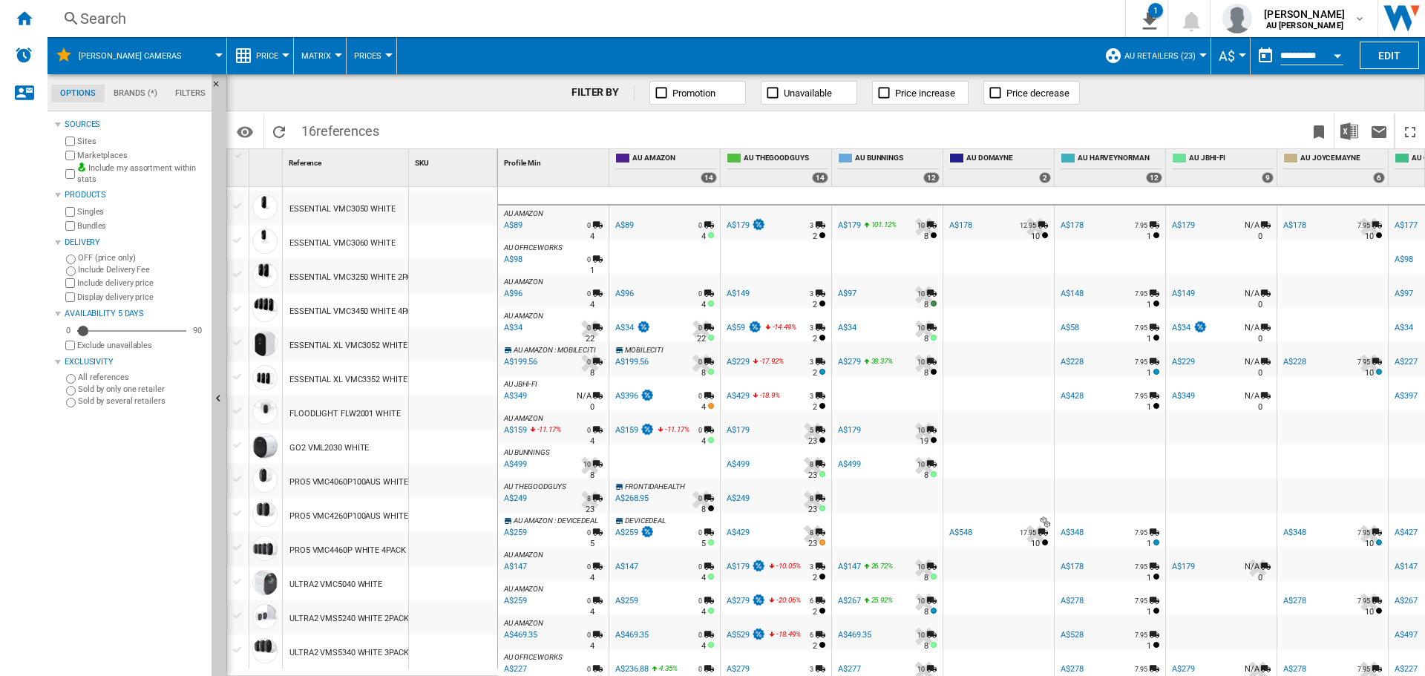
scroll to position [0, 0]
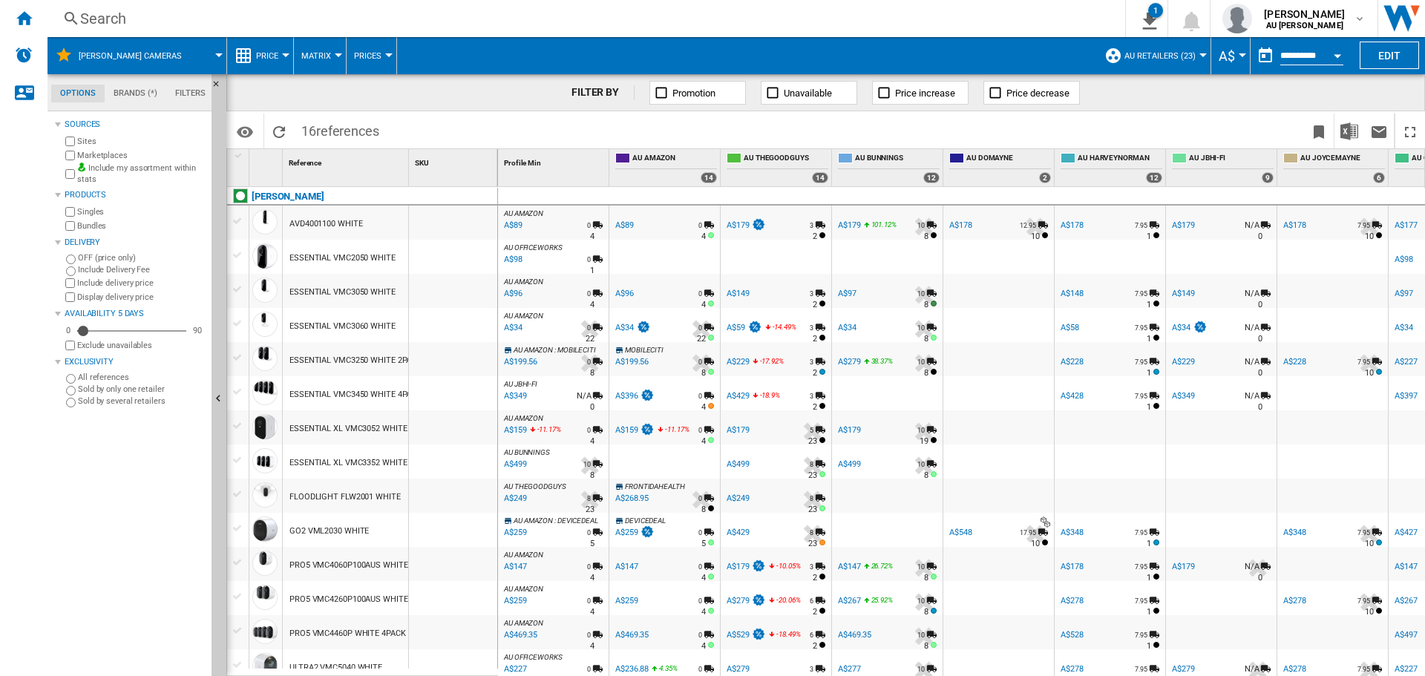
click at [1139, 123] on span at bounding box center [1074, 131] width 459 height 35
